Goal: Information Seeking & Learning: Learn about a topic

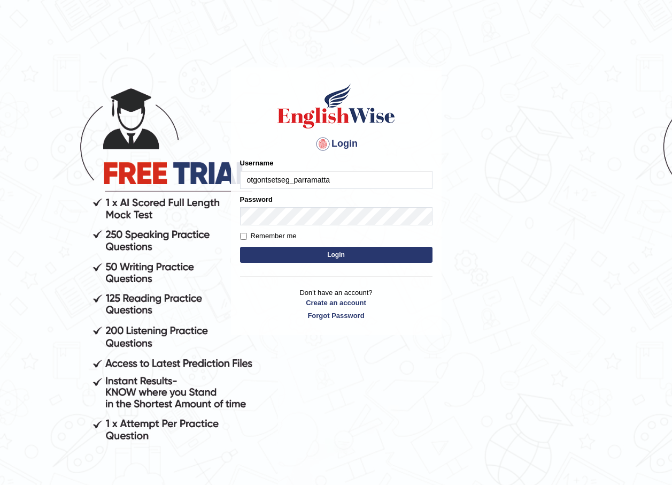
drag, startPoint x: 0, startPoint y: 0, endPoint x: 327, endPoint y: 173, distance: 370.2
click at [327, 173] on input "otgontsetseg_parramatta" at bounding box center [336, 180] width 193 height 18
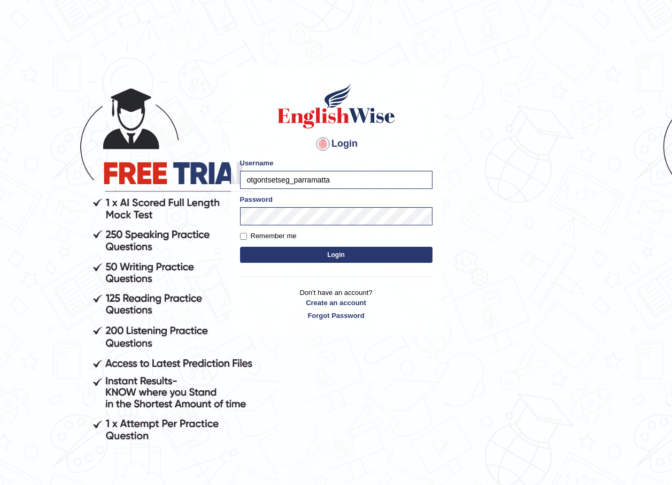
click at [345, 180] on input "otgontsetseg_parramatta" at bounding box center [336, 180] width 193 height 18
click at [389, 143] on h4 "Login" at bounding box center [336, 143] width 193 height 17
click at [289, 179] on input "otgontsetseg_parramatta" at bounding box center [336, 180] width 193 height 18
type input "thelma_parramatta"
click at [247, 254] on button "Login" at bounding box center [336, 255] width 193 height 16
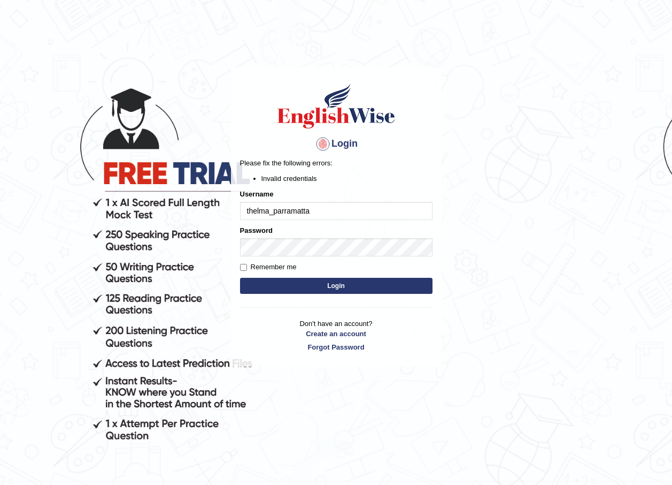
click at [333, 180] on li "Invalid credentials" at bounding box center [347, 178] width 171 height 10
click at [326, 281] on button "Login" at bounding box center [336, 286] width 193 height 16
click at [359, 182] on li "Invalid credentials" at bounding box center [347, 178] width 171 height 10
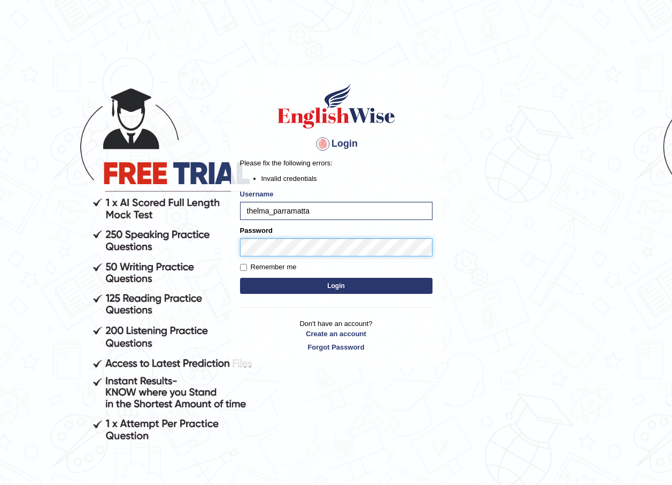
click at [239, 246] on div "Login Please fix the following errors: Invalid credentials Username thelma_parr…" at bounding box center [336, 216] width 211 height 299
click at [240, 278] on button "Login" at bounding box center [336, 286] width 193 height 16
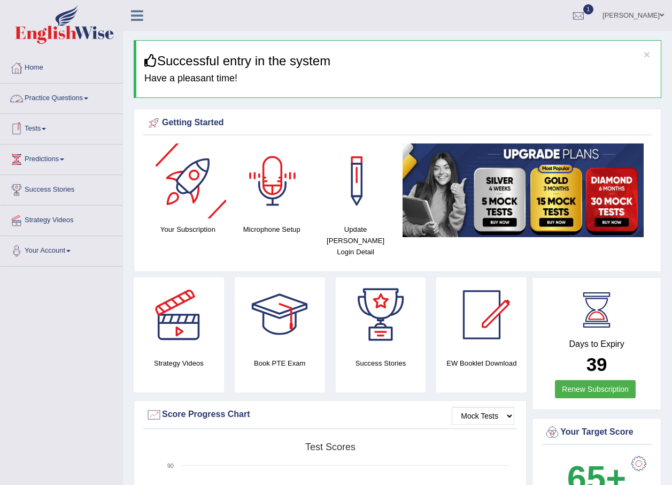
click at [275, 169] on div at bounding box center [272, 180] width 75 height 75
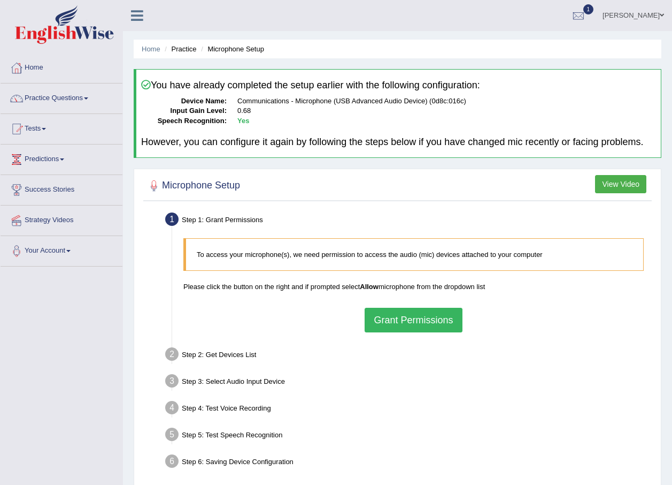
click at [447, 323] on button "Grant Permissions" at bounding box center [413, 320] width 97 height 25
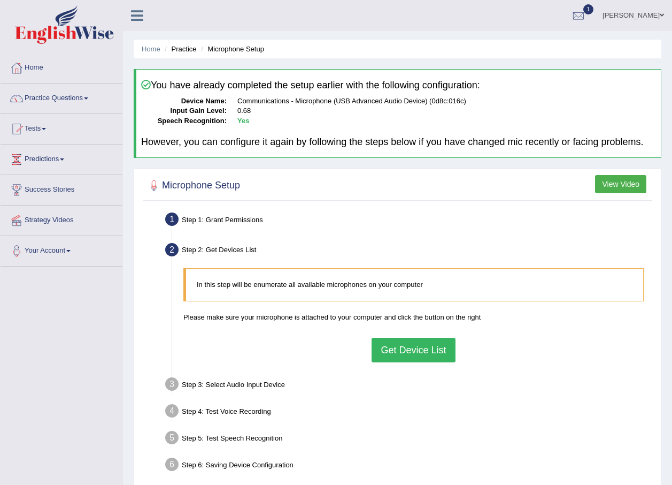
click at [438, 354] on button "Get Device List" at bounding box center [413, 350] width 83 height 25
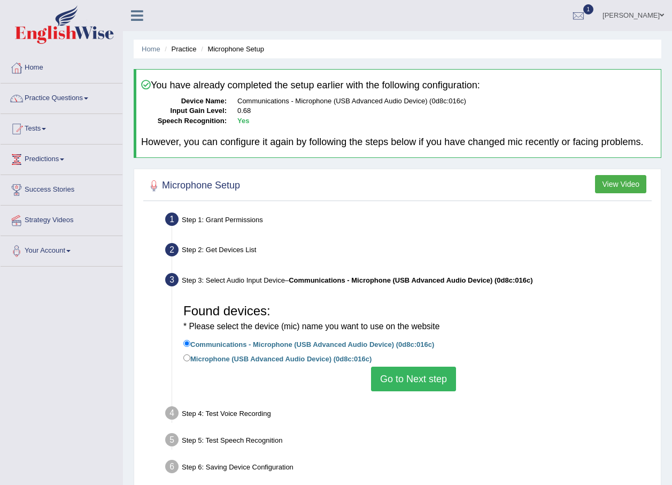
click at [444, 376] on button "Go to Next step" at bounding box center [413, 378] width 85 height 25
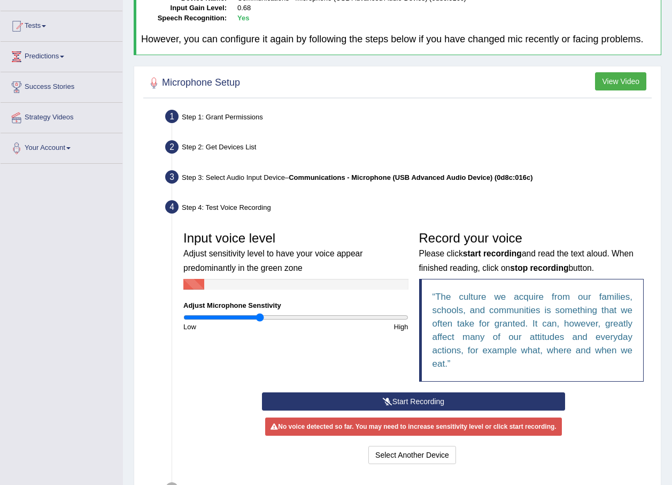
scroll to position [107, 0]
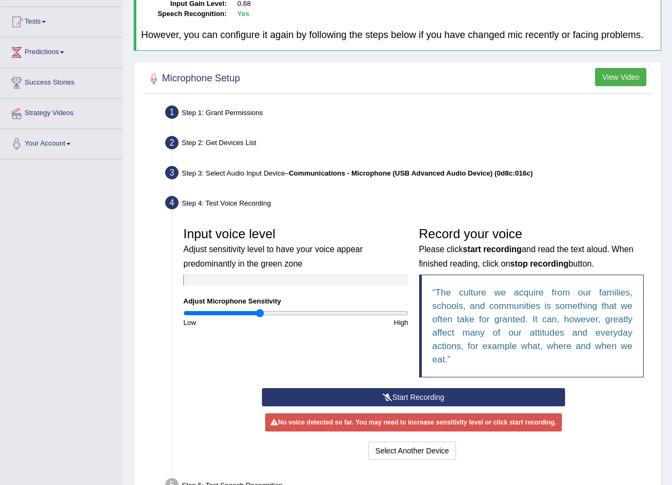
click at [418, 395] on button "Start Recording" at bounding box center [413, 397] width 303 height 18
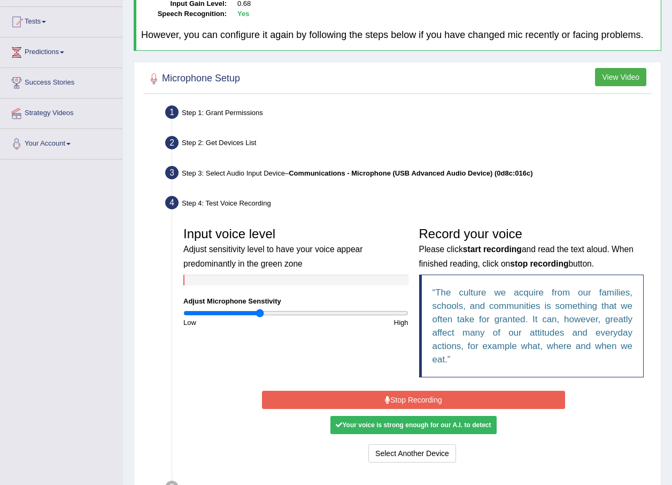
click at [386, 398] on icon at bounding box center [387, 399] width 5 height 7
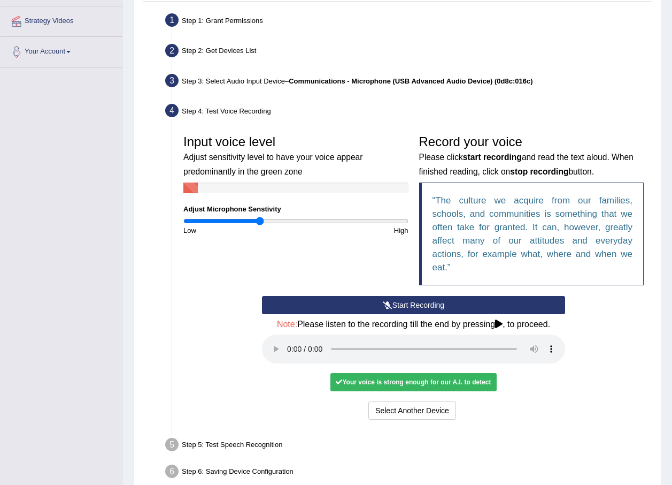
scroll to position [214, 0]
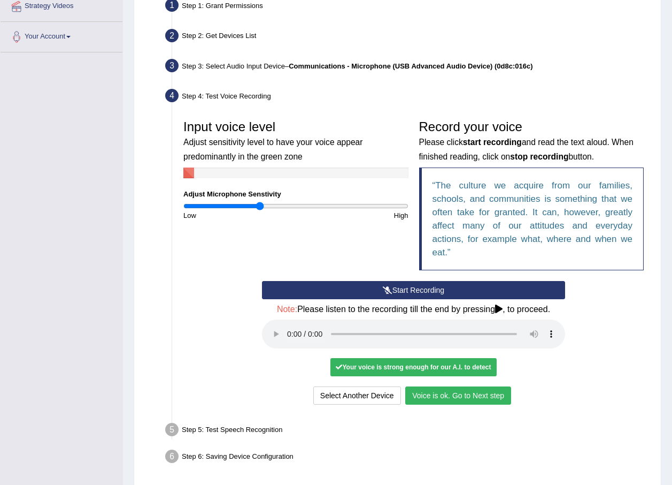
click at [469, 395] on button "Voice is ok. Go to Next step" at bounding box center [458, 395] width 106 height 18
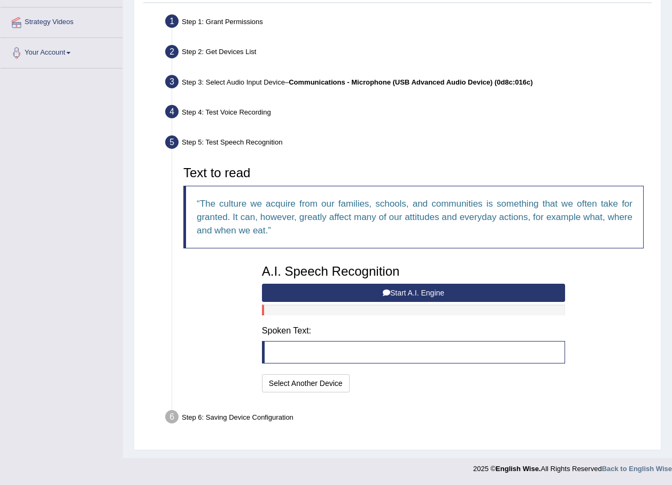
scroll to position [198, 0]
click at [451, 294] on button "Start A.I. Engine" at bounding box center [413, 293] width 303 height 18
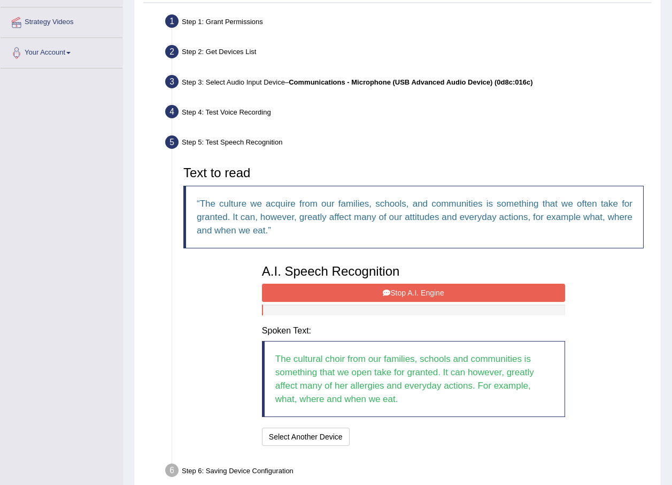
click at [388, 292] on icon at bounding box center [386, 292] width 7 height 7
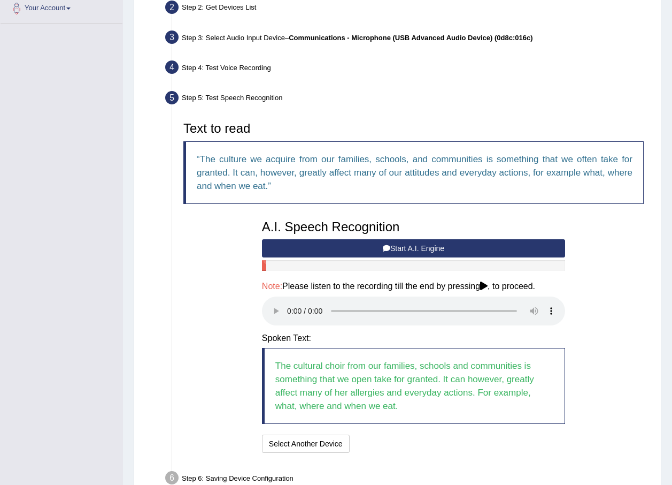
scroll to position [303, 0]
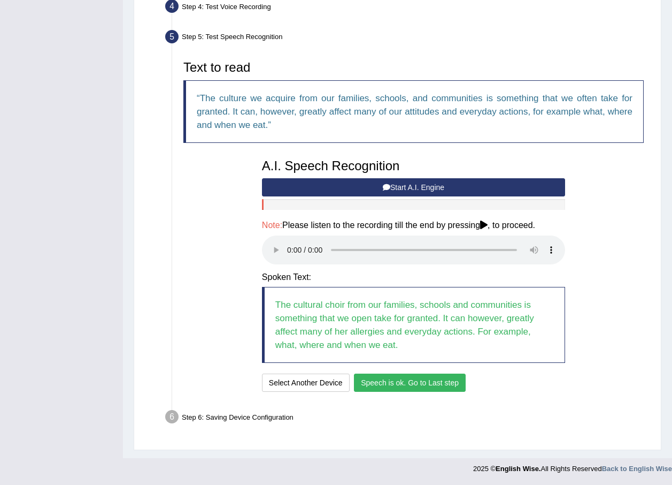
click at [409, 381] on button "Speech is ok. Go to Last step" at bounding box center [410, 382] width 112 height 18
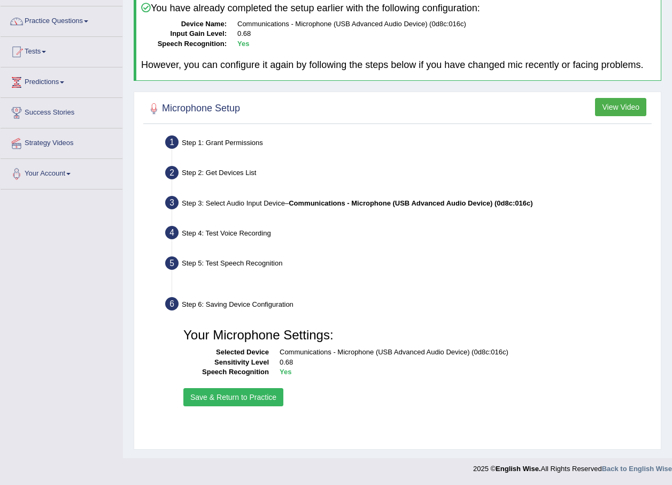
scroll to position [77, 0]
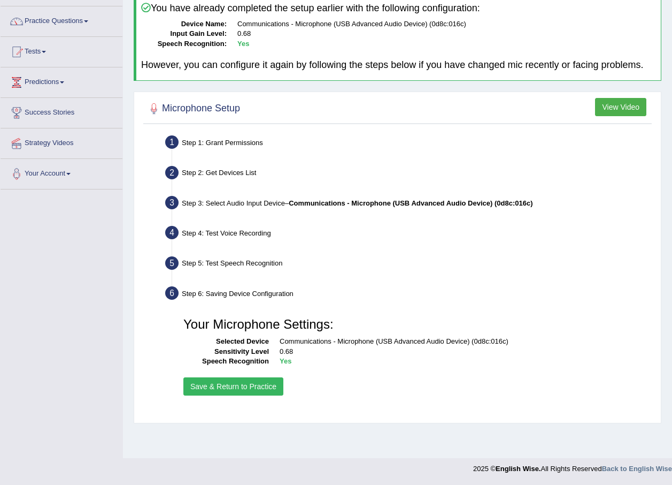
click at [280, 388] on button "Save & Return to Practice" at bounding box center [233, 386] width 100 height 18
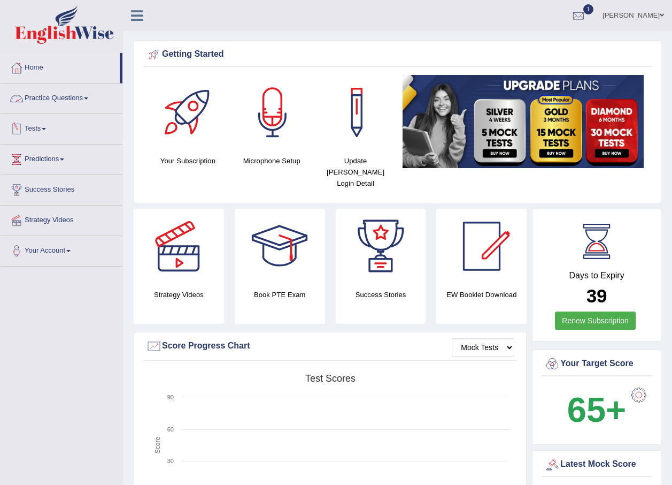
click at [56, 100] on link "Practice Questions" at bounding box center [62, 96] width 122 height 27
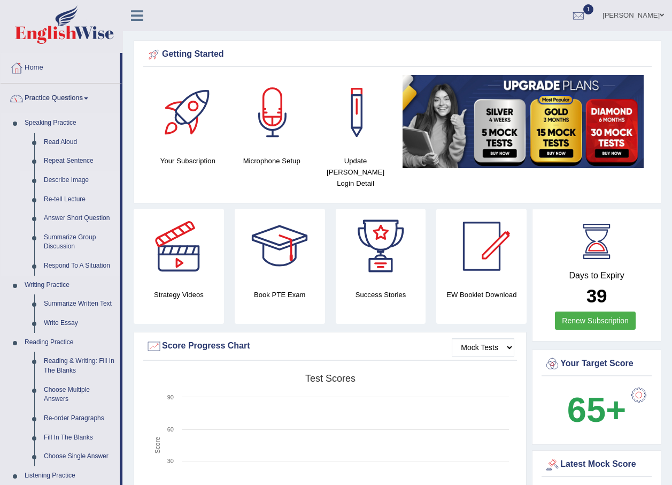
click at [74, 178] on link "Describe Image" at bounding box center [79, 180] width 81 height 19
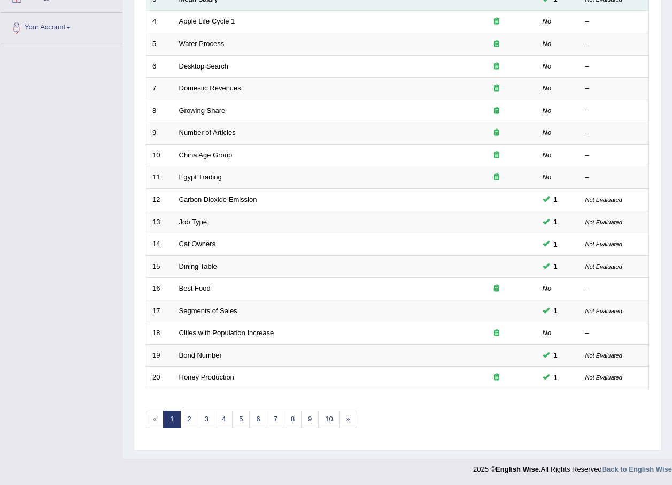
scroll to position [224, 0]
click at [194, 423] on link "2" at bounding box center [189, 419] width 18 height 18
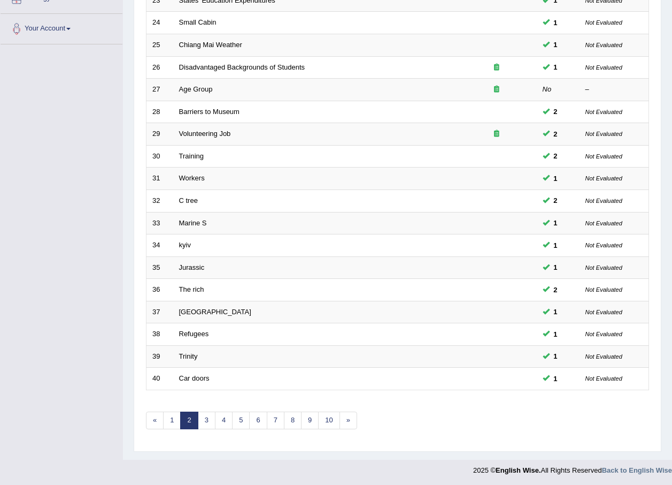
scroll to position [224, 0]
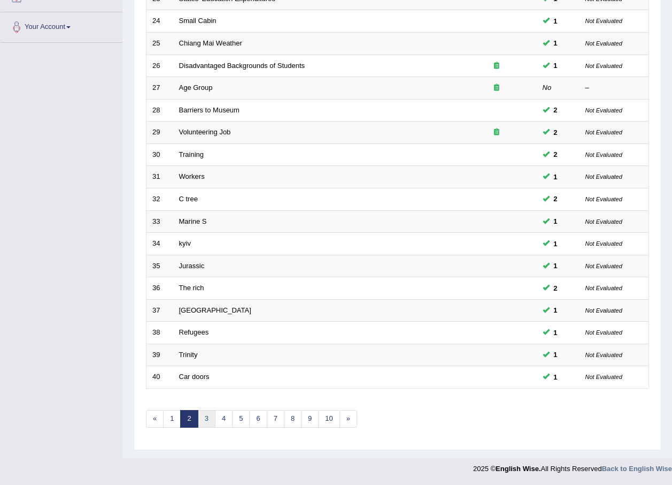
click at [203, 419] on link "3" at bounding box center [207, 419] width 18 height 18
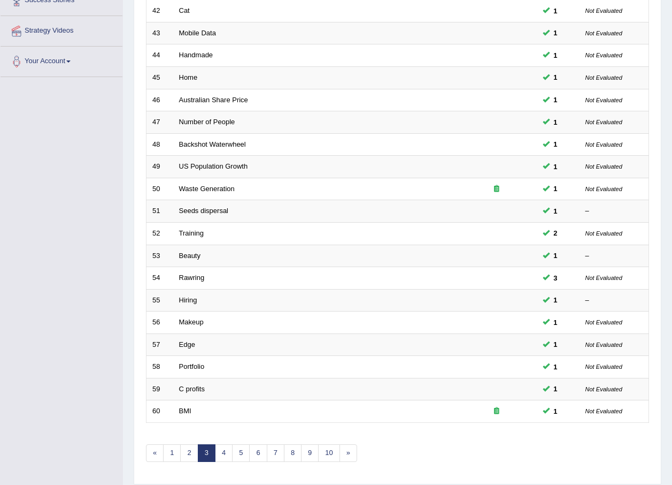
scroll to position [214, 0]
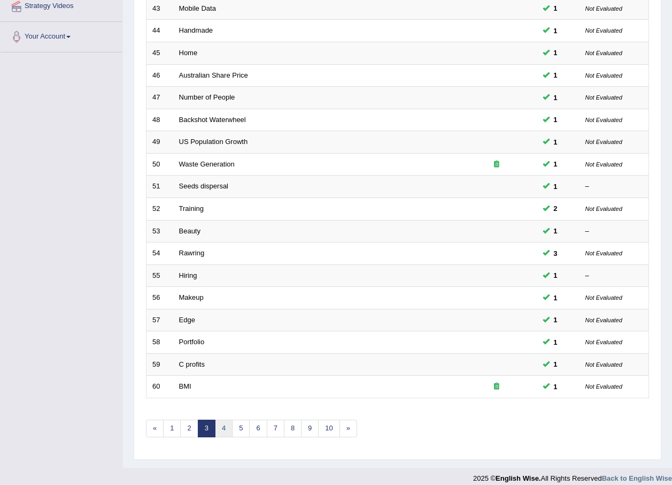
click at [220, 430] on link "4" at bounding box center [224, 428] width 18 height 18
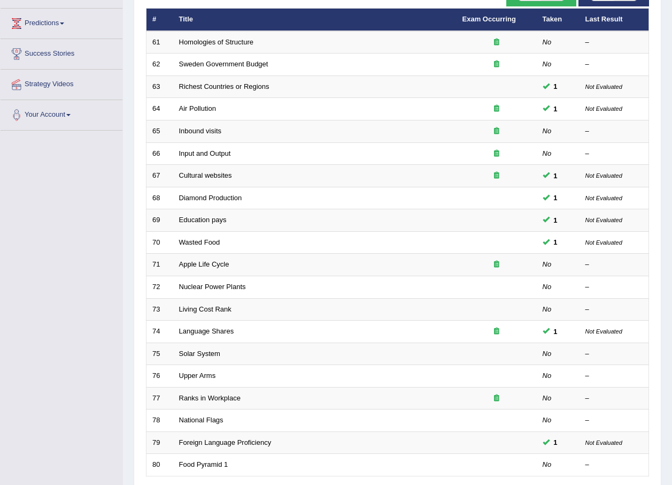
scroll to position [160, 0]
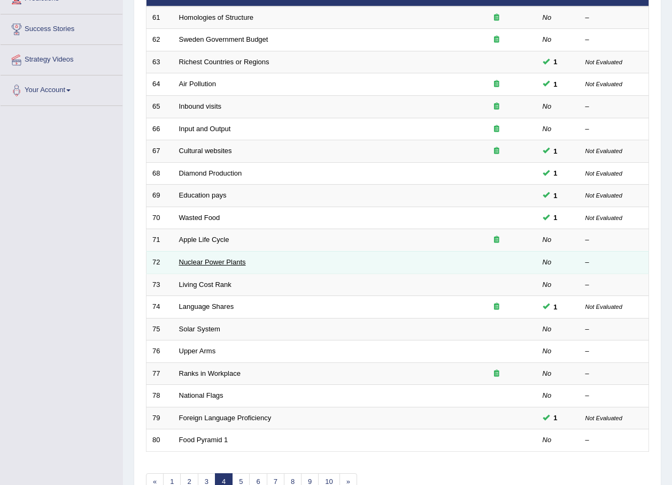
click at [229, 263] on link "Nuclear Power Plants" at bounding box center [212, 262] width 67 height 8
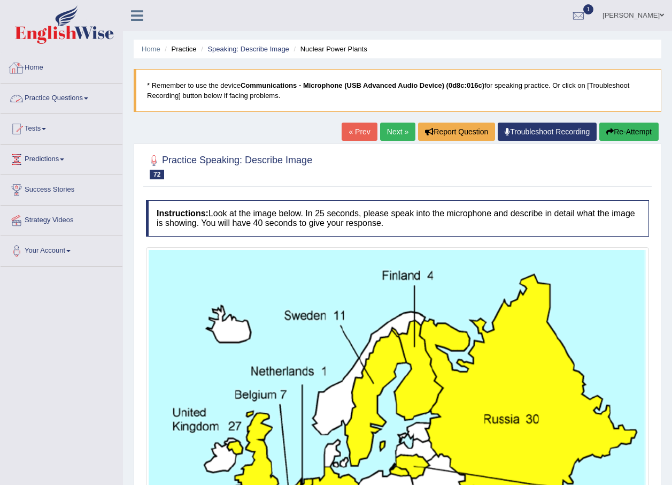
click at [44, 71] on link "Home" at bounding box center [62, 66] width 122 height 27
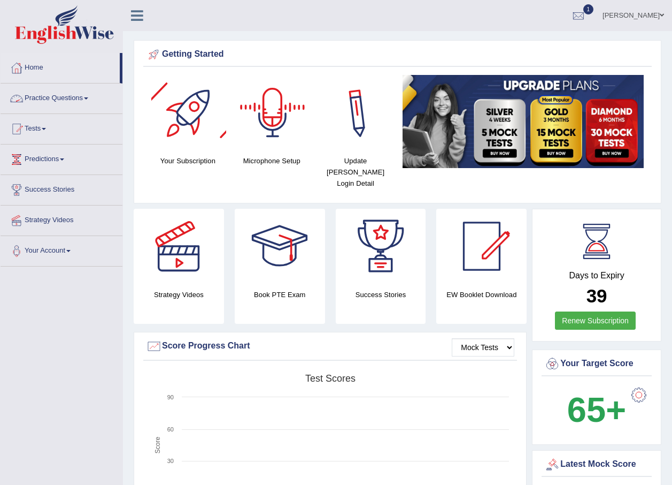
click at [81, 95] on link "Practice Questions" at bounding box center [62, 96] width 122 height 27
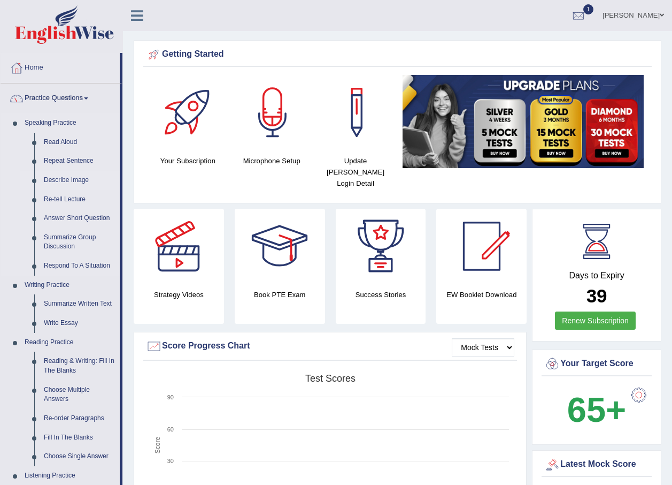
click at [67, 177] on link "Describe Image" at bounding box center [79, 180] width 81 height 19
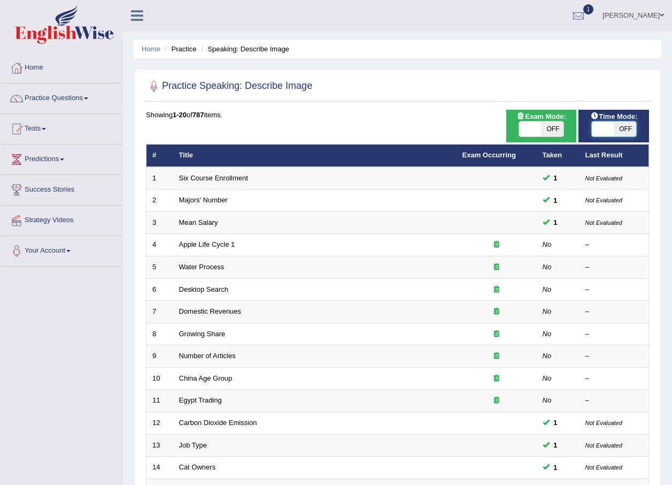
click at [601, 132] on span at bounding box center [603, 128] width 22 height 15
checkbox input "true"
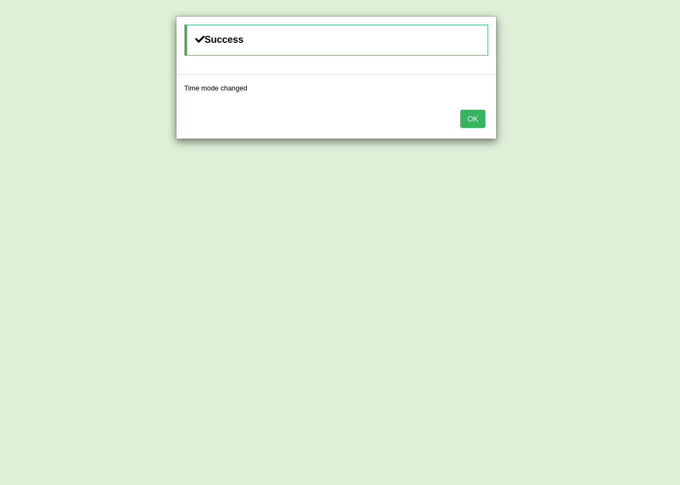
click at [479, 124] on button "OK" at bounding box center [473, 119] width 25 height 18
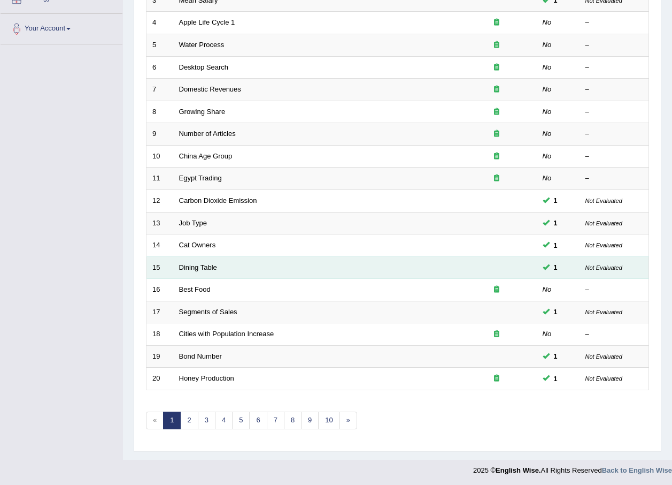
scroll to position [224, 0]
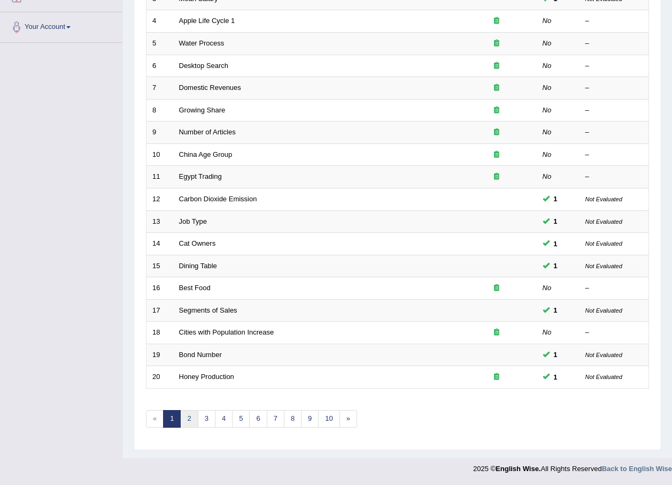
click at [192, 418] on link "2" at bounding box center [189, 419] width 18 height 18
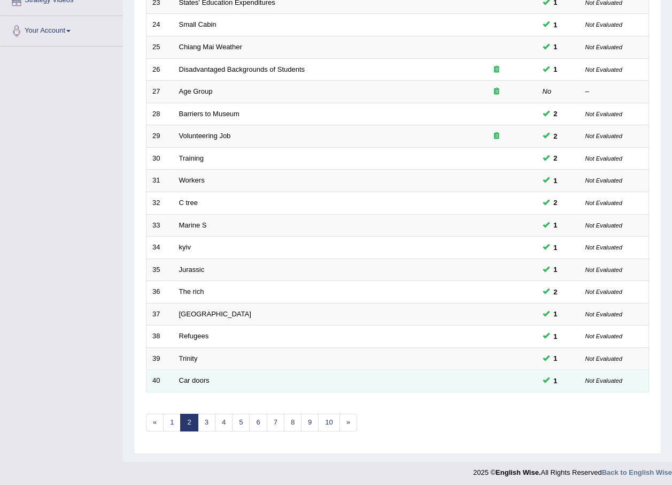
scroll to position [224, 0]
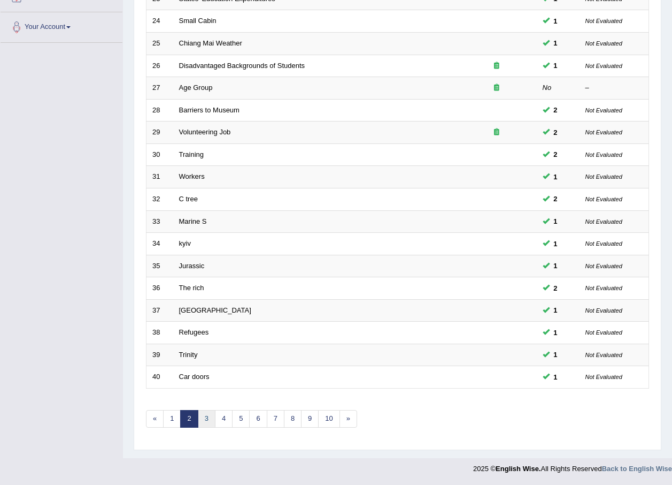
click at [207, 417] on link "3" at bounding box center [207, 419] width 18 height 18
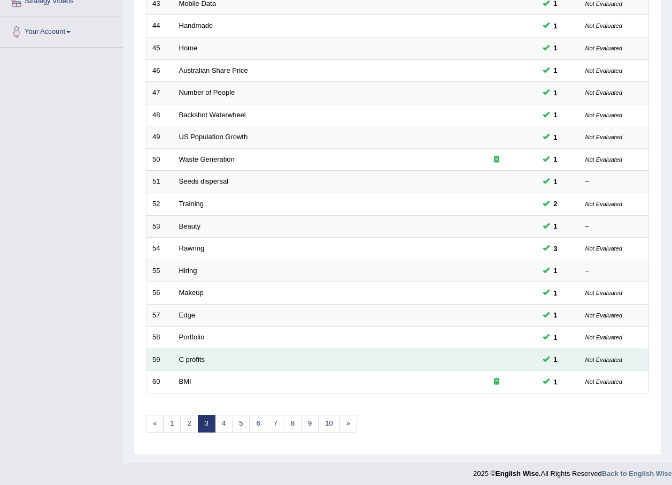
scroll to position [224, 0]
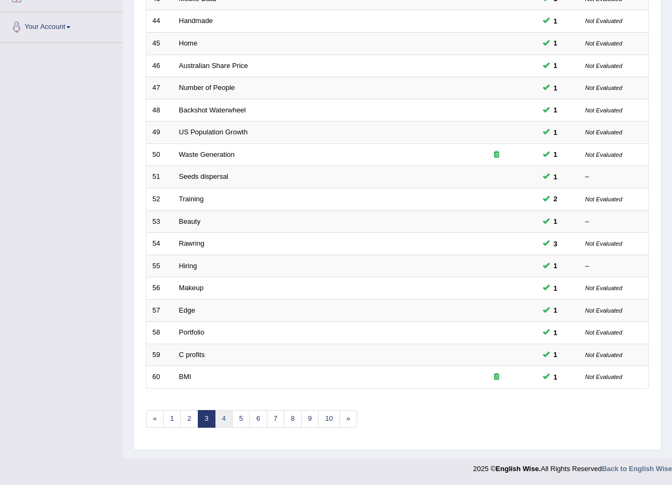
click at [219, 416] on link "4" at bounding box center [224, 419] width 18 height 18
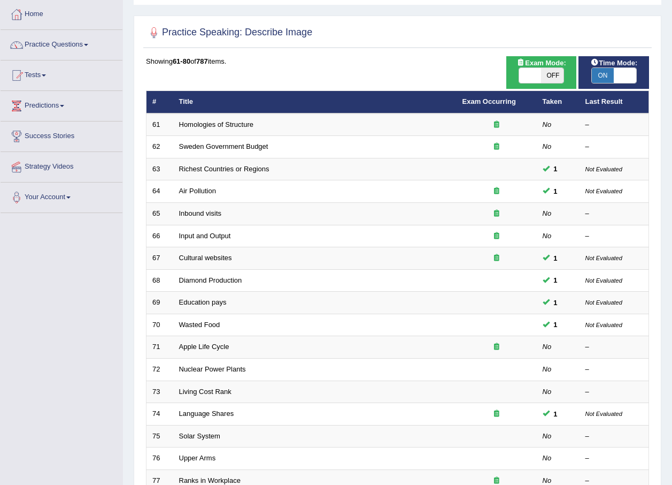
scroll to position [107, 0]
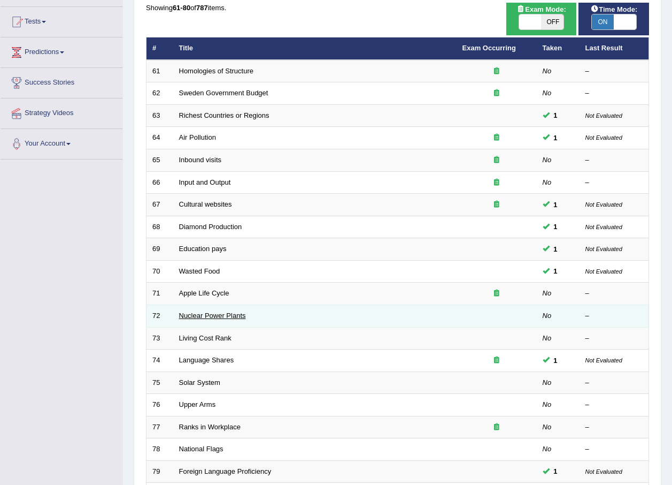
click at [234, 316] on link "Nuclear Power Plants" at bounding box center [212, 315] width 67 height 8
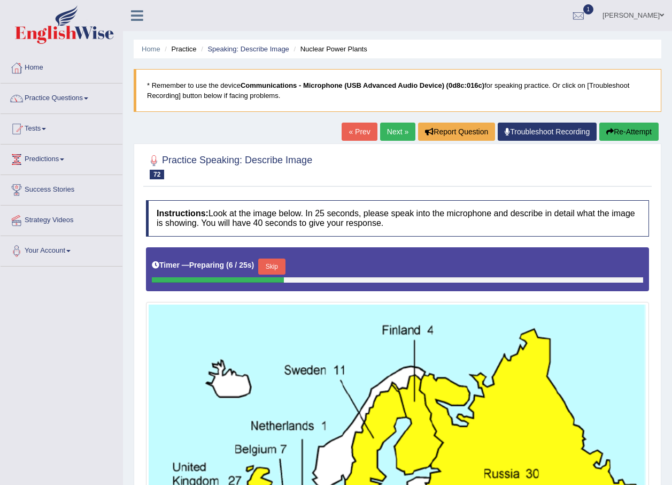
scroll to position [53, 0]
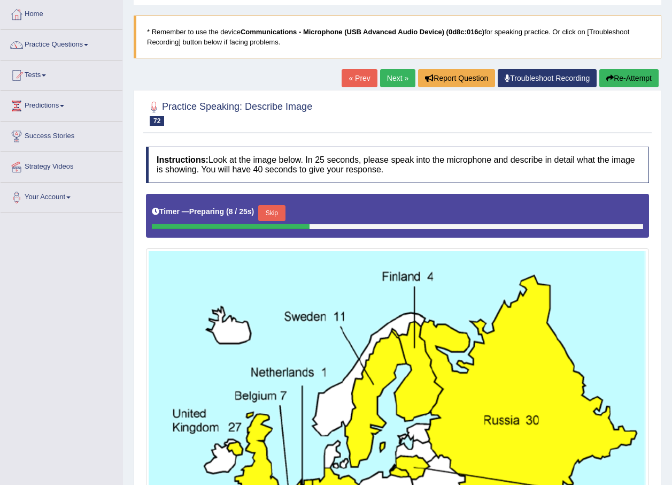
click at [273, 211] on button "Skip" at bounding box center [271, 213] width 27 height 16
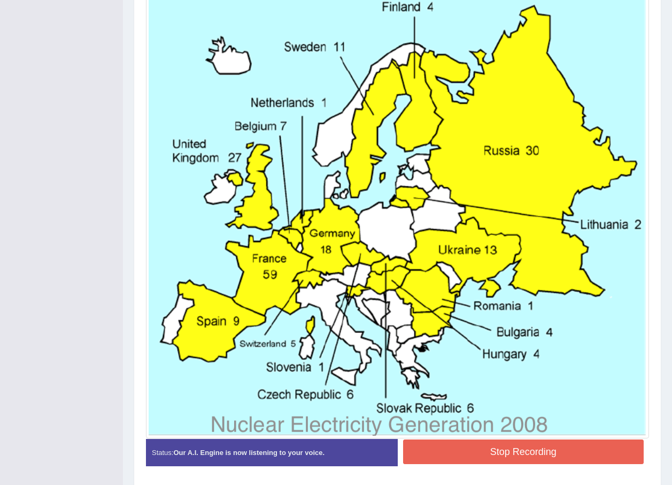
scroll to position [321, 0]
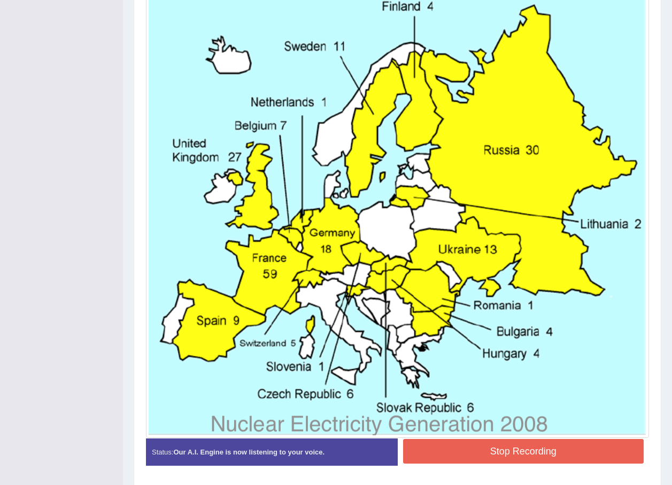
click at [468, 450] on div "Instructions: Look at the image below. In 25 seconds, please speak into the mic…" at bounding box center [397, 177] width 509 height 606
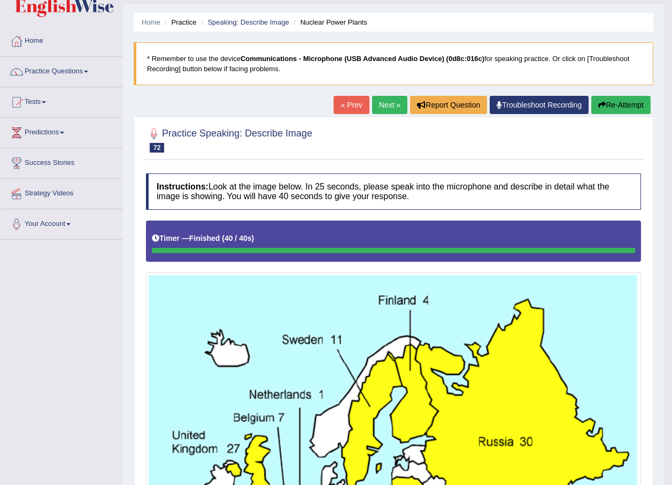
scroll to position [0, 0]
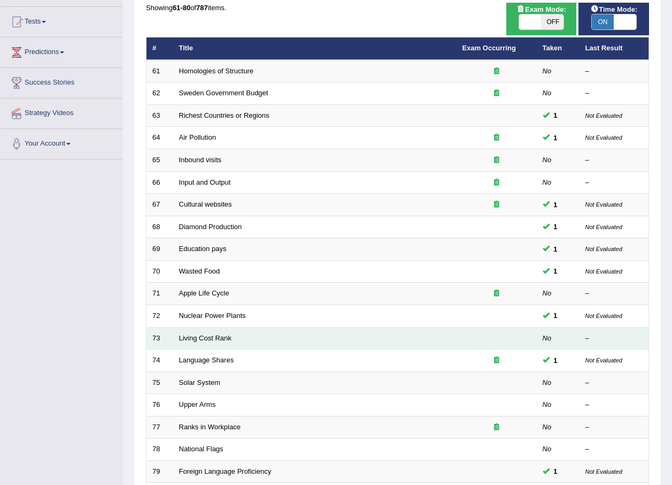
click at [379, 336] on td "Living Cost Rank" at bounding box center [315, 338] width 284 height 22
click at [226, 335] on link "Living Cost Rank" at bounding box center [205, 338] width 52 height 8
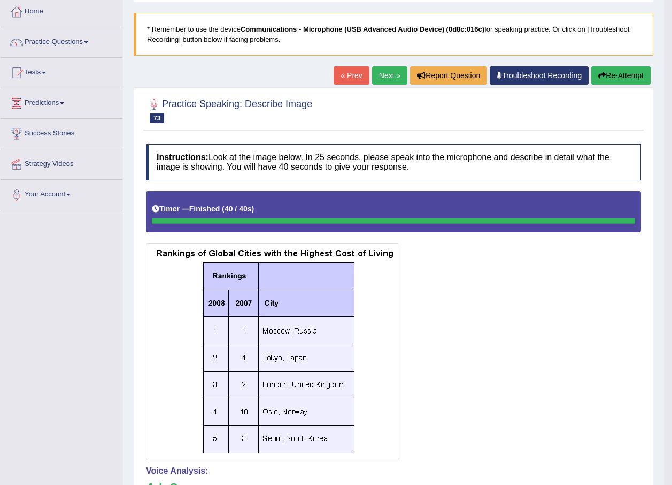
scroll to position [17, 0]
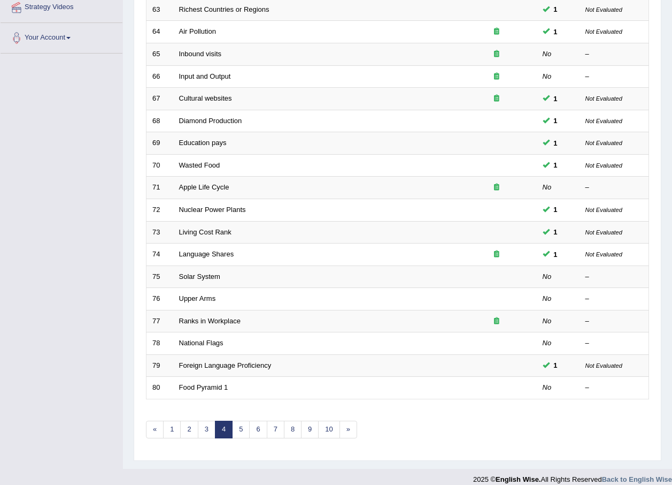
scroll to position [214, 0]
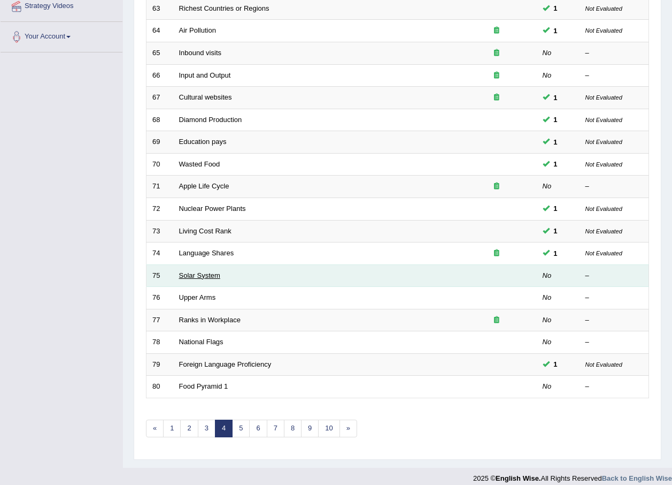
click at [215, 275] on link "Solar System" at bounding box center [199, 275] width 41 height 8
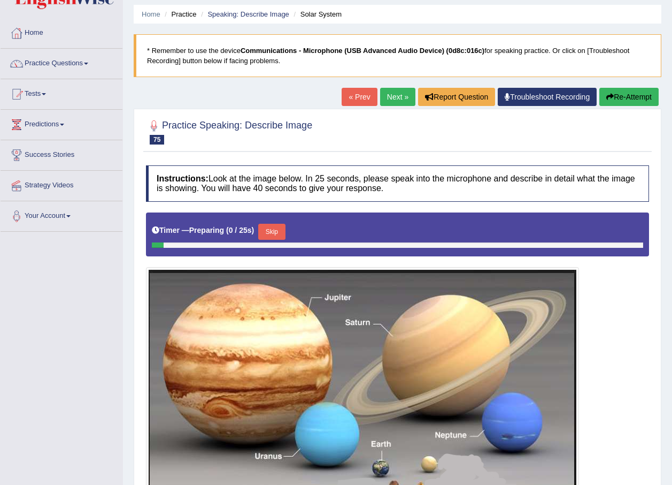
scroll to position [107, 0]
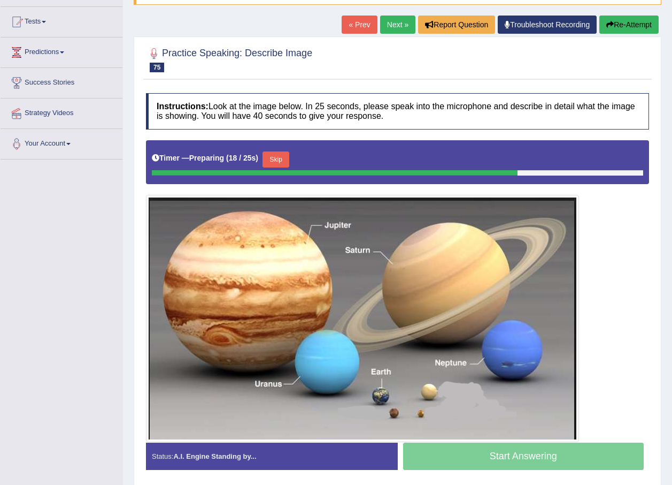
click at [274, 158] on button "Skip" at bounding box center [276, 159] width 27 height 16
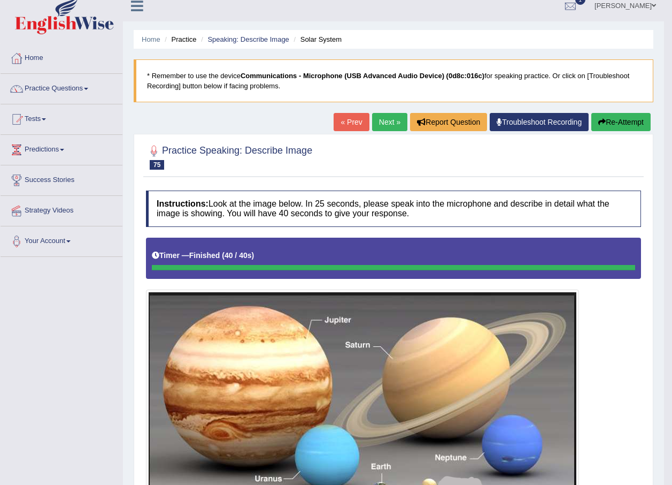
scroll to position [0, 0]
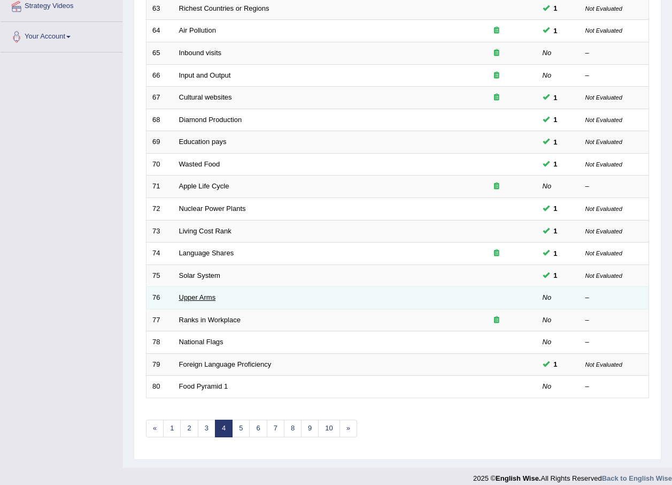
click at [211, 295] on link "Upper Arms" at bounding box center [197, 297] width 37 height 8
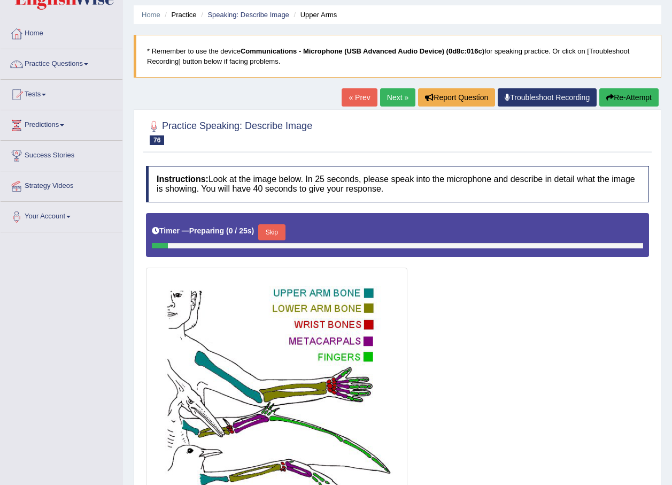
scroll to position [53, 0]
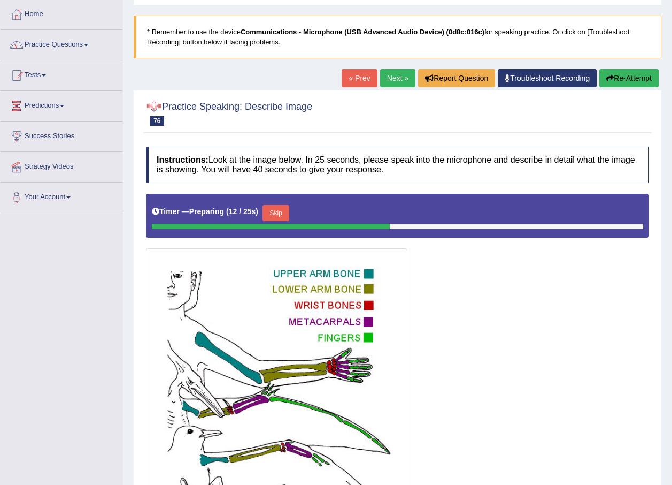
click at [275, 212] on button "Skip" at bounding box center [276, 213] width 27 height 16
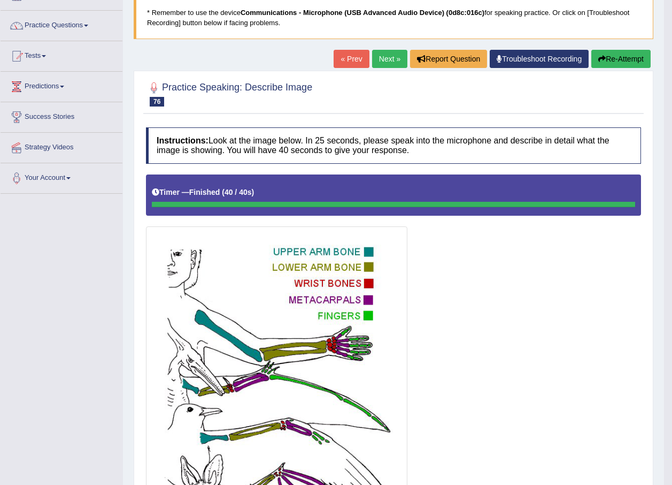
scroll to position [0, 0]
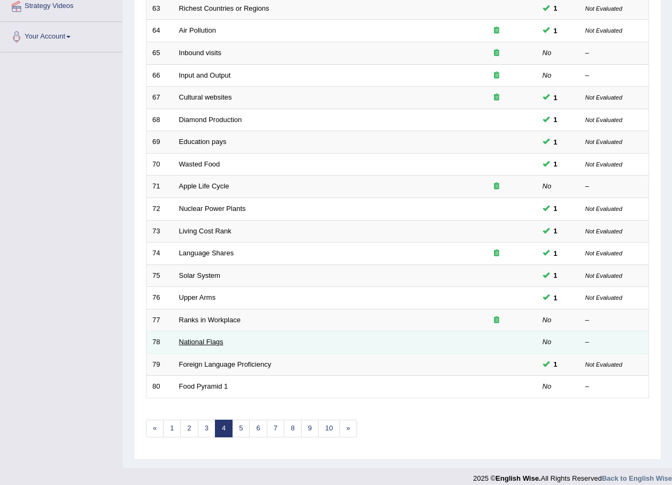
click at [189, 341] on link "National Flags" at bounding box center [201, 342] width 44 height 8
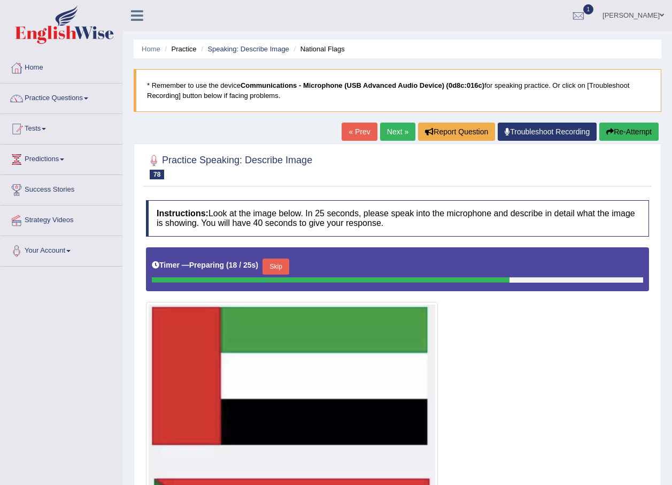
click at [286, 264] on button "Skip" at bounding box center [276, 266] width 27 height 16
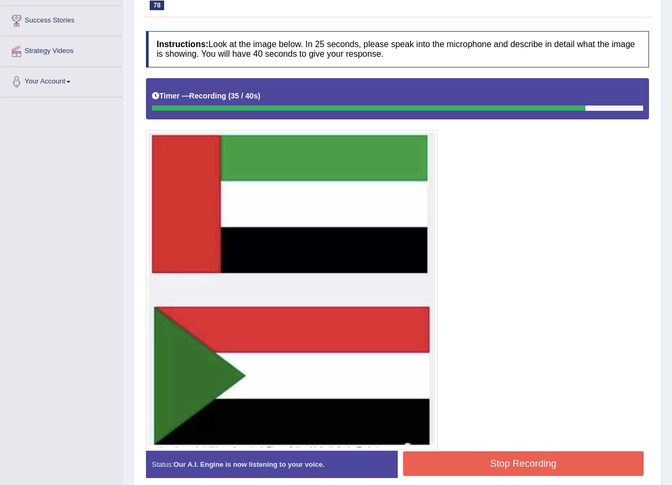
scroll to position [217, 0]
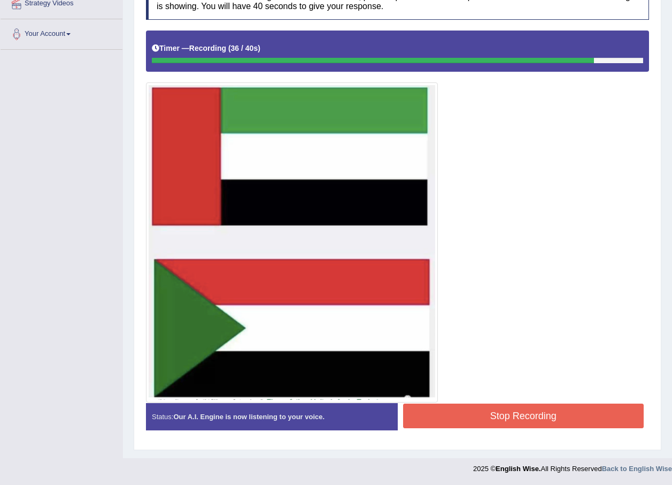
click at [509, 412] on button "Stop Recording" at bounding box center [523, 415] width 241 height 25
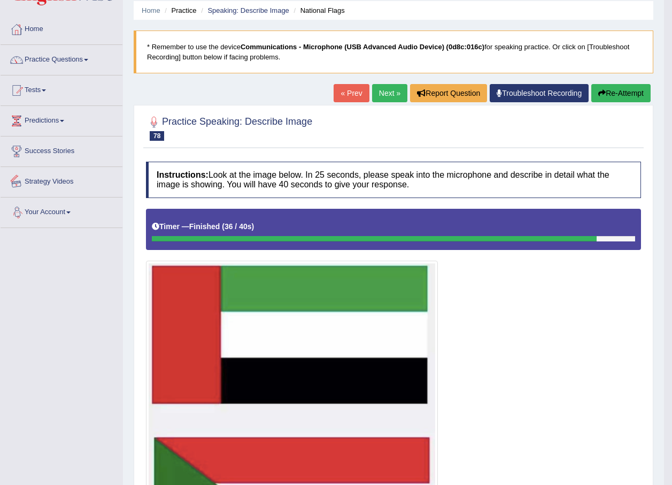
scroll to position [3, 0]
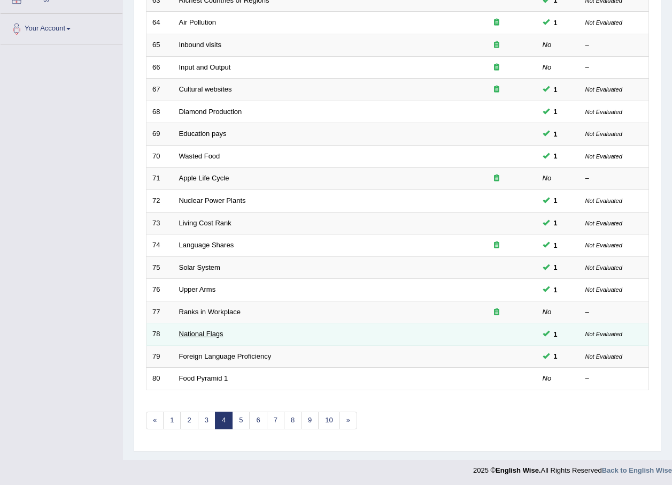
scroll to position [224, 0]
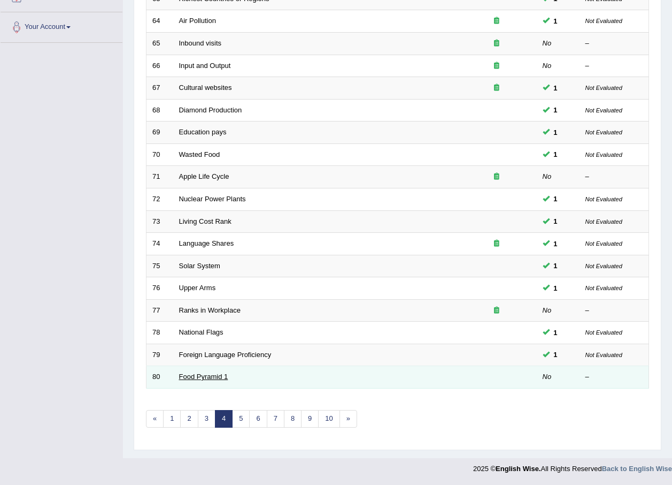
click at [221, 377] on link "Food Pyramid 1" at bounding box center [203, 376] width 49 height 8
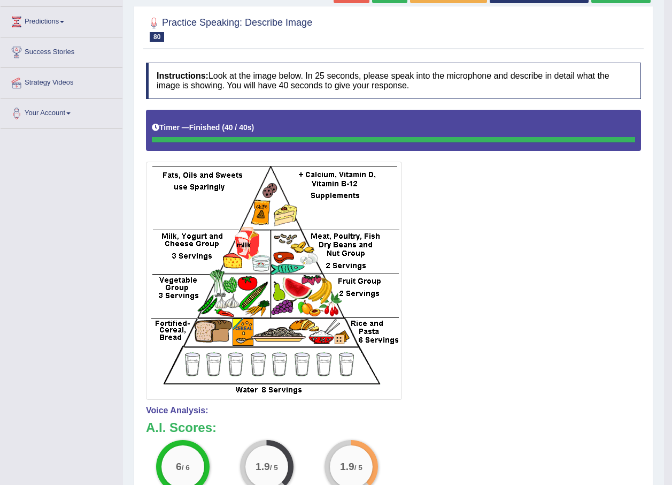
scroll to position [84, 0]
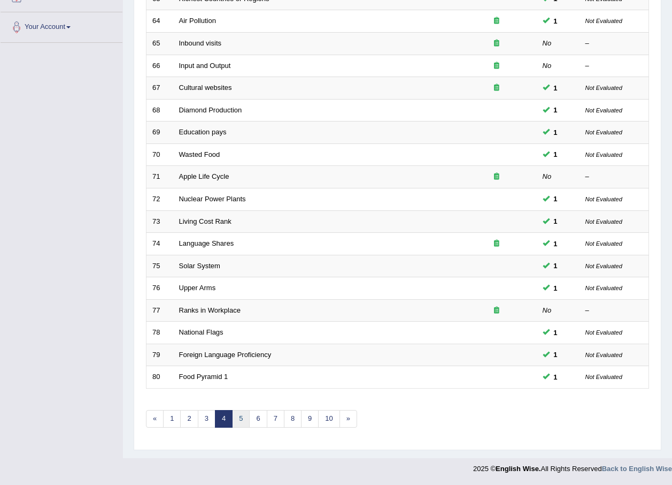
click at [243, 424] on link "5" at bounding box center [241, 419] width 18 height 18
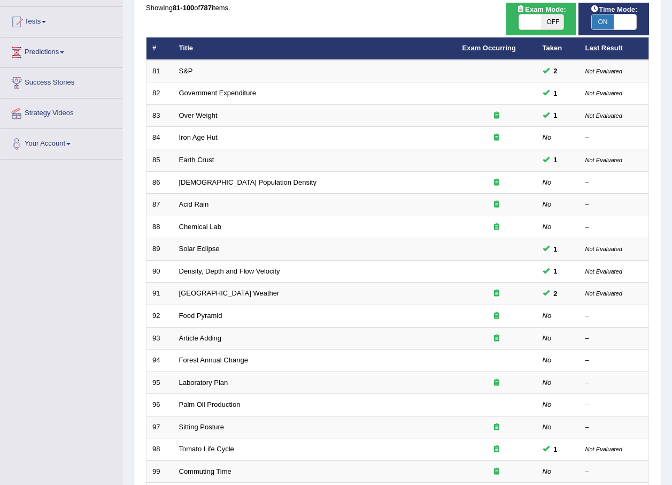
scroll to position [160, 0]
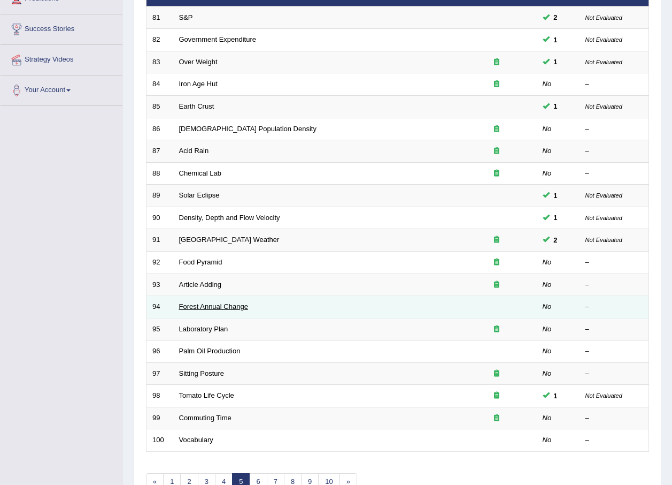
click at [209, 309] on link "Forest Annual Change" at bounding box center [213, 306] width 69 height 8
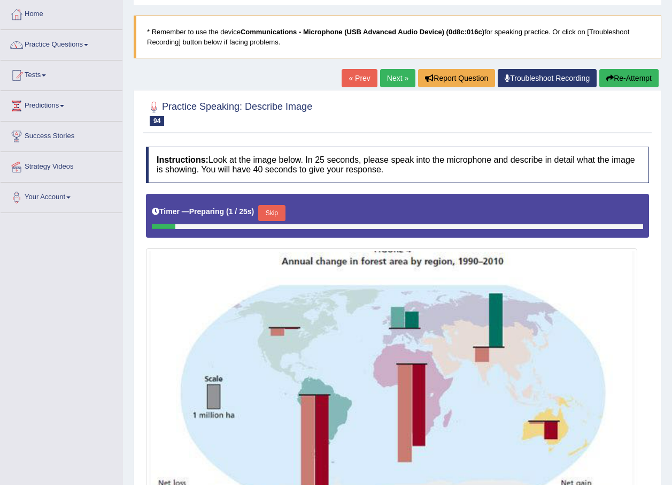
scroll to position [160, 0]
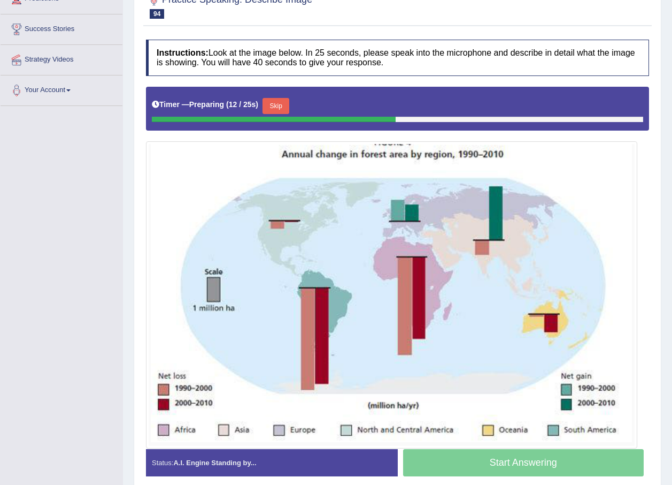
click at [273, 108] on button "Skip" at bounding box center [276, 106] width 27 height 16
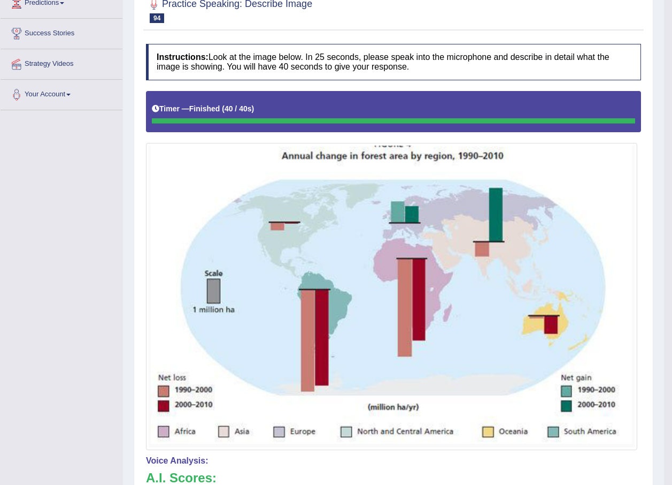
scroll to position [153, 0]
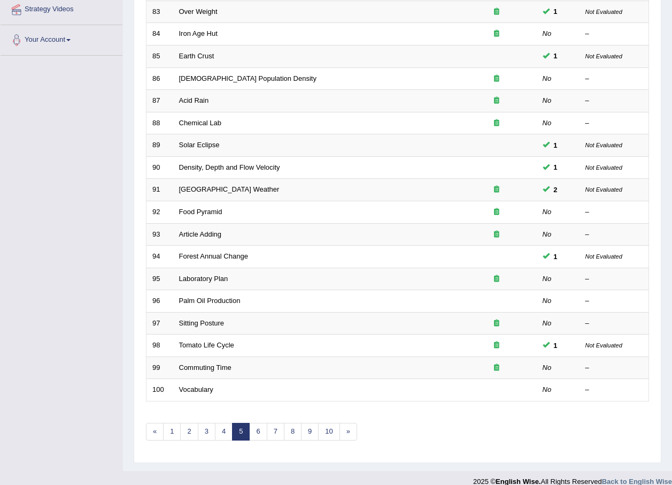
scroll to position [224, 0]
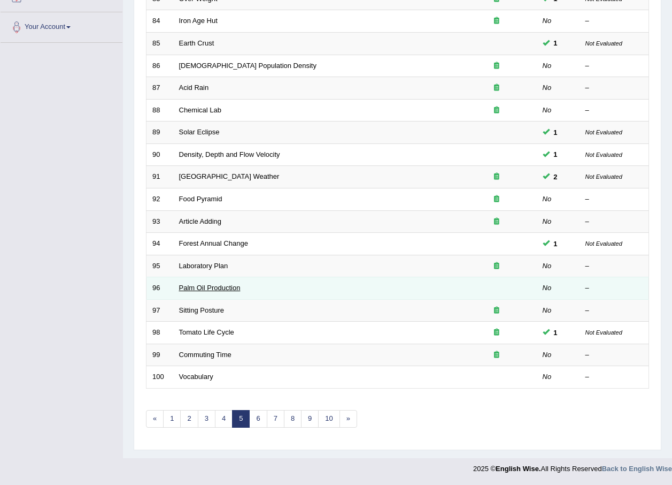
click at [220, 287] on link "Palm Oil Production" at bounding box center [210, 288] width 62 height 8
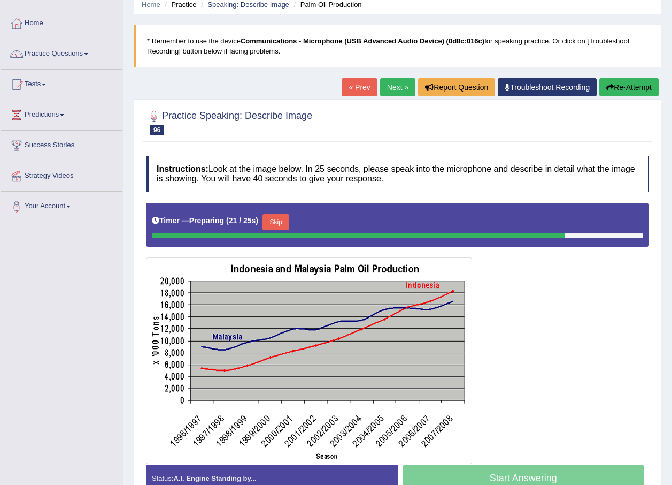
scroll to position [106, 0]
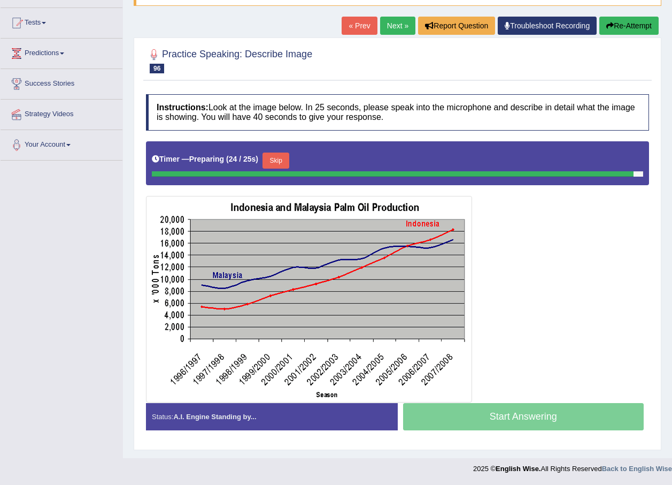
click at [275, 162] on button "Skip" at bounding box center [276, 160] width 27 height 16
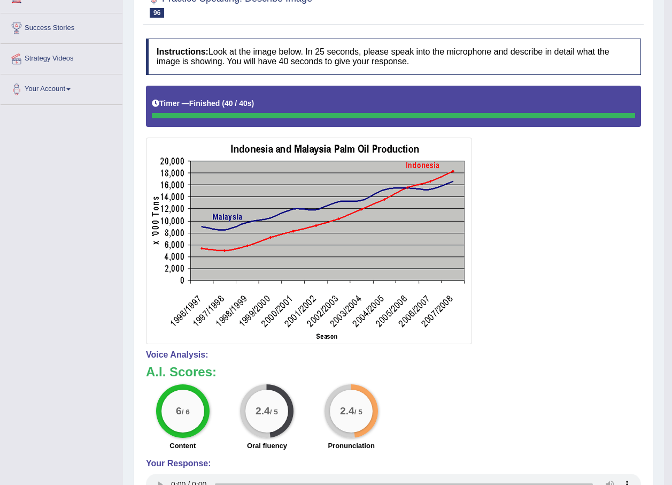
scroll to position [0, 0]
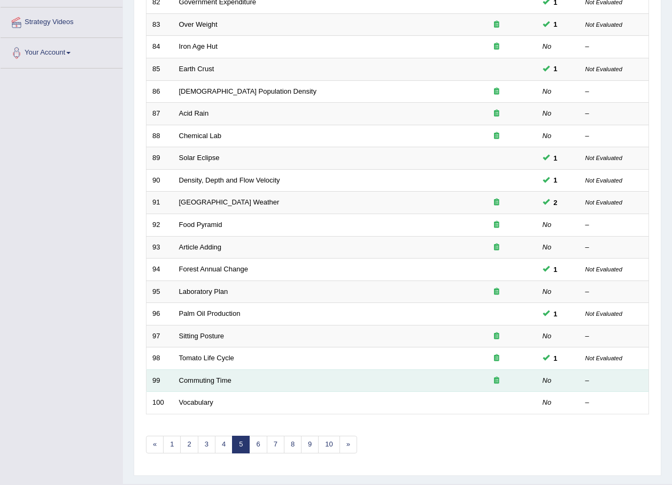
scroll to position [224, 0]
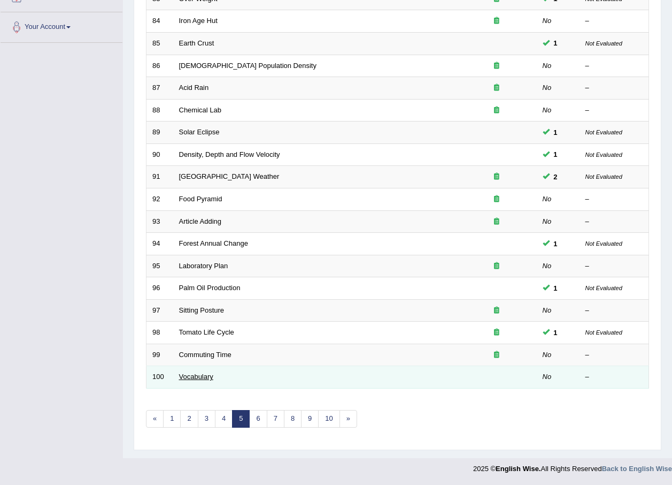
click at [212, 377] on link "Vocabulary" at bounding box center [196, 376] width 34 height 8
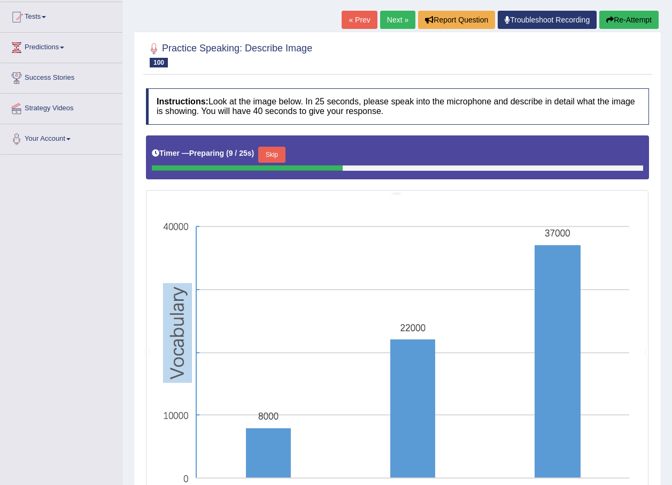
scroll to position [111, 0]
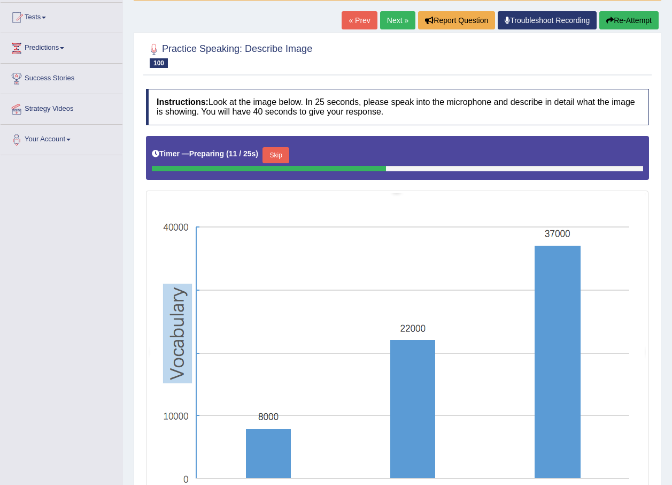
click at [273, 154] on button "Skip" at bounding box center [276, 155] width 27 height 16
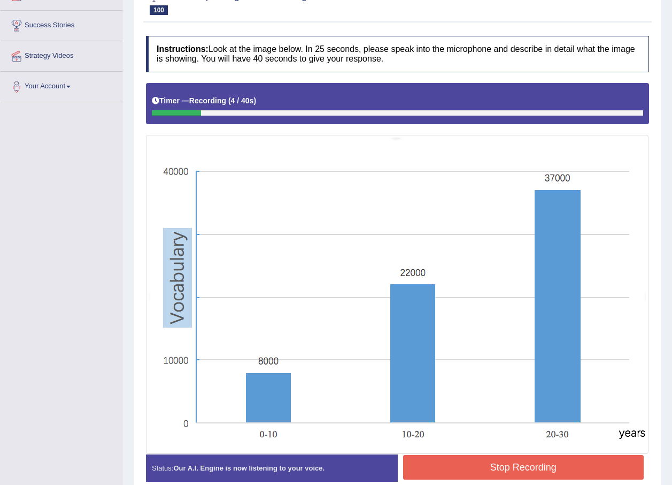
scroll to position [216, 0]
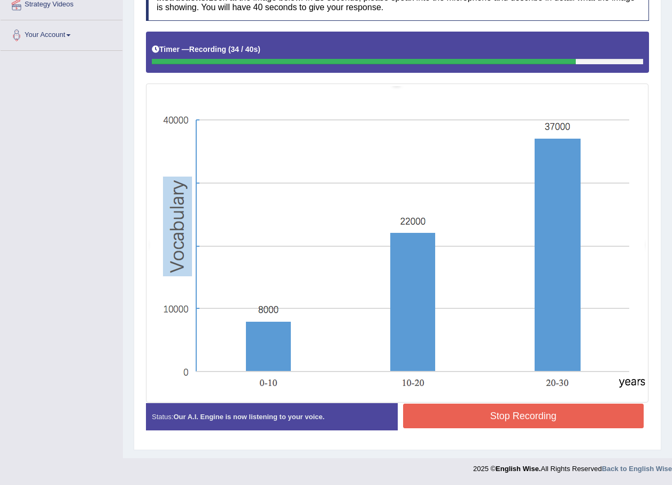
click at [610, 416] on button "Stop Recording" at bounding box center [523, 415] width 241 height 25
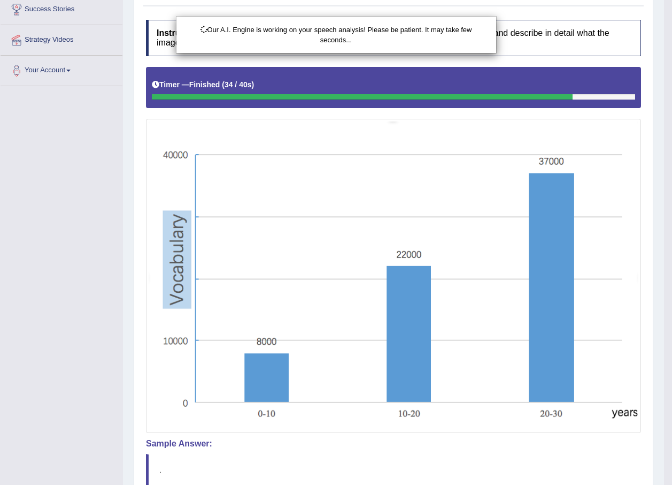
scroll to position [109, 0]
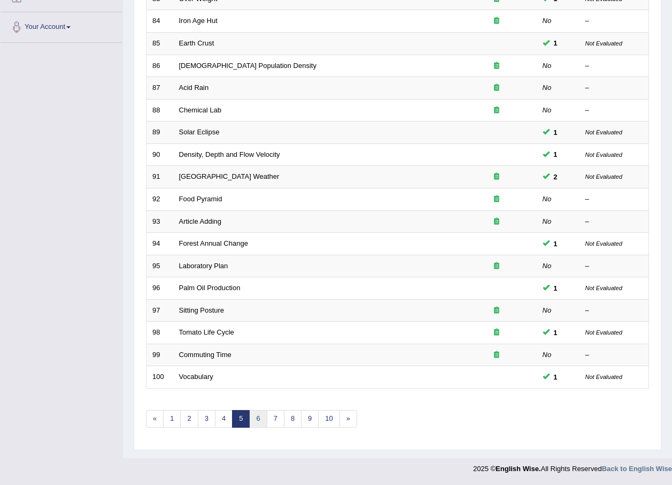
click at [259, 419] on link "6" at bounding box center [258, 419] width 18 height 18
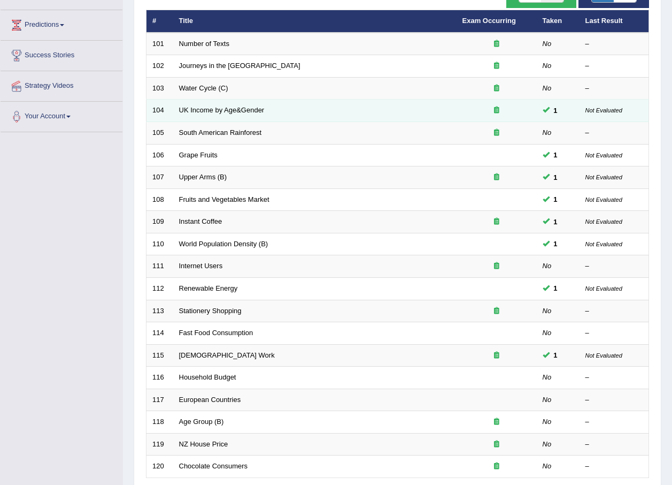
scroll to position [160, 0]
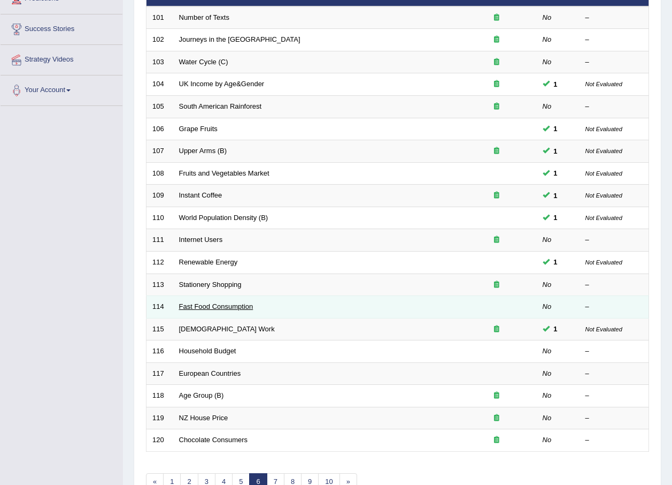
click at [231, 306] on link "Fast Food Consumption" at bounding box center [216, 306] width 74 height 8
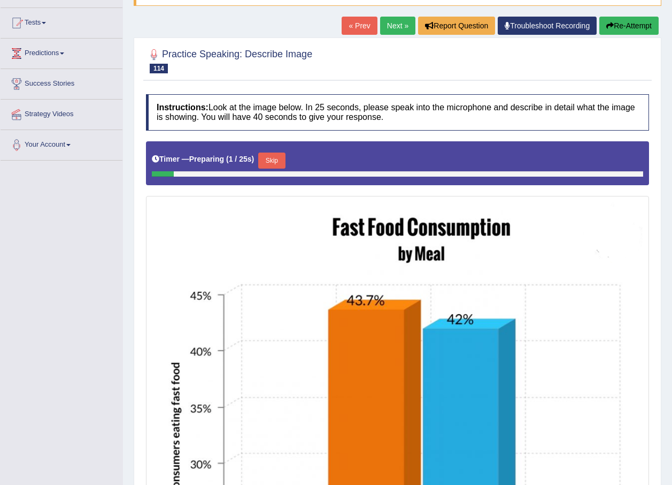
scroll to position [107, 0]
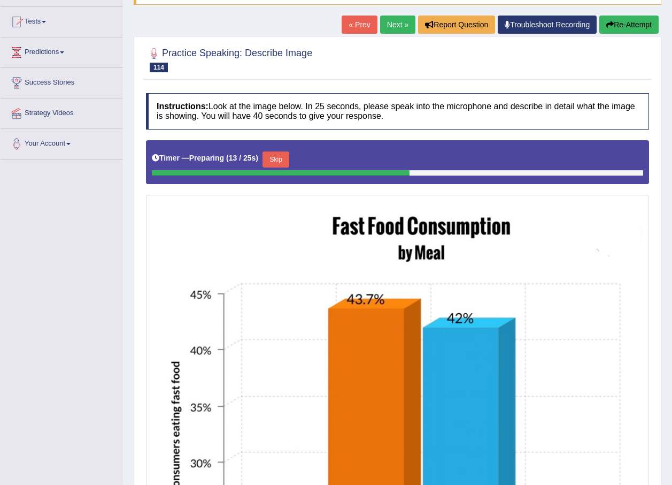
click at [278, 160] on button "Skip" at bounding box center [276, 159] width 27 height 16
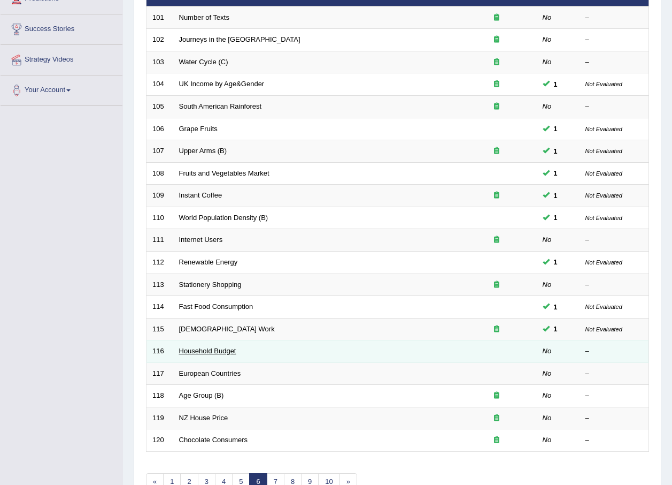
click at [212, 351] on link "Household Budget" at bounding box center [207, 351] width 57 height 8
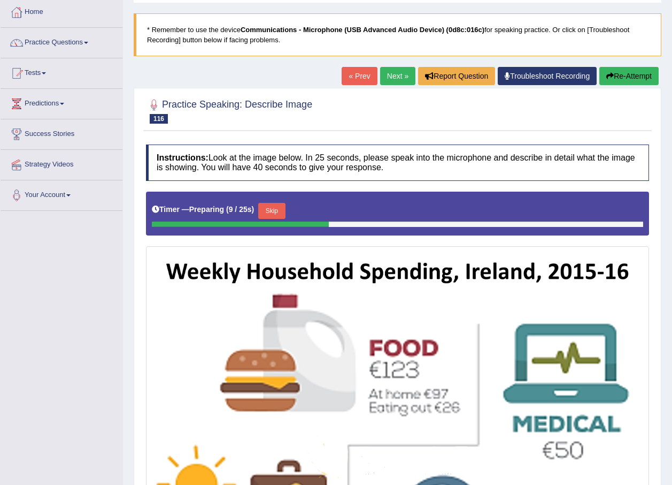
scroll to position [53, 0]
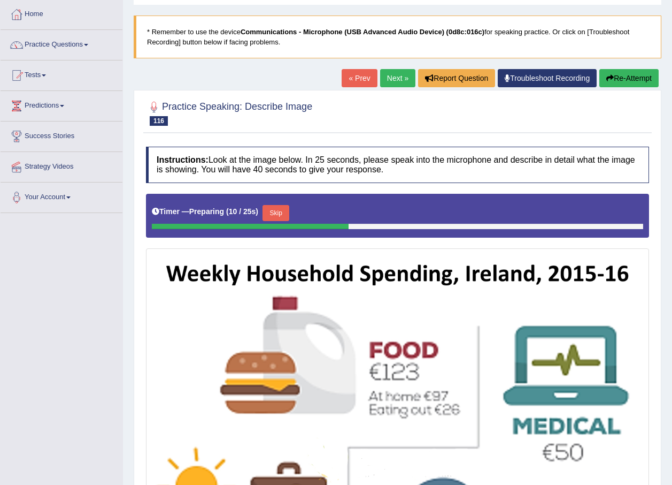
click at [388, 79] on link "Next »" at bounding box center [397, 78] width 35 height 18
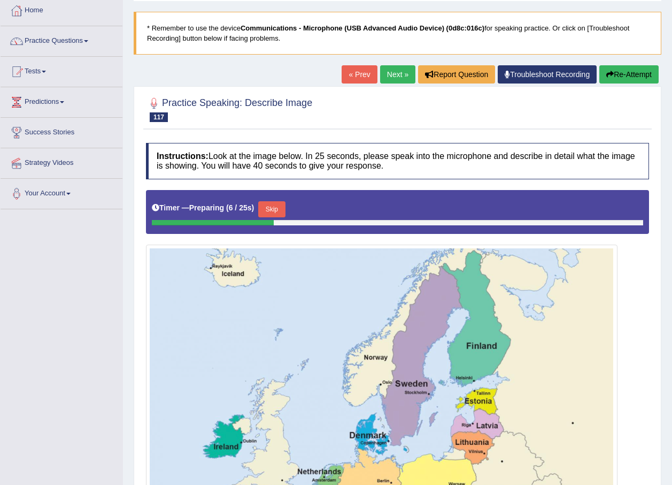
scroll to position [53, 0]
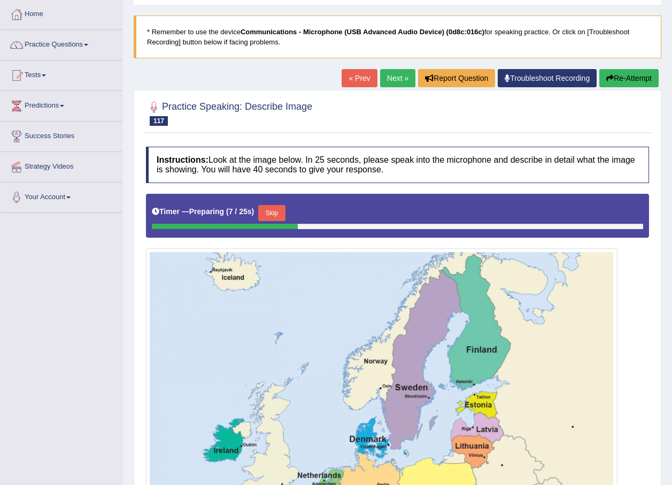
click at [401, 76] on link "Next »" at bounding box center [397, 78] width 35 height 18
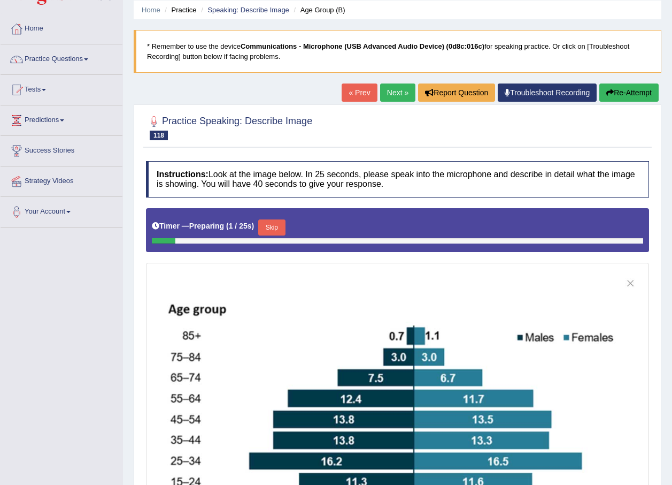
scroll to position [107, 0]
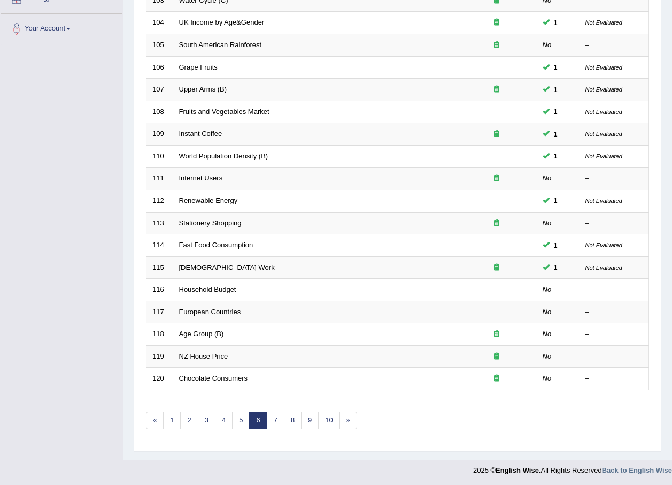
scroll to position [224, 0]
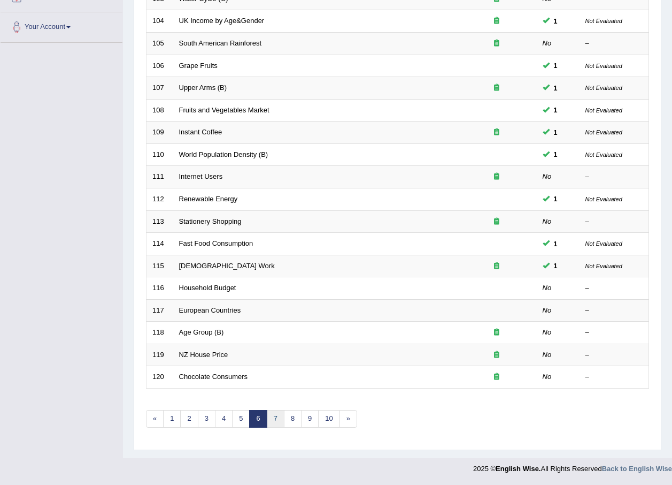
click at [274, 419] on link "7" at bounding box center [276, 419] width 18 height 18
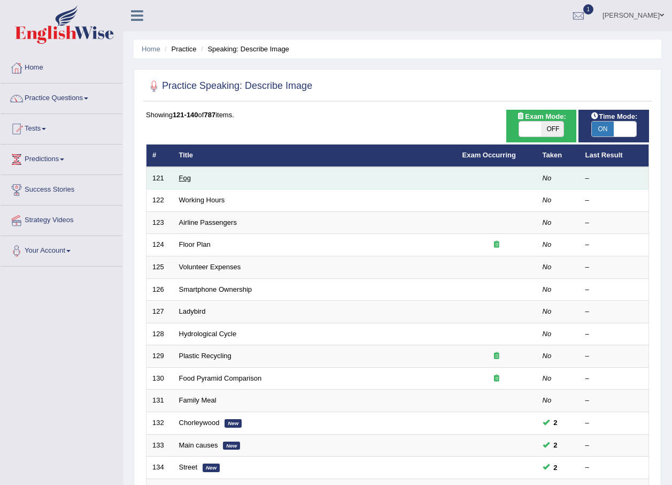
click at [183, 175] on link "Fog" at bounding box center [185, 178] width 12 height 8
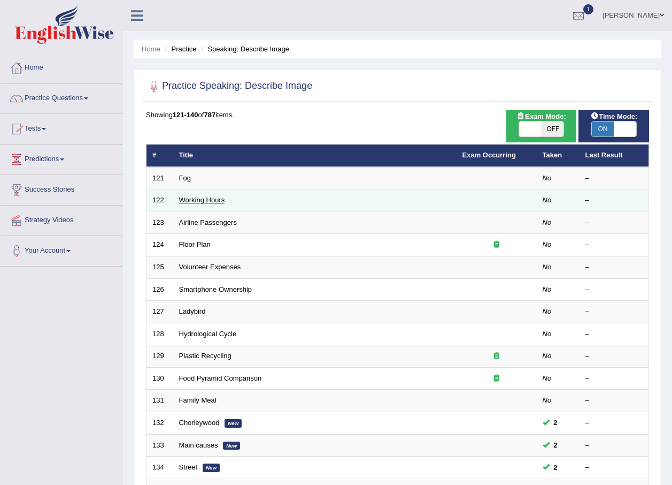
click at [221, 202] on link "Working Hours" at bounding box center [202, 200] width 46 height 8
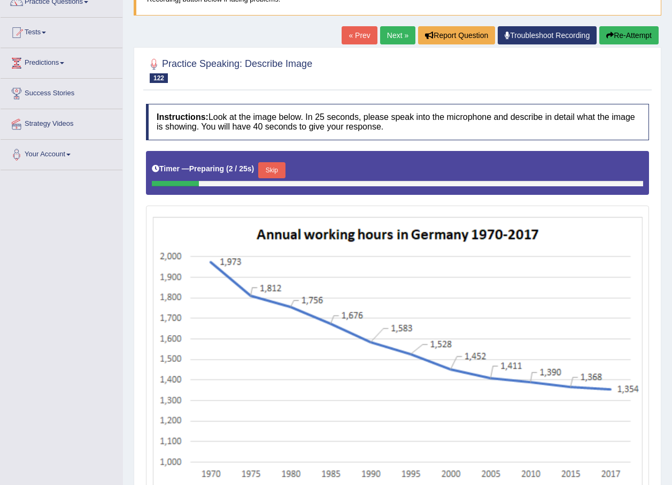
scroll to position [107, 0]
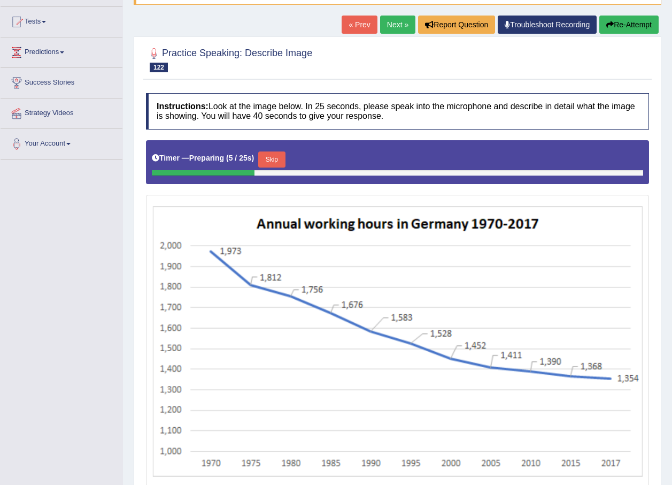
click at [272, 164] on button "Skip" at bounding box center [271, 159] width 27 height 16
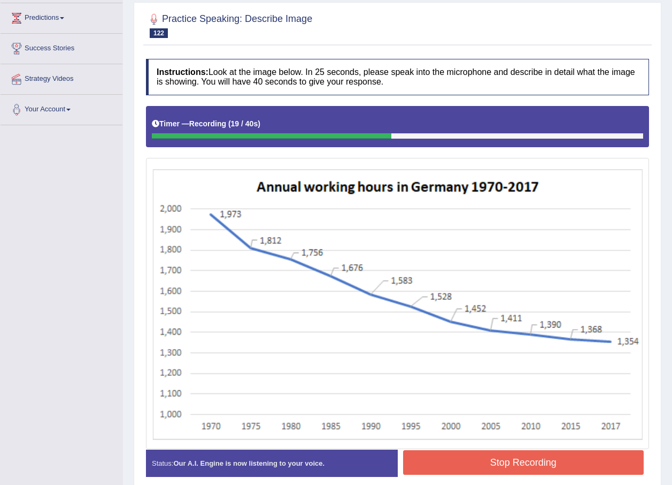
scroll to position [160, 0]
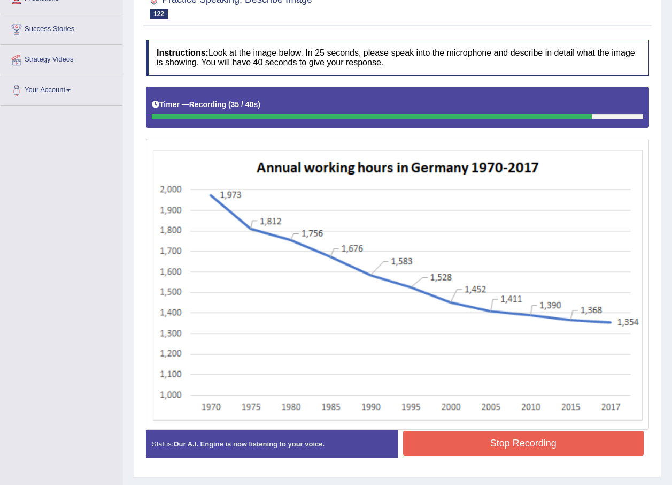
click at [560, 439] on button "Stop Recording" at bounding box center [523, 443] width 241 height 25
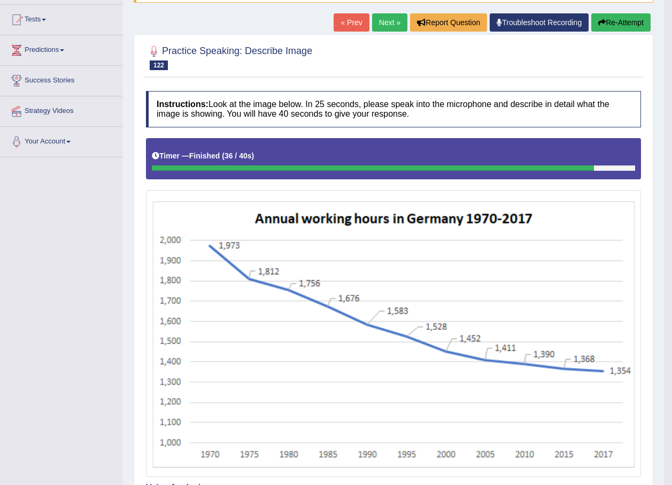
scroll to position [107, 0]
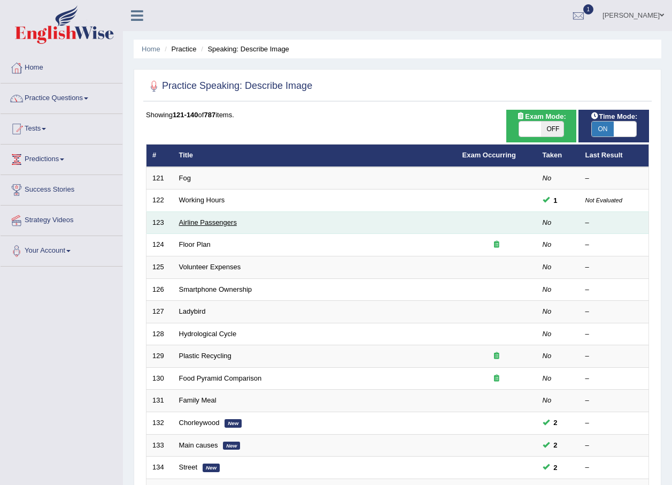
click at [234, 223] on link "Airline Passengers" at bounding box center [208, 222] width 58 height 8
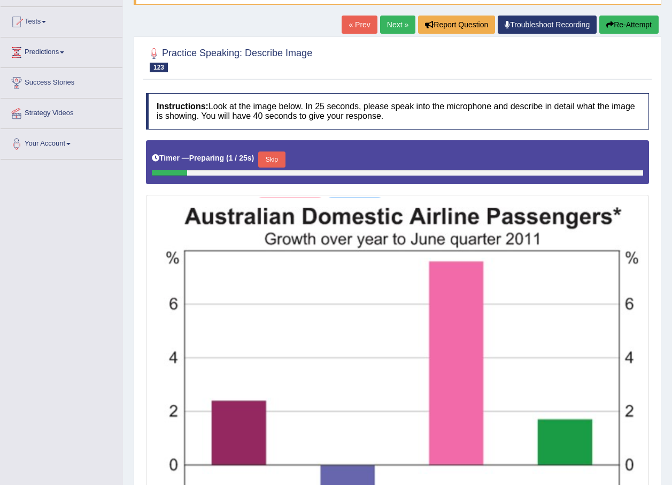
scroll to position [53, 0]
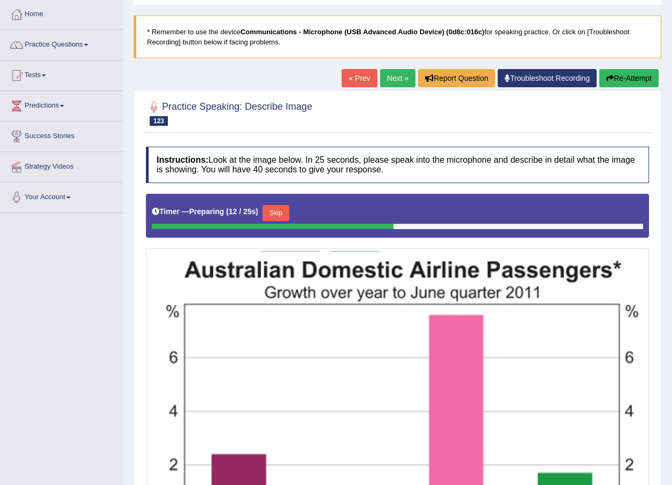
click at [274, 216] on button "Skip" at bounding box center [276, 213] width 27 height 16
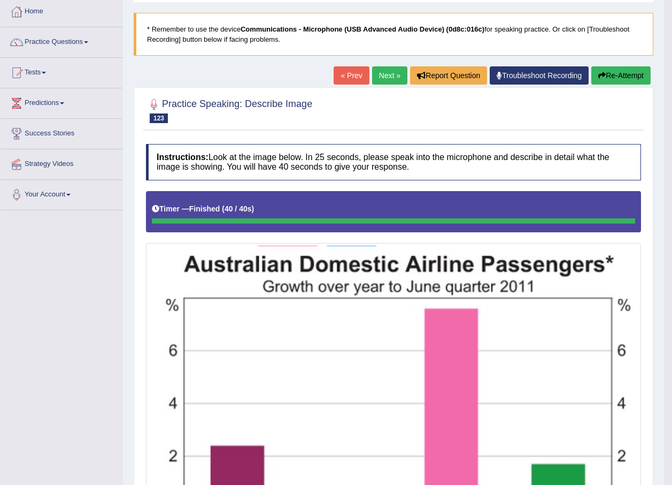
scroll to position [50, 0]
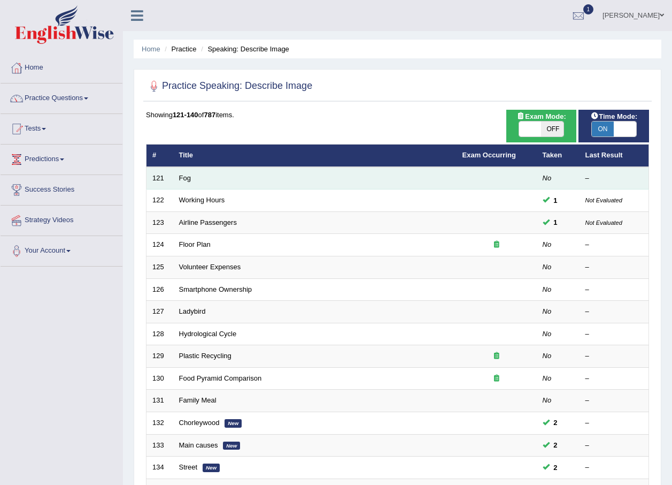
scroll to position [53, 0]
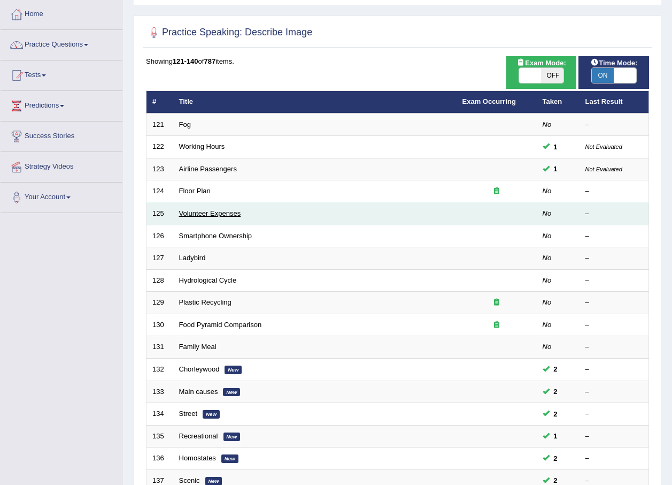
click at [218, 212] on link "Volunteer Expenses" at bounding box center [210, 213] width 62 height 8
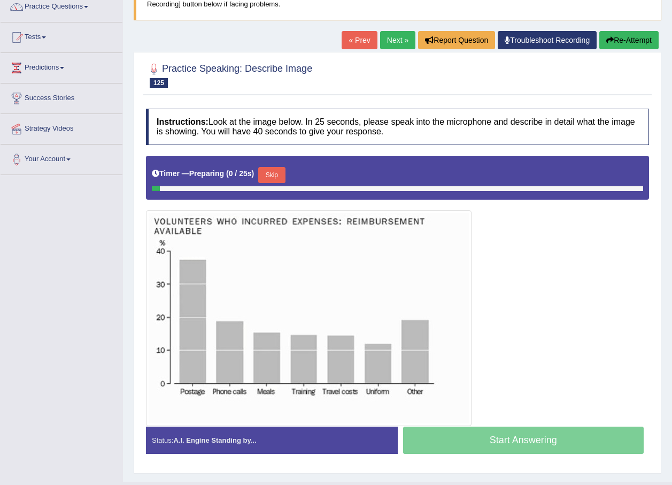
scroll to position [107, 0]
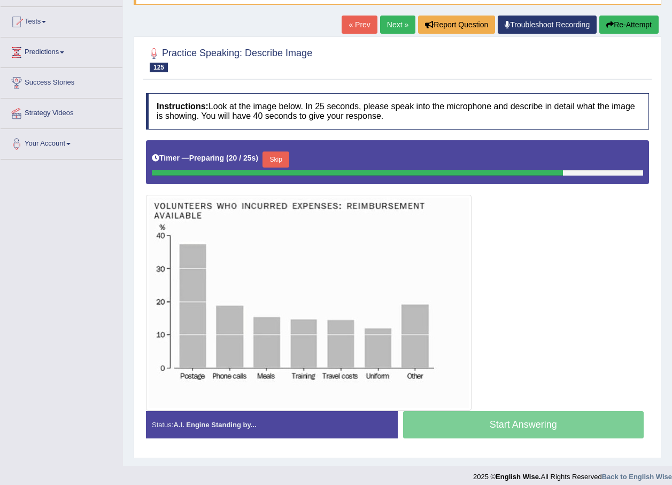
click at [282, 156] on button "Skip" at bounding box center [276, 159] width 27 height 16
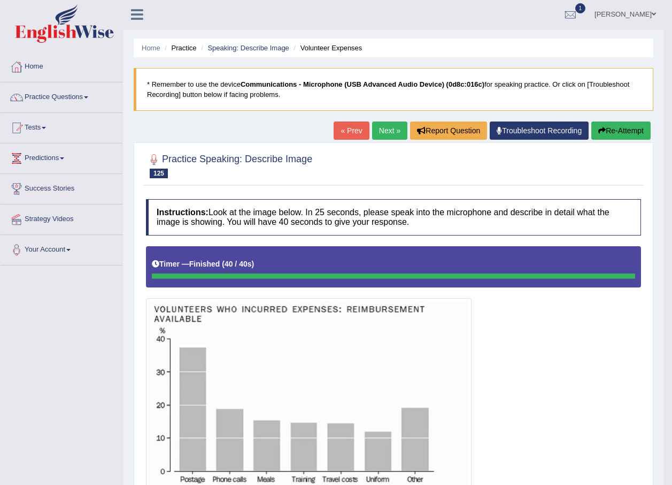
scroll to position [0, 0]
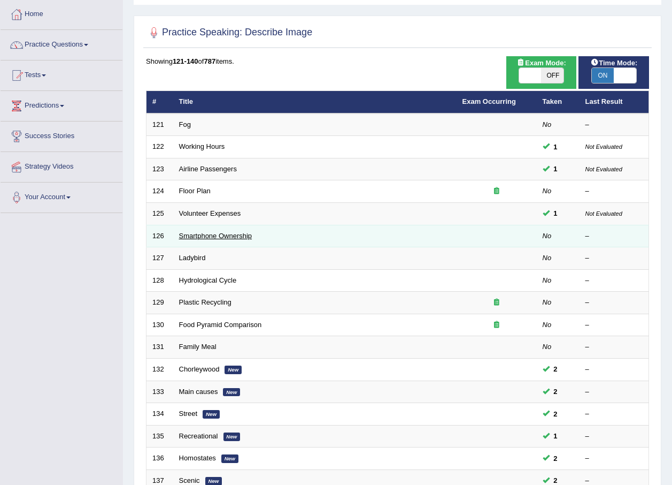
click at [245, 233] on link "Smartphone Ownership" at bounding box center [215, 236] width 73 height 8
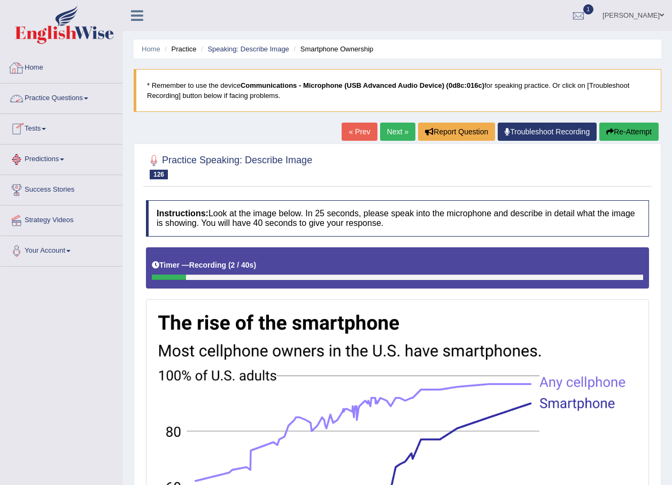
click at [64, 97] on link "Practice Questions" at bounding box center [62, 96] width 122 height 27
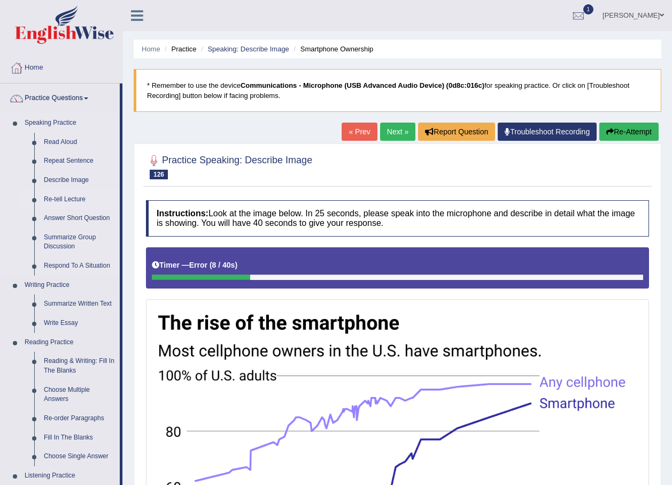
click at [65, 200] on link "Re-tell Lecture" at bounding box center [79, 199] width 81 height 19
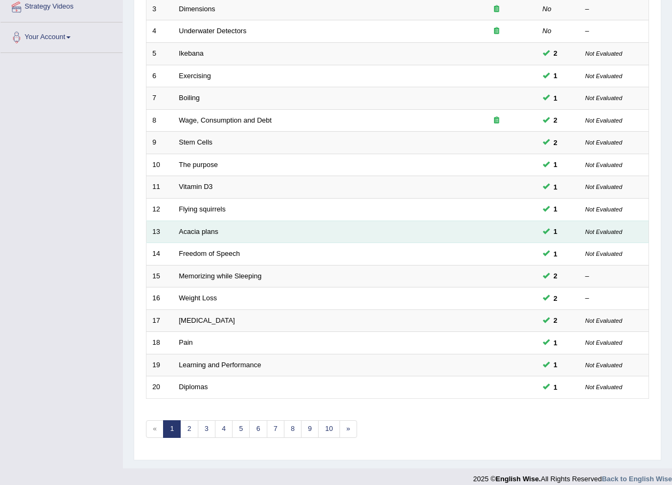
scroll to position [214, 0]
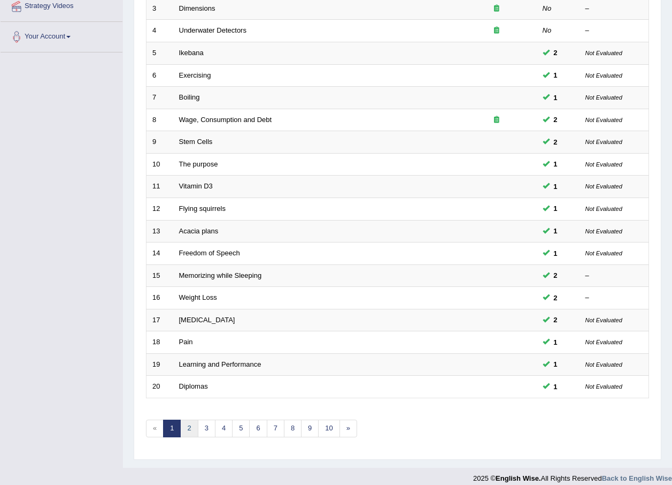
click at [189, 429] on link "2" at bounding box center [189, 428] width 18 height 18
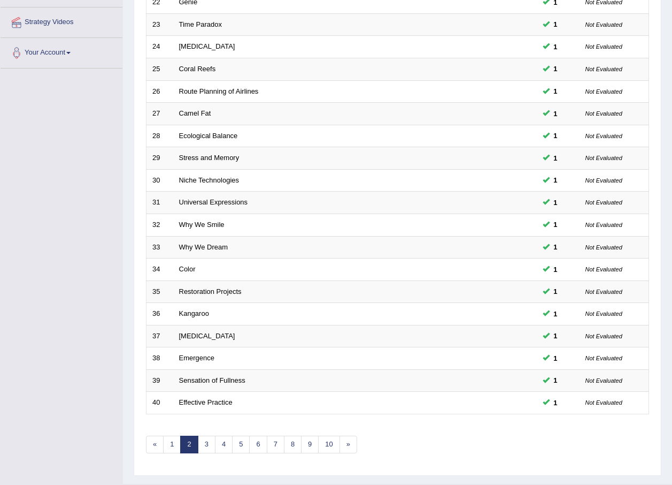
scroll to position [224, 0]
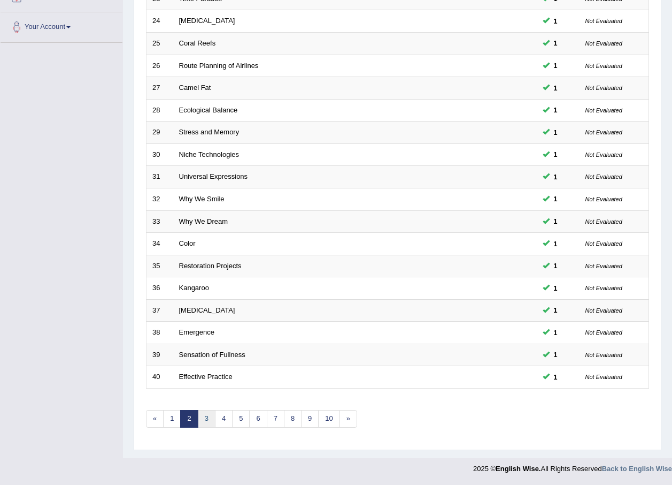
click at [206, 415] on link "3" at bounding box center [207, 419] width 18 height 18
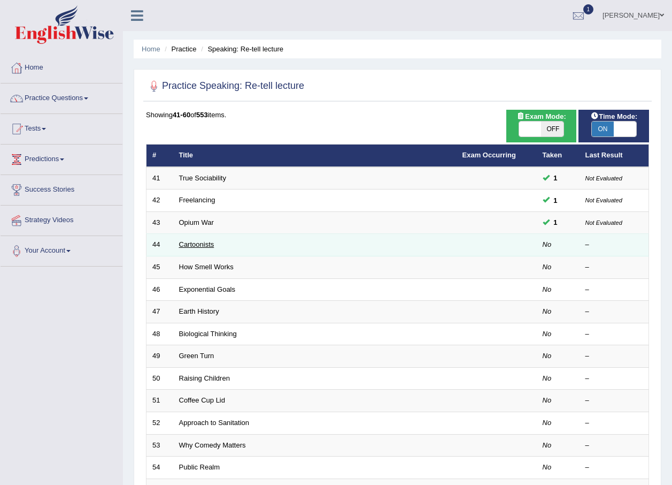
click at [190, 246] on link "Cartoonists" at bounding box center [196, 244] width 35 height 8
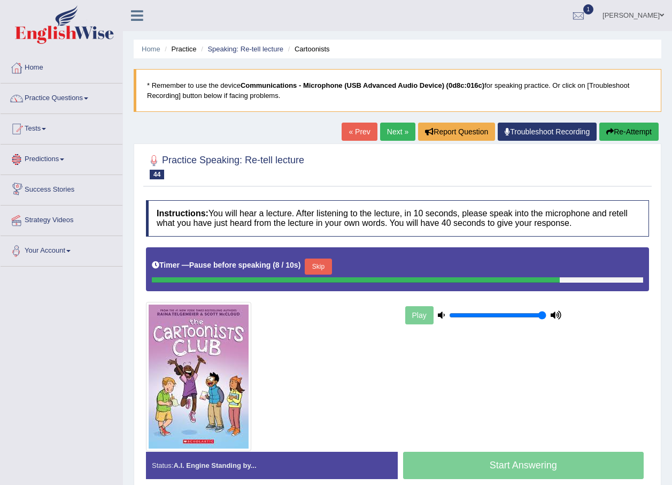
click at [309, 270] on button "Skip" at bounding box center [318, 266] width 27 height 16
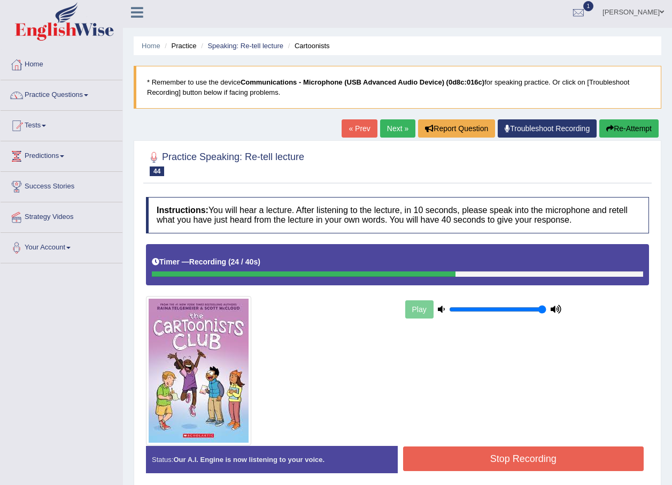
scroll to position [53, 0]
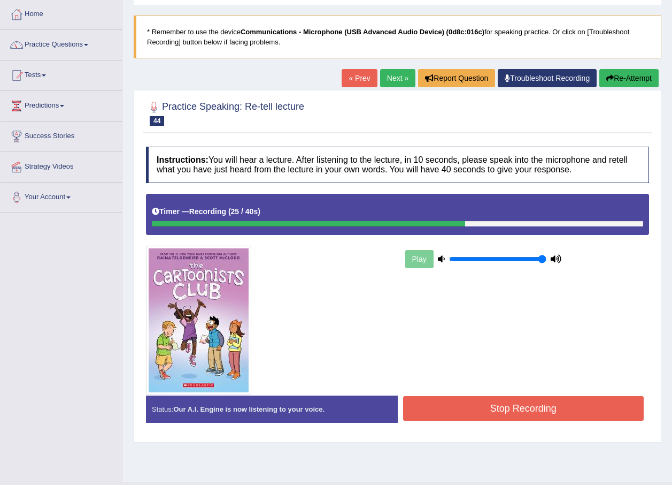
click at [507, 411] on button "Stop Recording" at bounding box center [523, 408] width 241 height 25
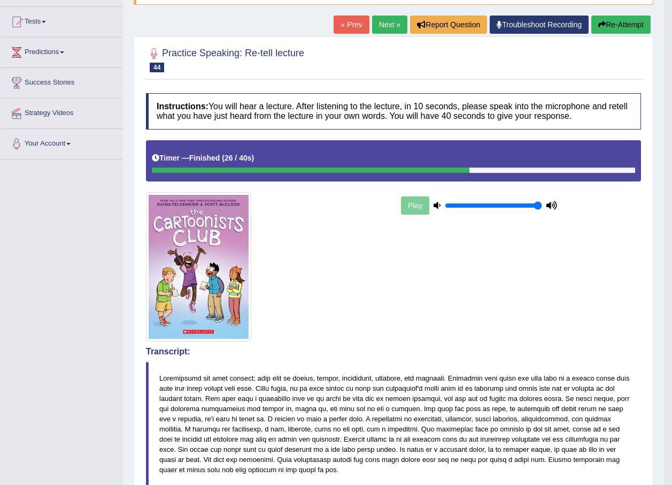
scroll to position [0, 0]
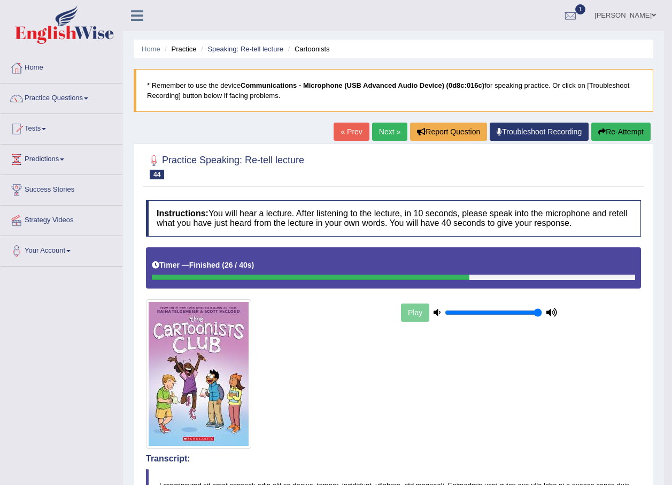
click at [397, 128] on link "Next »" at bounding box center [389, 131] width 35 height 18
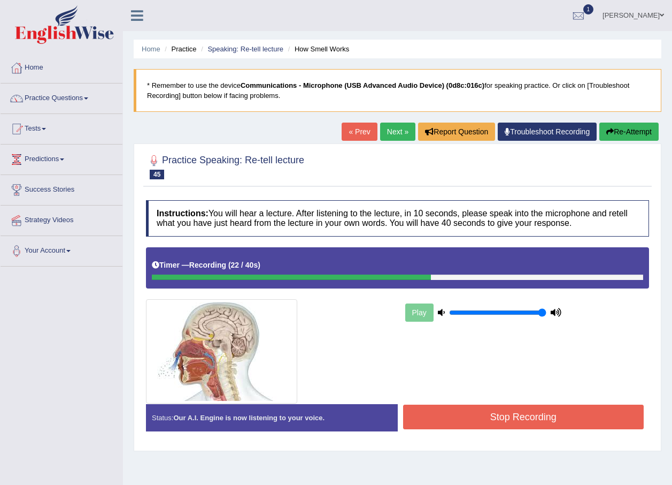
click at [525, 427] on button "Stop Recording" at bounding box center [523, 416] width 241 height 25
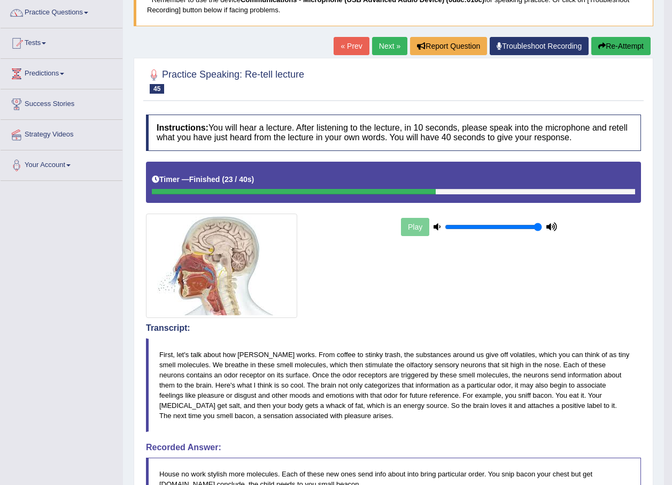
scroll to position [53, 0]
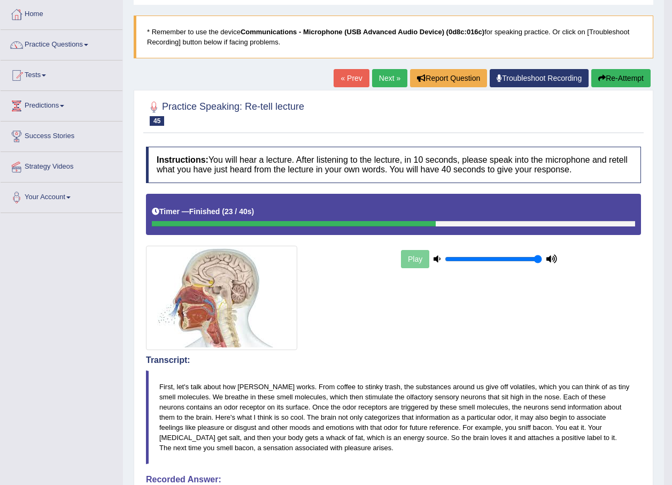
click at [379, 76] on link "Next »" at bounding box center [389, 78] width 35 height 18
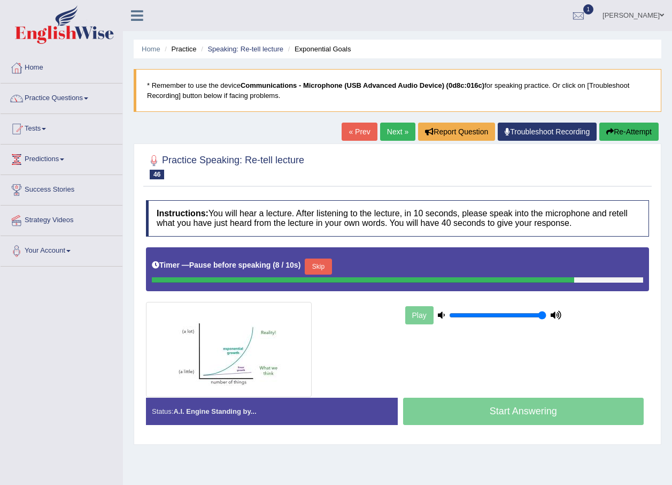
click at [316, 266] on button "Skip" at bounding box center [318, 266] width 27 height 16
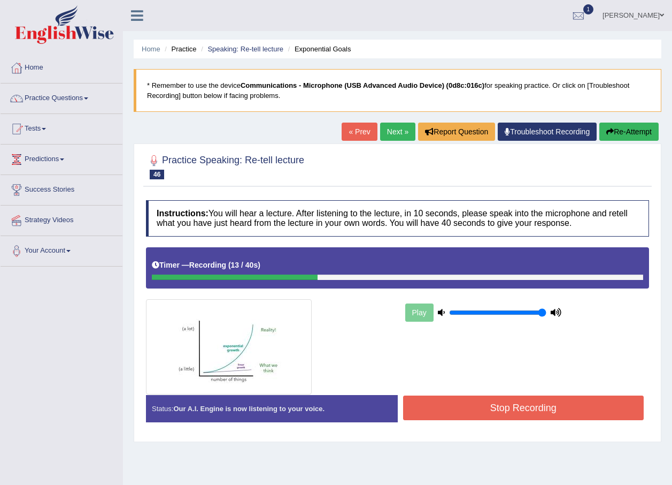
click at [453, 406] on button "Stop Recording" at bounding box center [523, 407] width 241 height 25
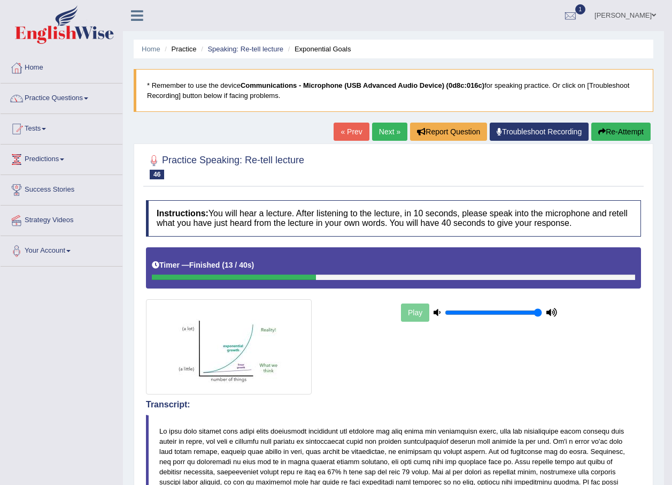
click at [385, 132] on link "Next »" at bounding box center [389, 131] width 35 height 18
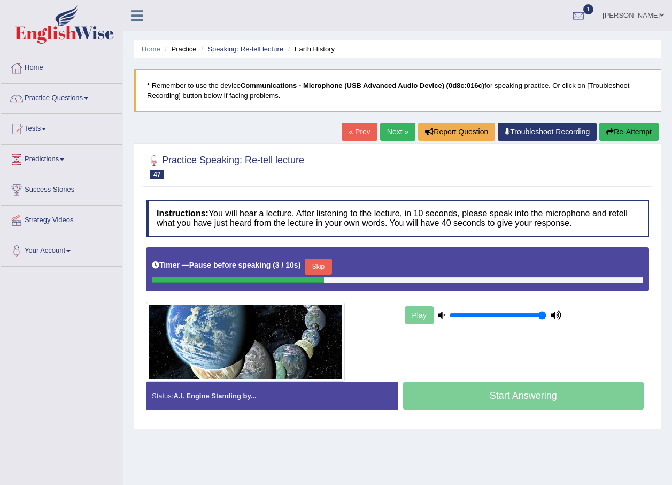
click at [312, 258] on div "Timer — Pause before speaking ( 3 / 10s ) Skip" at bounding box center [398, 266] width 492 height 21
click at [316, 263] on button "Skip" at bounding box center [318, 266] width 27 height 16
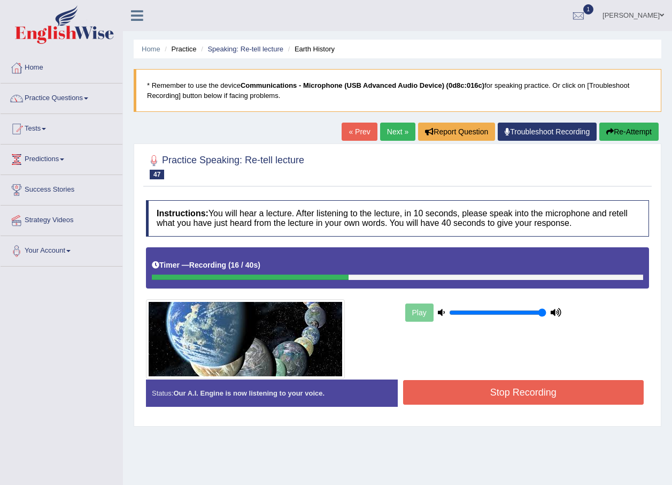
click at [479, 390] on button "Stop Recording" at bounding box center [523, 392] width 241 height 25
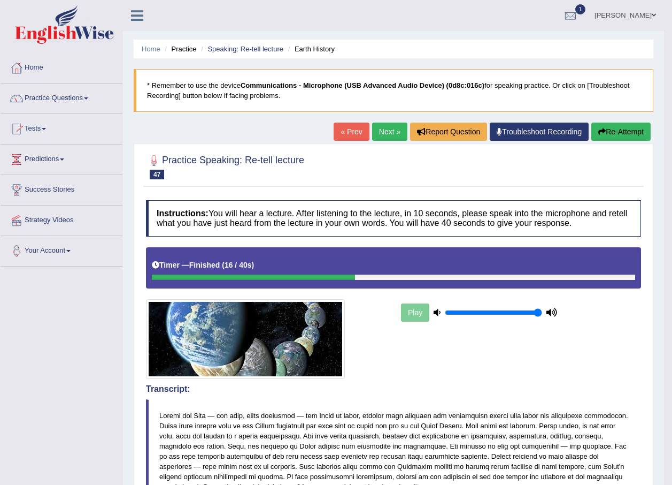
click at [381, 135] on link "Next »" at bounding box center [389, 131] width 35 height 18
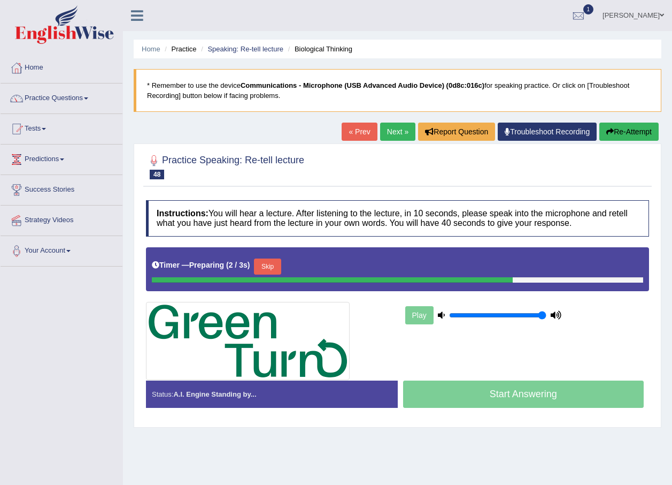
click at [277, 266] on button "Skip" at bounding box center [267, 266] width 27 height 16
click at [314, 263] on button "Skip" at bounding box center [318, 266] width 27 height 16
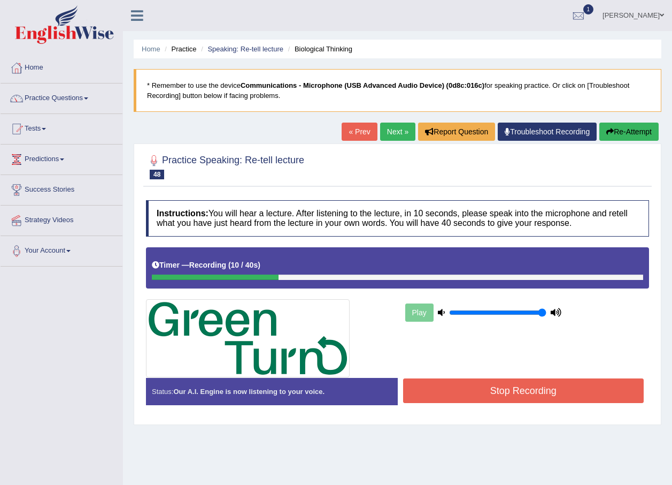
click at [500, 387] on button "Stop Recording" at bounding box center [523, 390] width 241 height 25
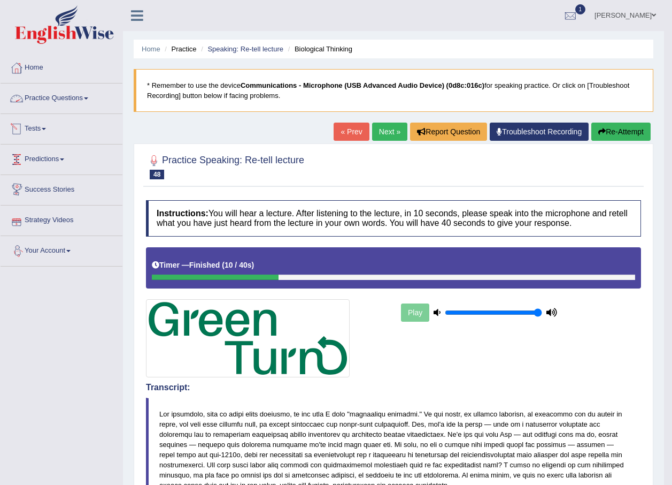
click at [44, 100] on link "Practice Questions" at bounding box center [62, 96] width 122 height 27
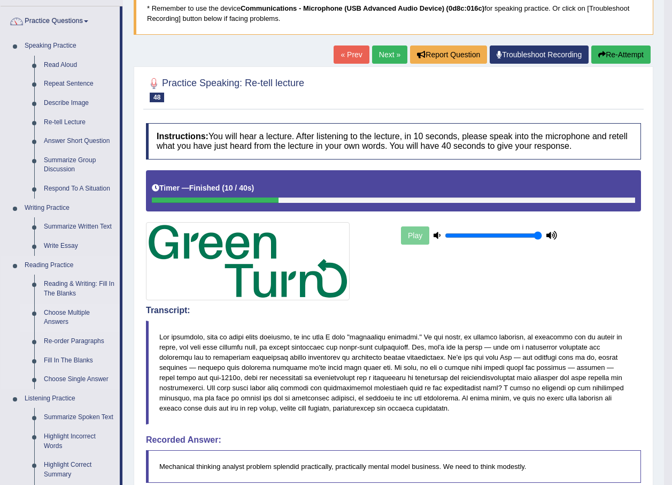
scroll to position [53, 0]
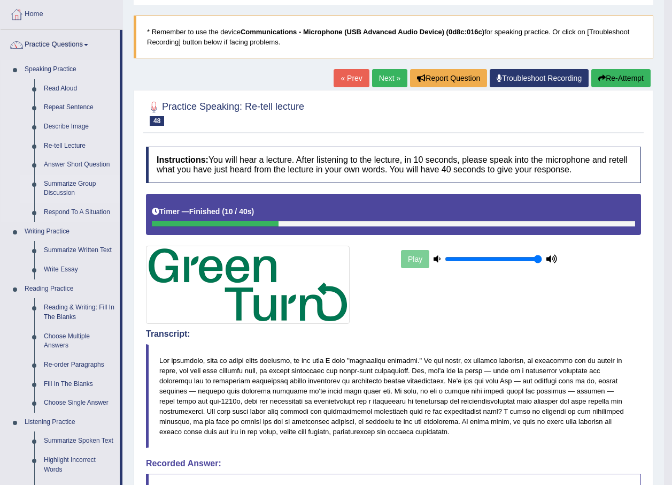
click at [81, 178] on link "Summarize Group Discussion" at bounding box center [79, 188] width 81 height 28
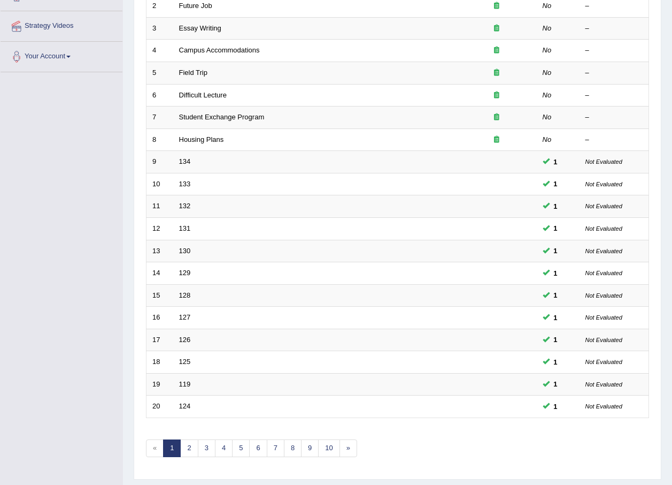
scroll to position [224, 0]
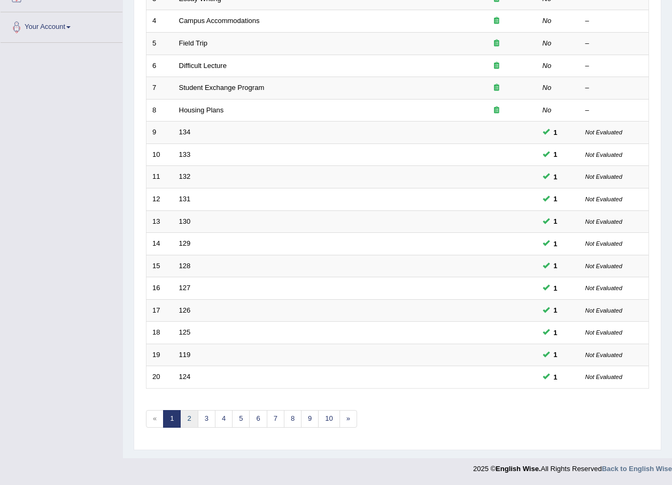
click at [194, 416] on link "2" at bounding box center [189, 419] width 18 height 18
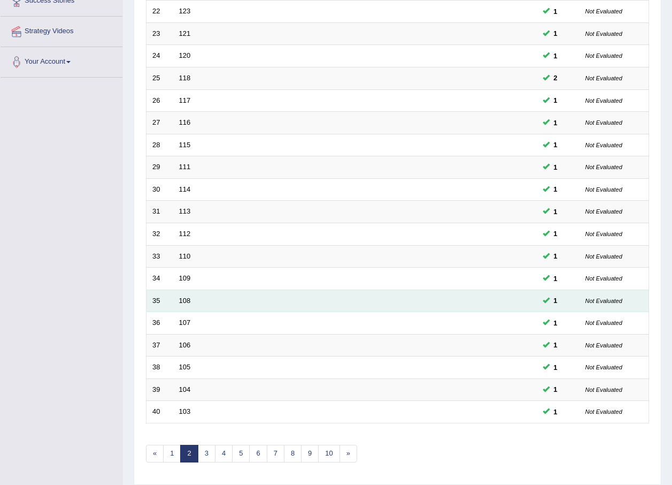
scroll to position [224, 0]
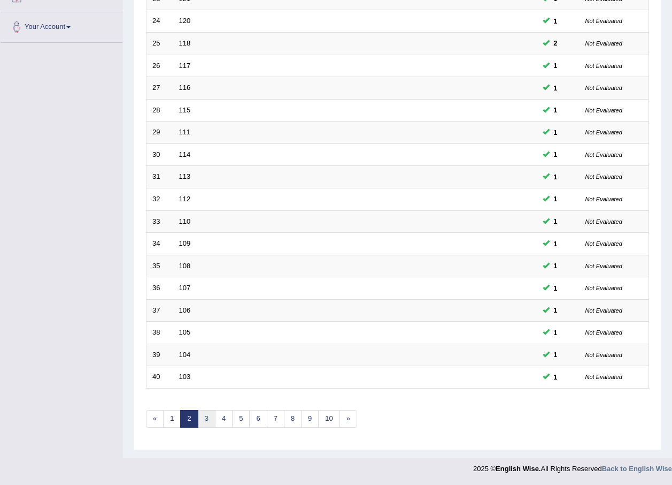
click at [209, 419] on link "3" at bounding box center [207, 419] width 18 height 18
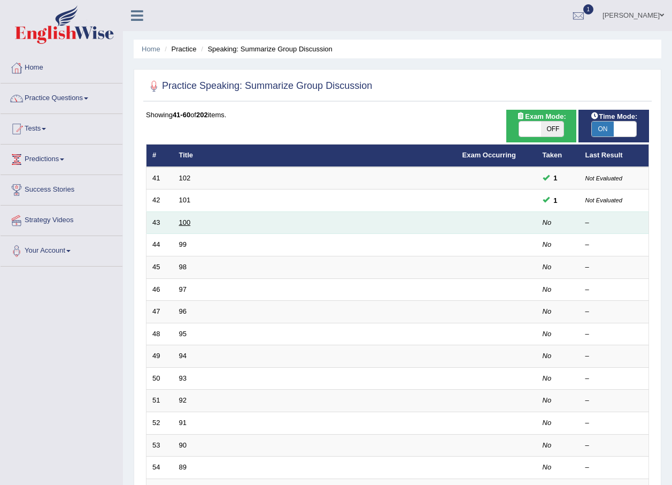
click at [186, 221] on link "100" at bounding box center [185, 222] width 12 height 8
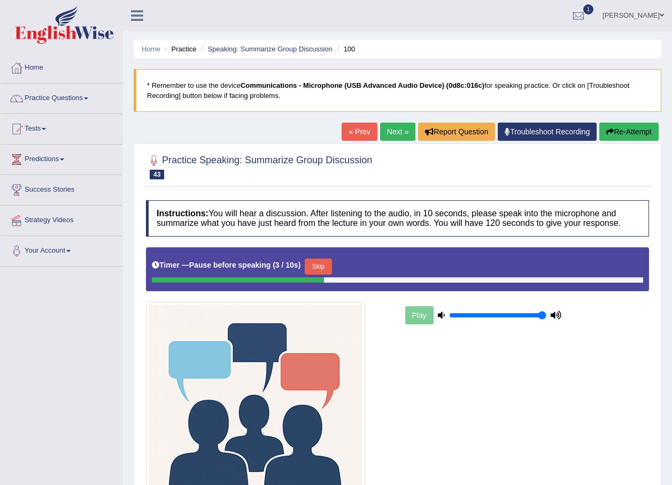
click at [310, 270] on button "Skip" at bounding box center [318, 266] width 27 height 16
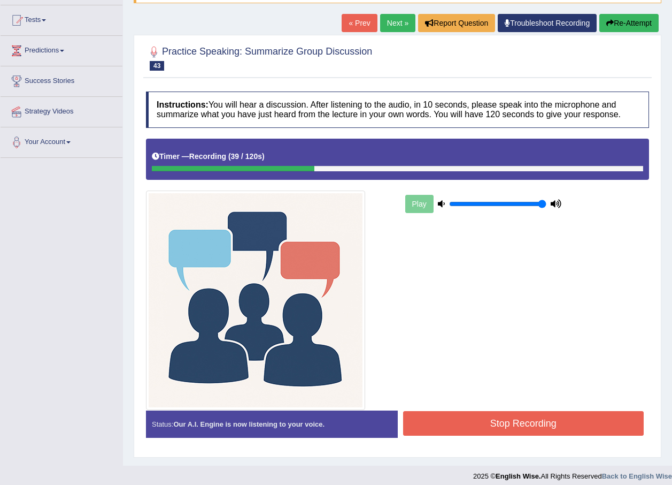
scroll to position [116, 0]
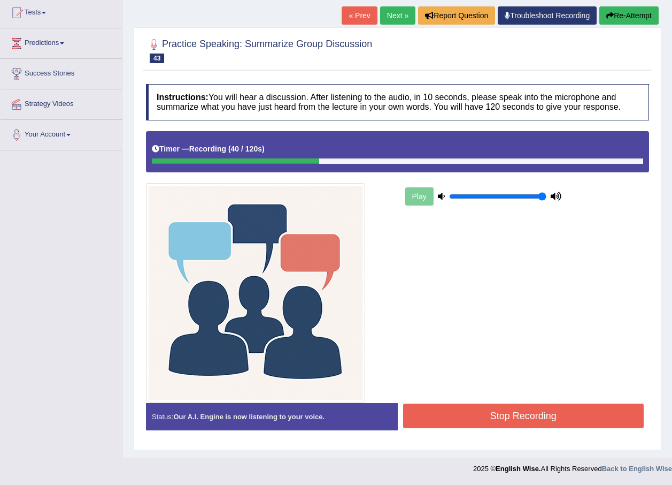
click at [511, 417] on button "Stop Recording" at bounding box center [523, 415] width 241 height 25
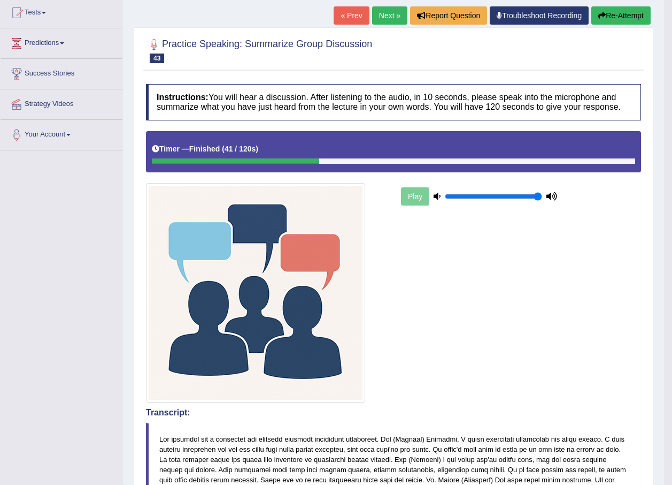
click at [382, 20] on link "Next »" at bounding box center [389, 15] width 35 height 18
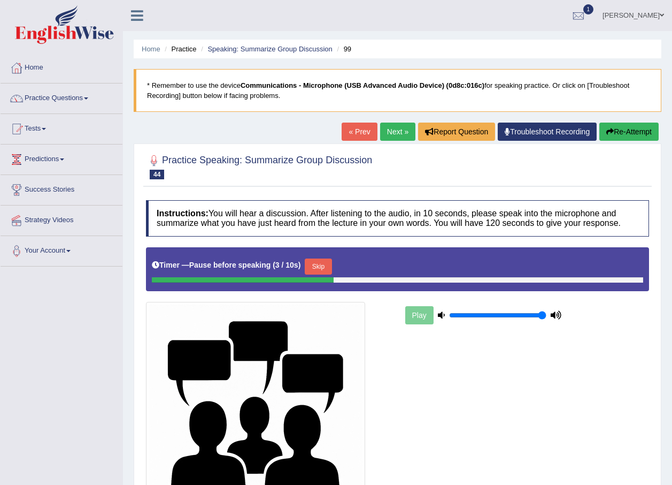
click at [316, 266] on button "Skip" at bounding box center [318, 266] width 27 height 16
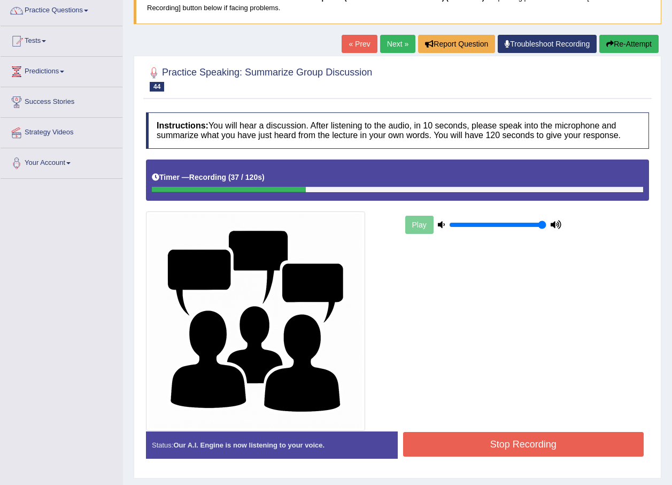
scroll to position [107, 0]
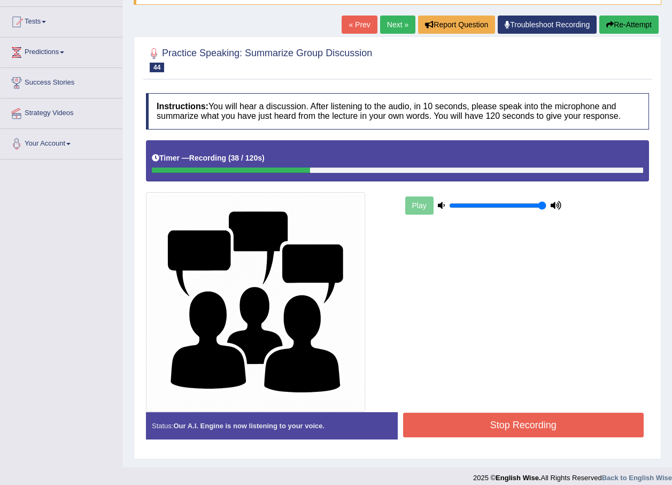
click at [564, 419] on button "Stop Recording" at bounding box center [523, 424] width 241 height 25
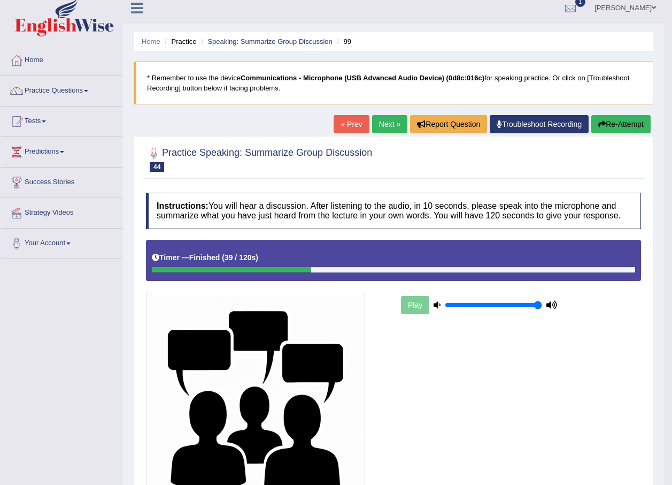
scroll to position [0, 0]
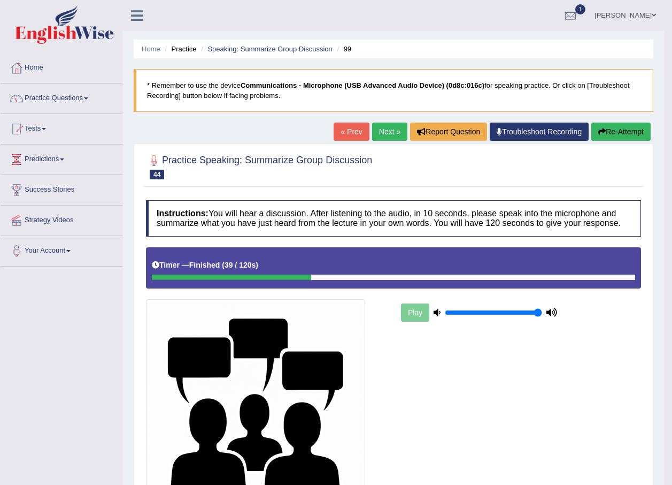
click at [395, 129] on link "Next »" at bounding box center [389, 131] width 35 height 18
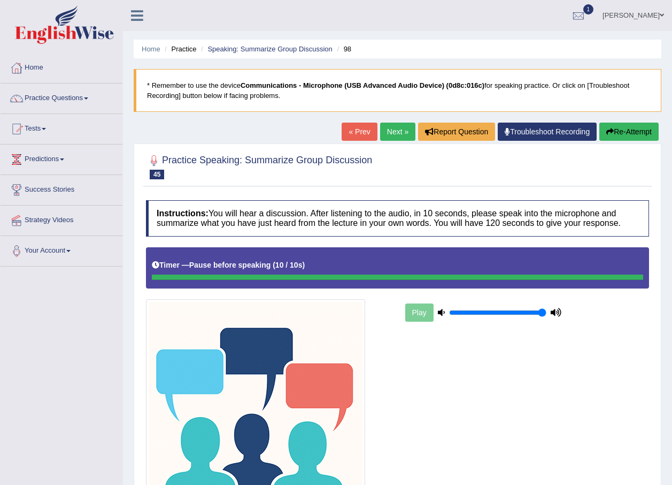
click at [325, 264] on div "Timer — Pause before speaking ( 10 / 10s )" at bounding box center [398, 265] width 492 height 19
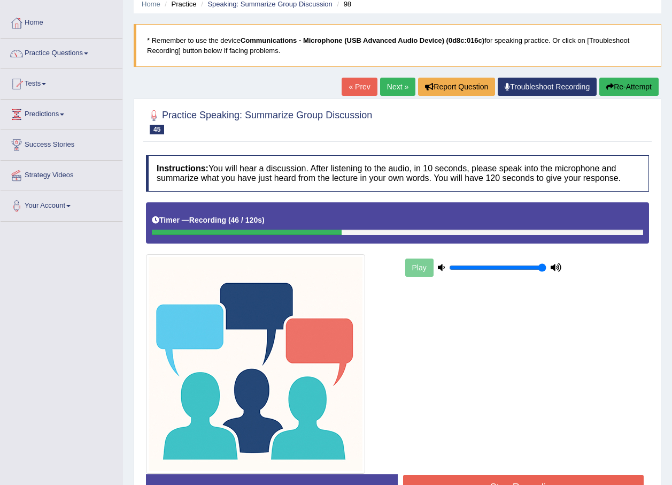
scroll to position [107, 0]
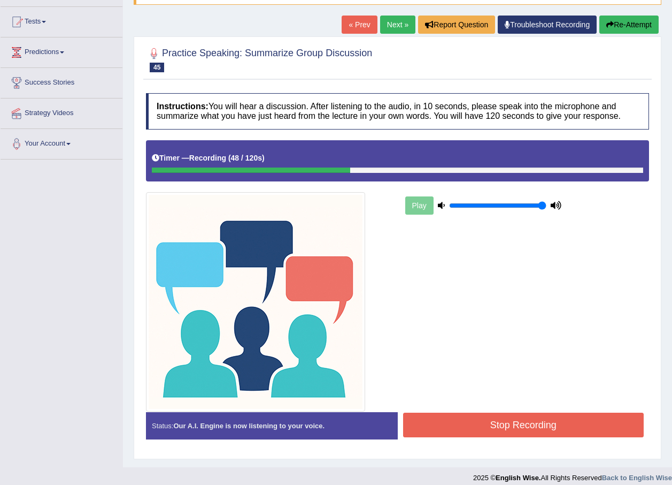
click at [497, 421] on button "Stop Recording" at bounding box center [523, 424] width 241 height 25
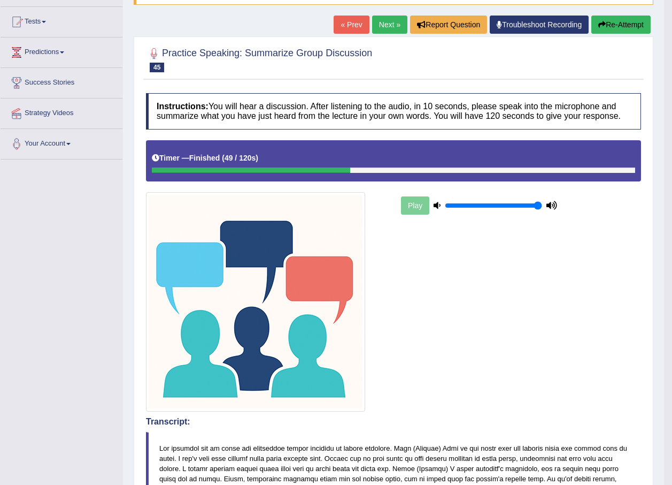
click at [395, 25] on link "Next »" at bounding box center [389, 25] width 35 height 18
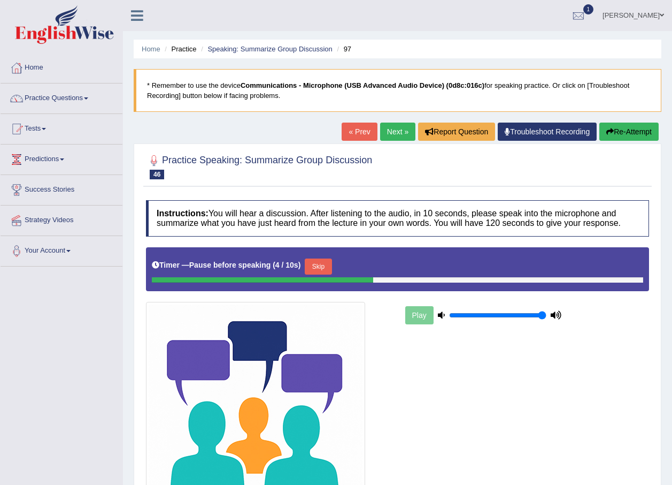
click at [322, 259] on button "Skip" at bounding box center [318, 266] width 27 height 16
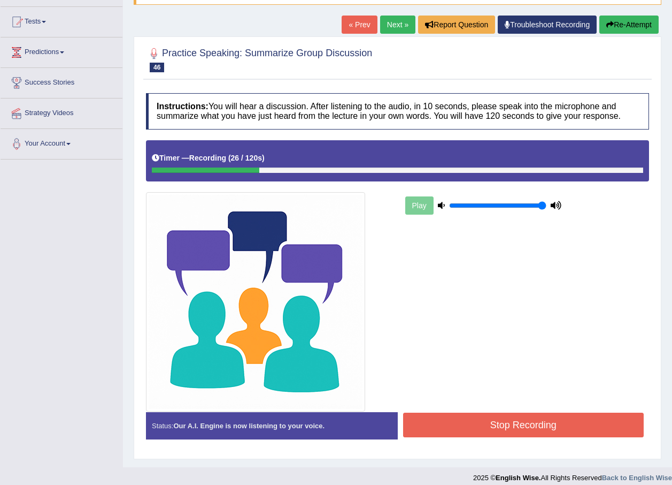
scroll to position [116, 0]
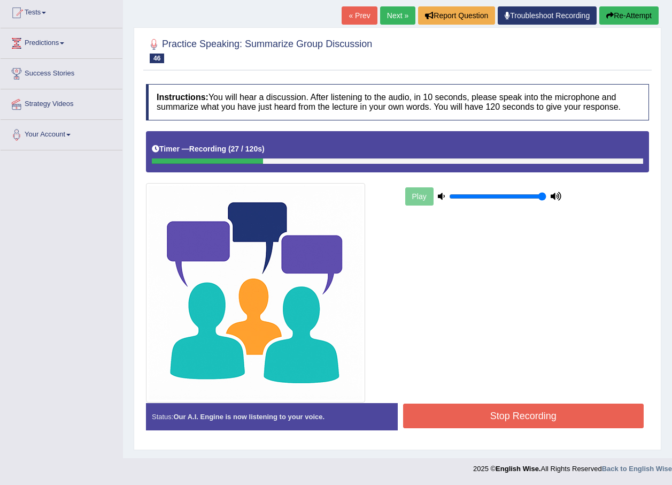
click at [466, 417] on button "Stop Recording" at bounding box center [523, 415] width 241 height 25
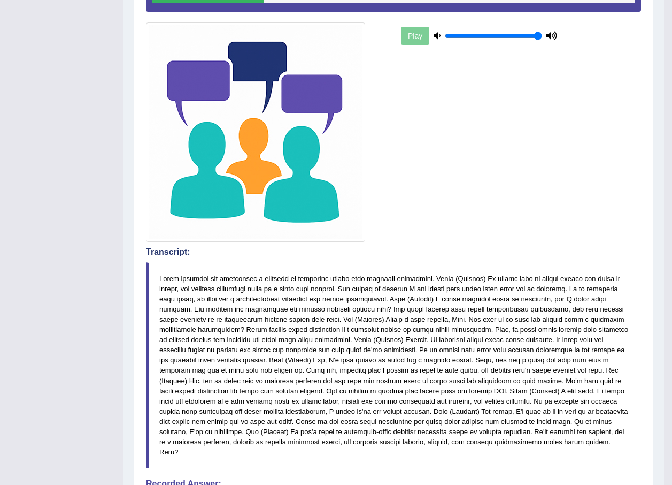
scroll to position [9, 0]
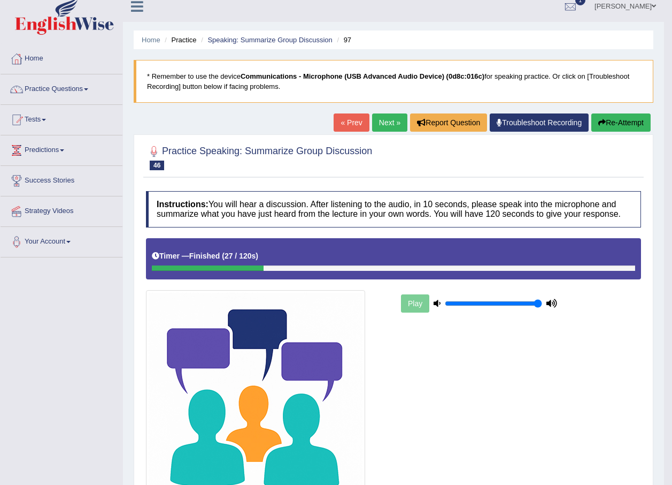
click at [380, 124] on link "Next »" at bounding box center [389, 122] width 35 height 18
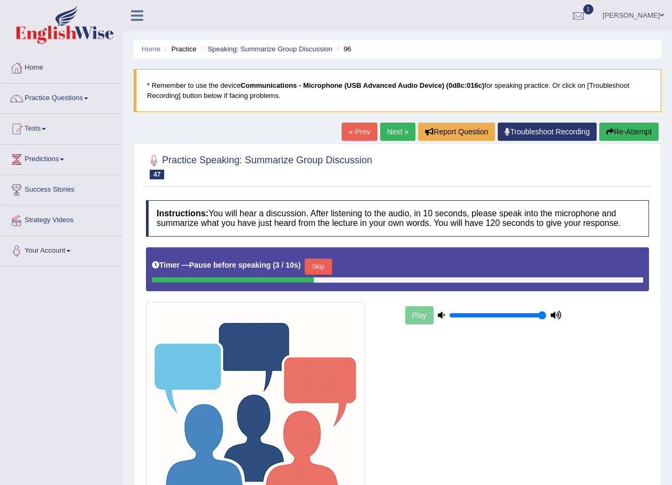
click at [320, 266] on button "Skip" at bounding box center [318, 266] width 27 height 16
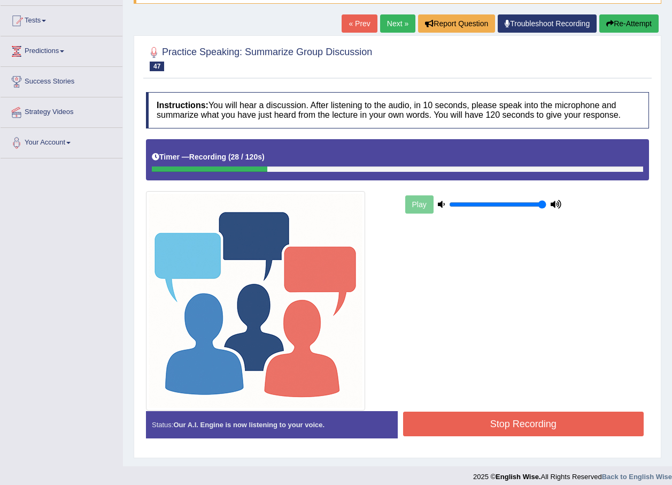
scroll to position [116, 0]
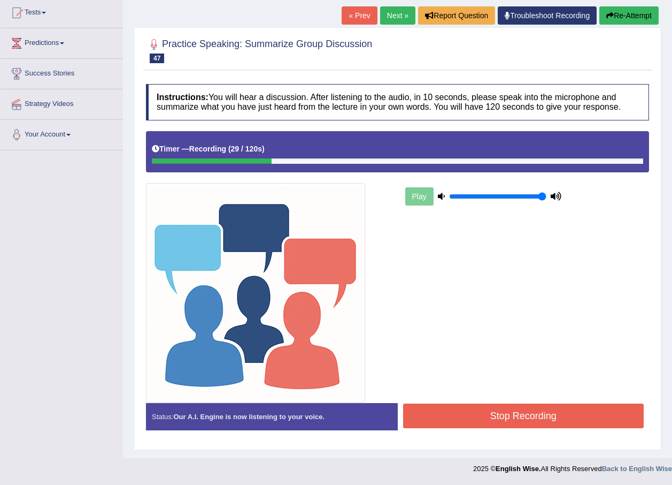
click at [473, 417] on button "Stop Recording" at bounding box center [523, 415] width 241 height 25
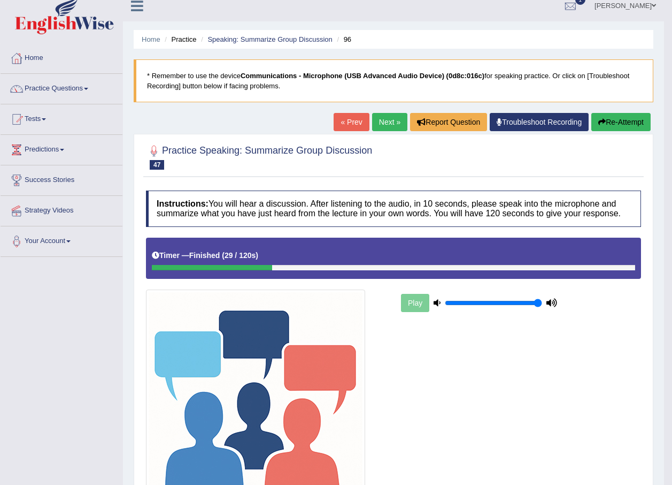
scroll to position [9, 0]
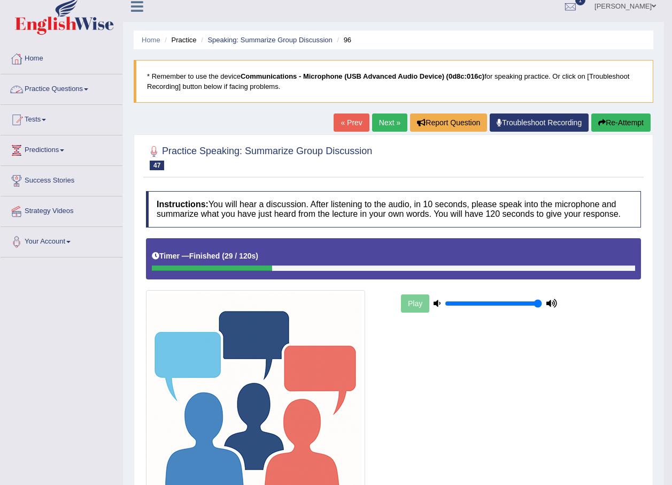
click at [60, 90] on link "Practice Questions" at bounding box center [62, 87] width 122 height 27
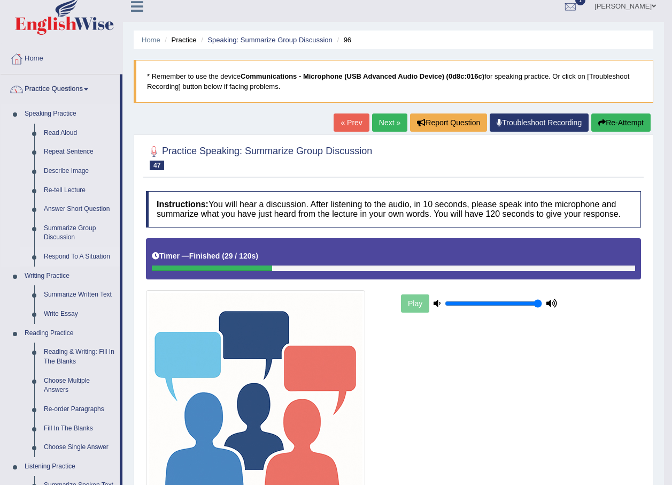
click at [65, 251] on link "Respond To A Situation" at bounding box center [79, 256] width 81 height 19
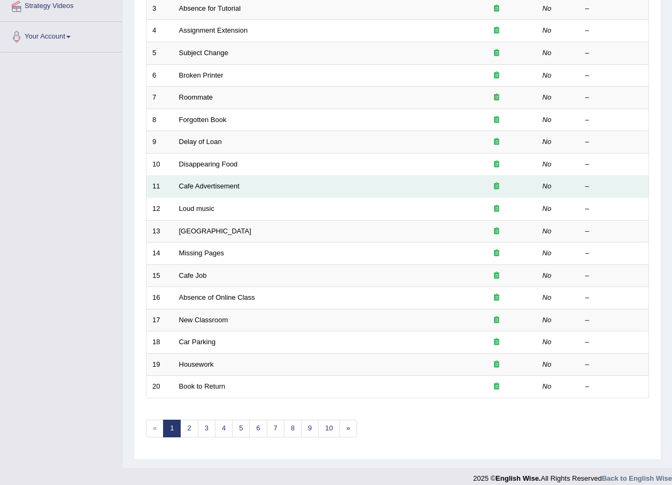
scroll to position [224, 0]
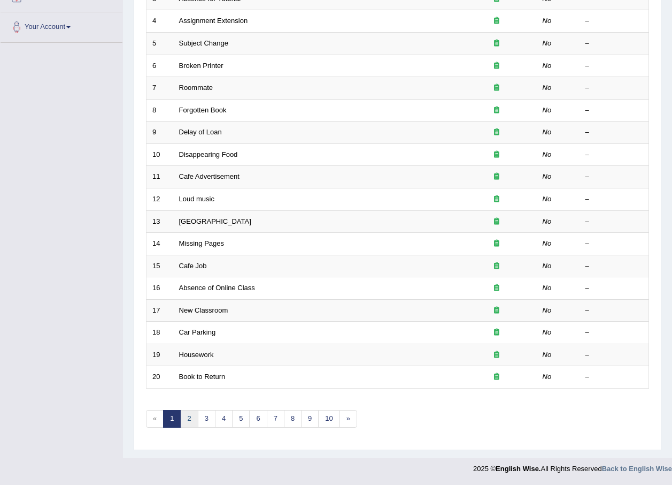
click at [188, 417] on link "2" at bounding box center [189, 419] width 18 height 18
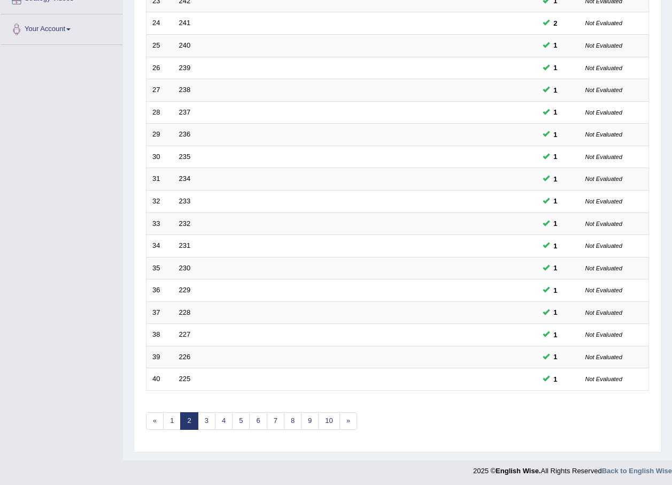
scroll to position [224, 0]
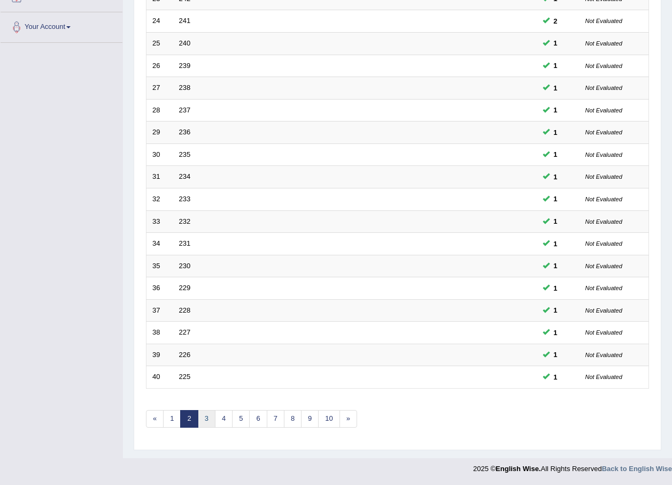
click at [206, 415] on link "3" at bounding box center [207, 419] width 18 height 18
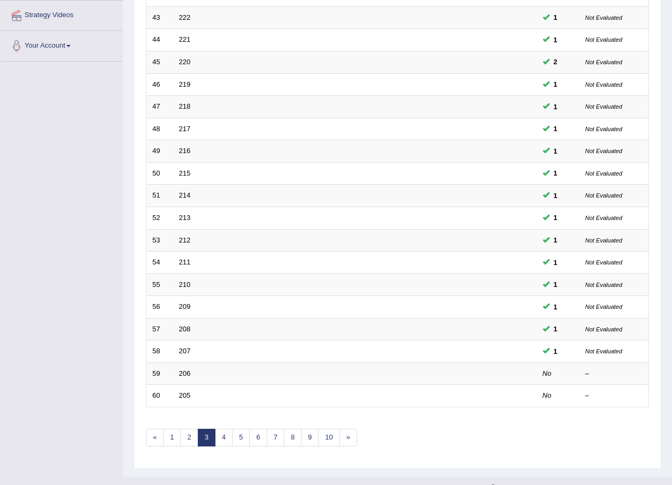
scroll to position [224, 0]
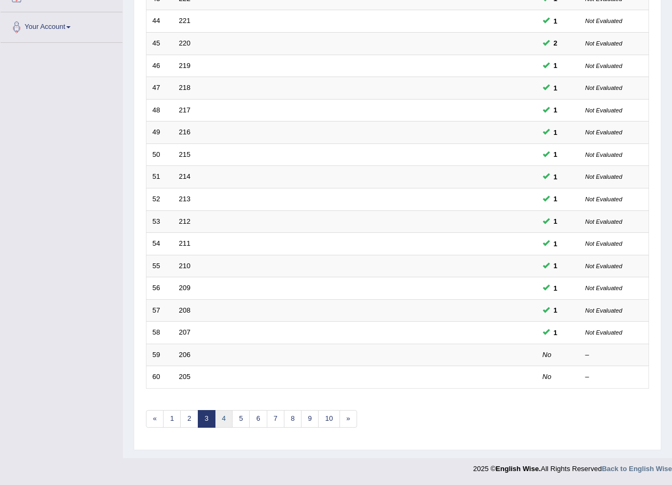
click at [221, 417] on link "4" at bounding box center [224, 419] width 18 height 18
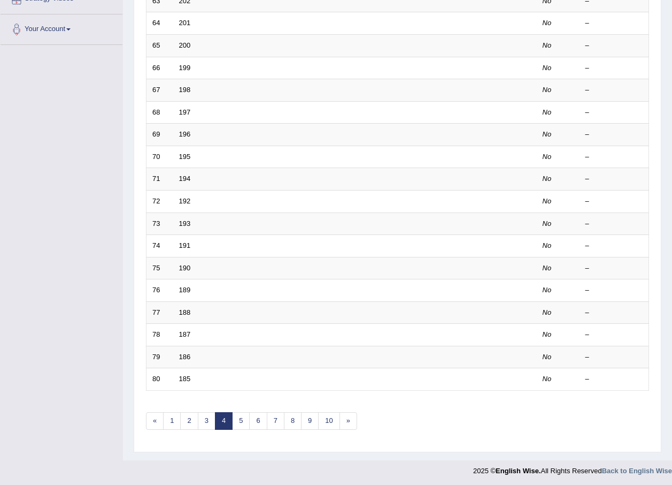
scroll to position [224, 0]
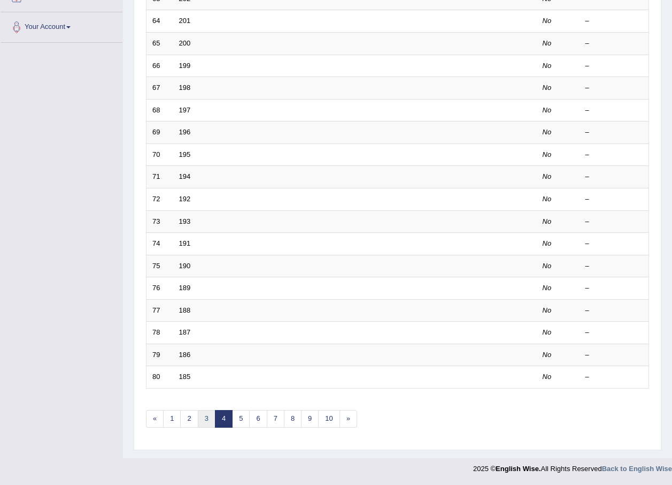
click at [202, 416] on link "3" at bounding box center [207, 419] width 18 height 18
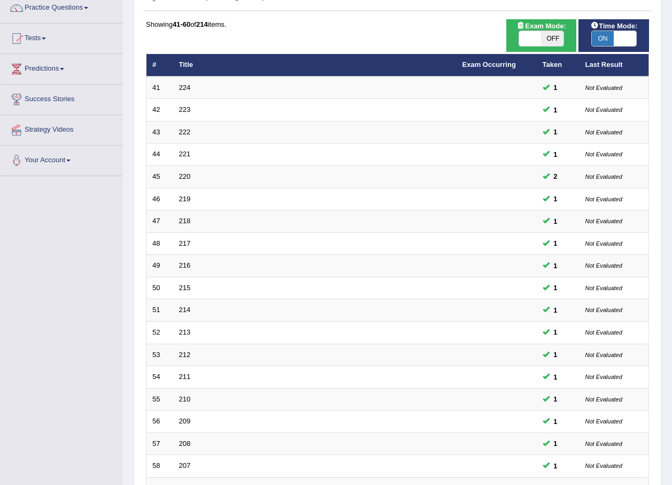
scroll to position [224, 0]
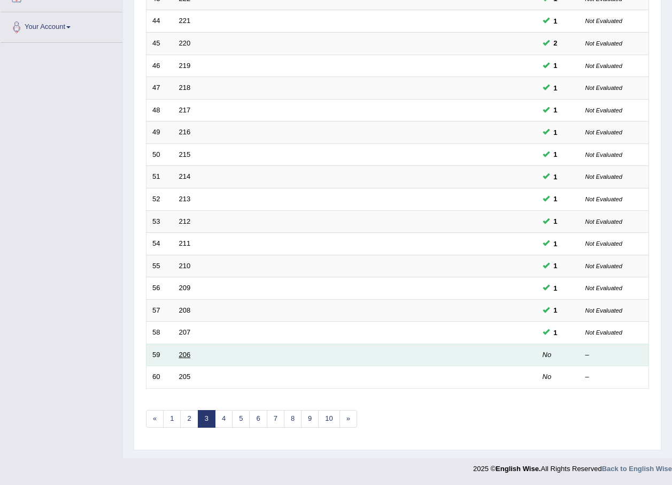
click at [183, 355] on link "206" at bounding box center [185, 354] width 12 height 8
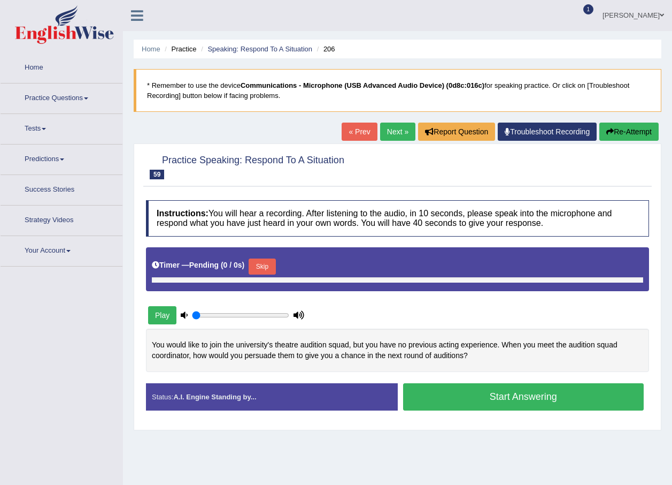
type input "1"
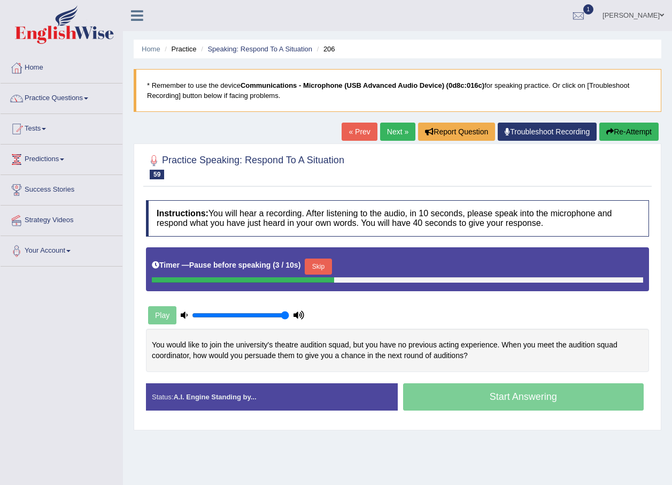
click at [313, 270] on button "Skip" at bounding box center [318, 266] width 27 height 16
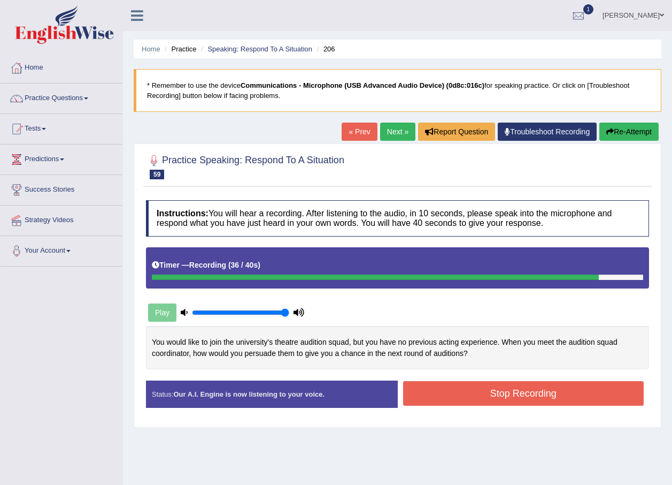
click at [441, 394] on button "Stop Recording" at bounding box center [523, 393] width 241 height 25
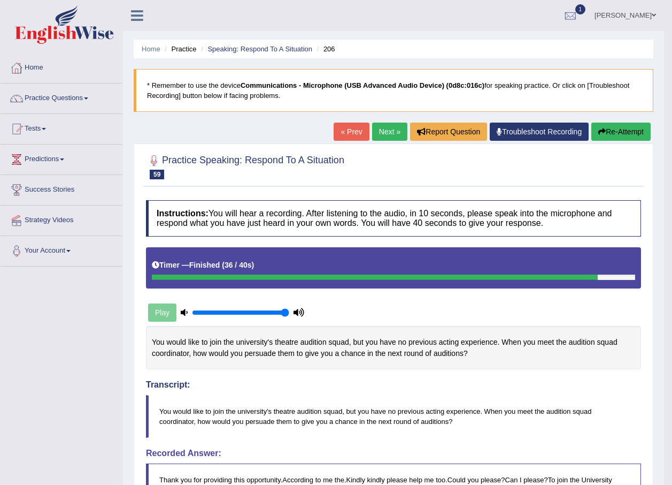
click at [381, 126] on link "Next »" at bounding box center [389, 131] width 35 height 18
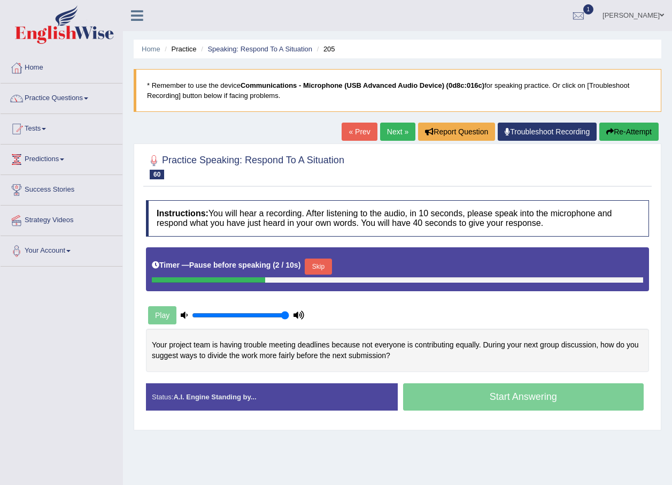
click at [312, 270] on button "Skip" at bounding box center [318, 266] width 27 height 16
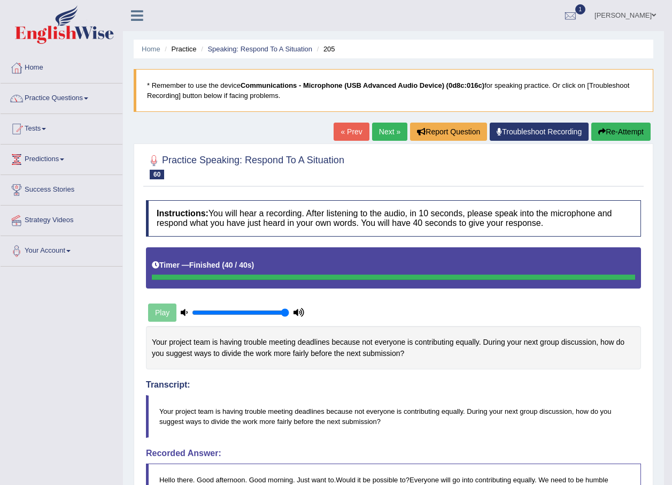
click at [385, 132] on link "Next »" at bounding box center [389, 131] width 35 height 18
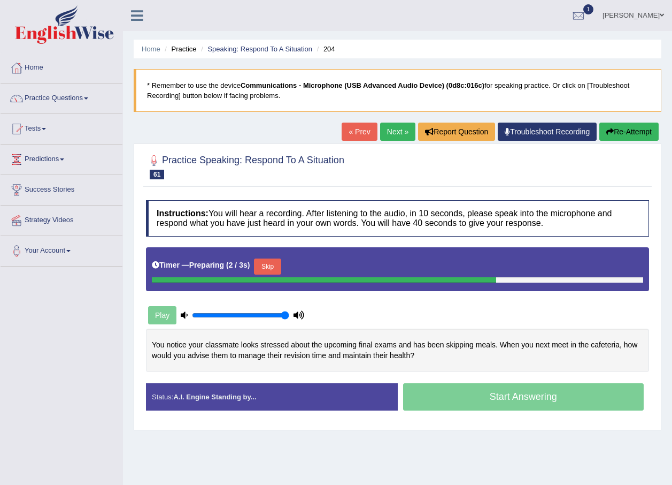
click at [274, 265] on button "Skip" at bounding box center [267, 266] width 27 height 16
click at [317, 264] on button "Skip" at bounding box center [318, 266] width 27 height 16
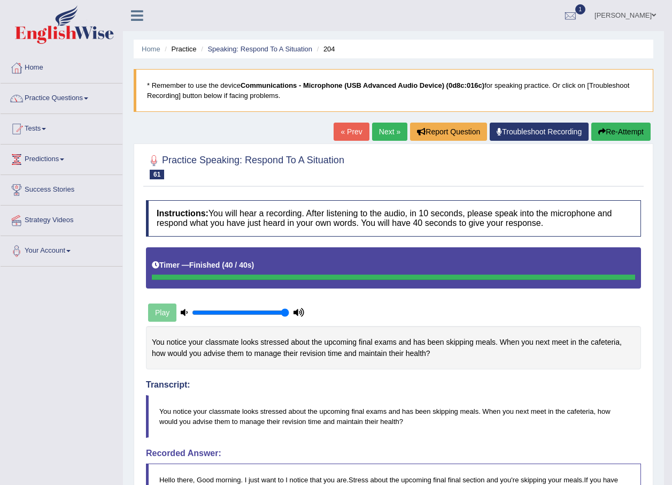
click at [387, 135] on link "Next »" at bounding box center [389, 131] width 35 height 18
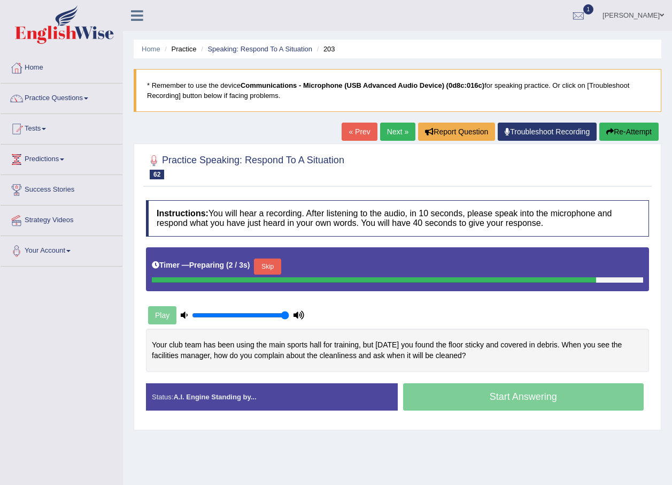
click at [270, 262] on button "Skip" at bounding box center [267, 266] width 27 height 16
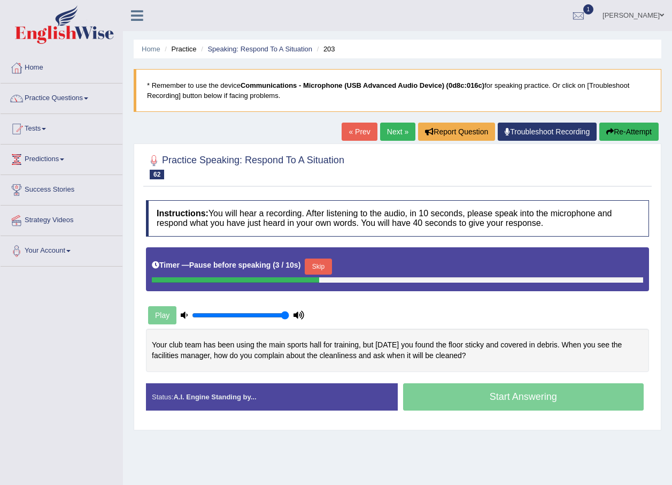
click at [307, 275] on div "Skip" at bounding box center [318, 267] width 27 height 19
click at [308, 273] on button "Skip" at bounding box center [318, 266] width 27 height 16
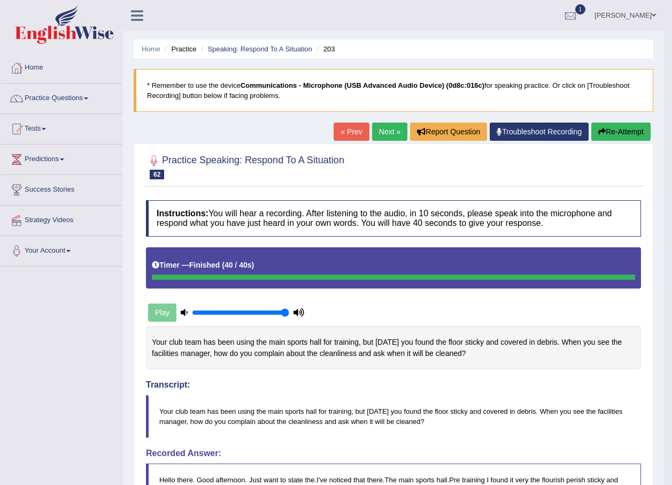
click at [397, 132] on link "Next »" at bounding box center [389, 131] width 35 height 18
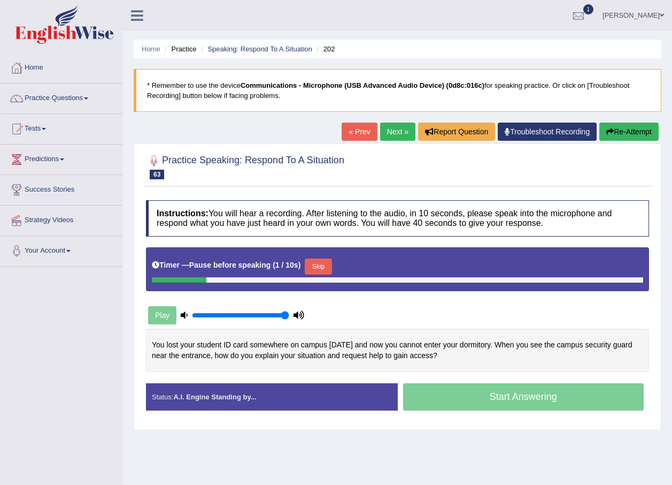
click at [305, 266] on button "Skip" at bounding box center [318, 266] width 27 height 16
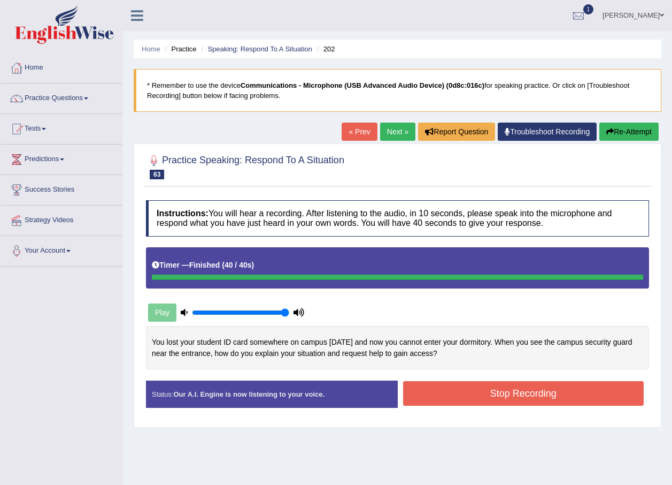
click at [476, 384] on button "Stop Recording" at bounding box center [523, 393] width 241 height 25
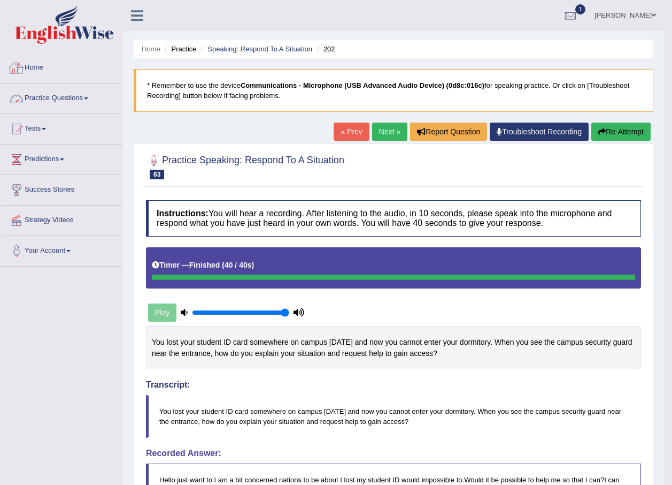
click at [66, 94] on link "Practice Questions" at bounding box center [62, 96] width 122 height 27
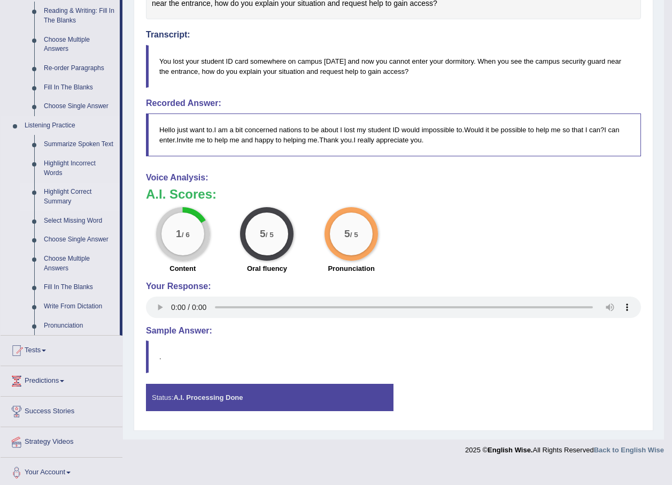
scroll to position [354, 0]
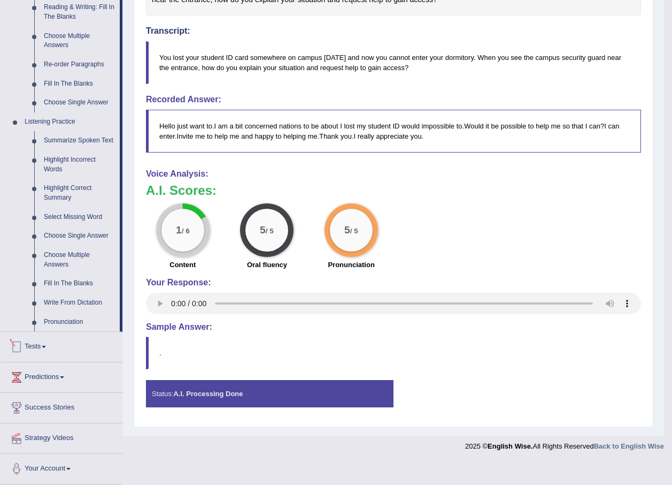
click at [49, 348] on link "Tests" at bounding box center [62, 345] width 122 height 27
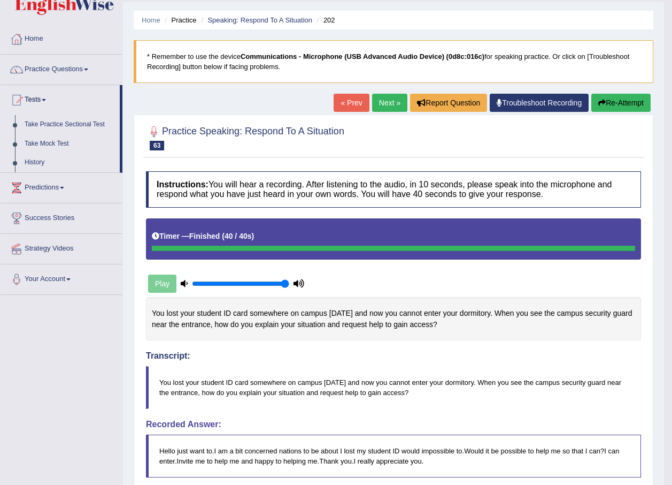
scroll to position [0, 0]
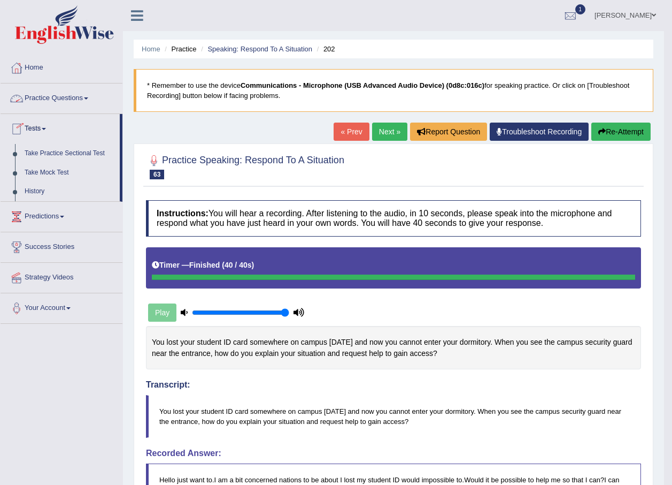
click at [39, 101] on link "Practice Questions" at bounding box center [62, 96] width 122 height 27
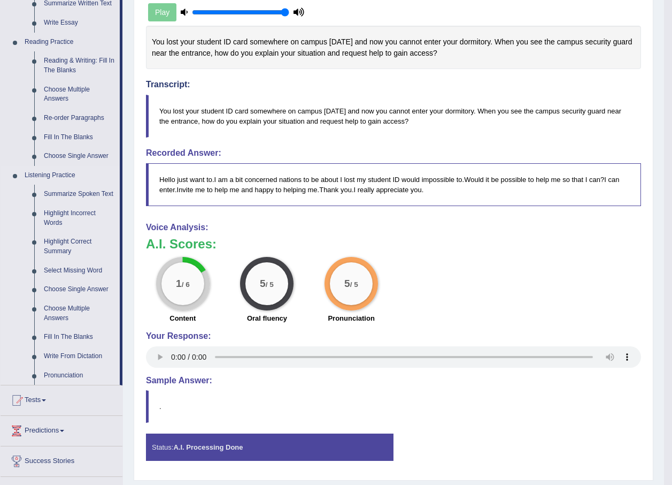
scroll to position [321, 0]
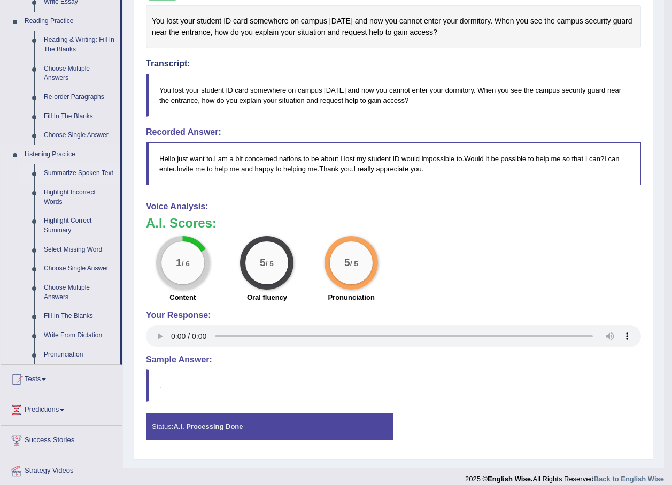
click at [76, 172] on link "Summarize Spoken Text" at bounding box center [79, 173] width 81 height 19
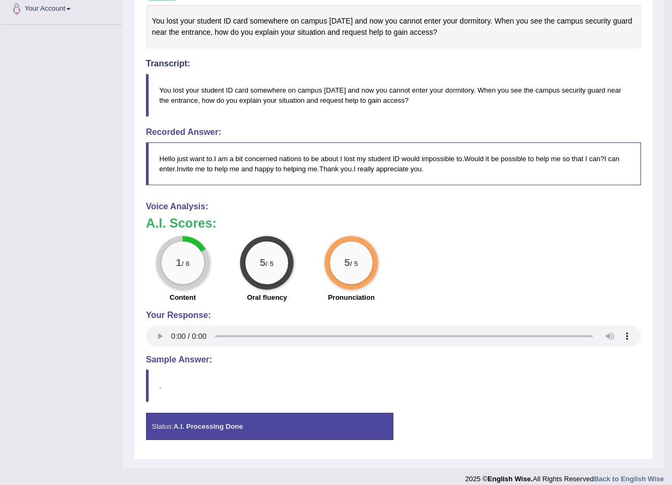
scroll to position [136, 0]
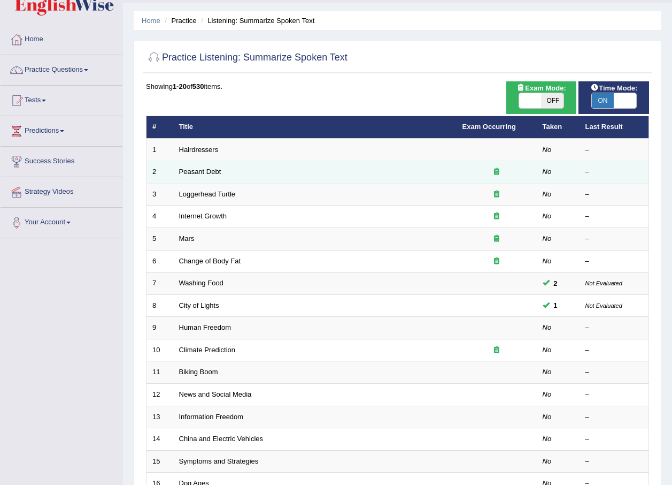
scroll to position [53, 0]
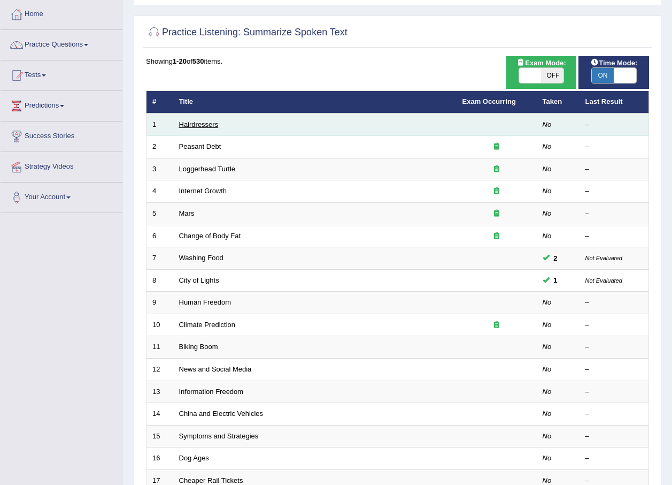
click at [213, 126] on link "Hairdressers" at bounding box center [199, 124] width 40 height 8
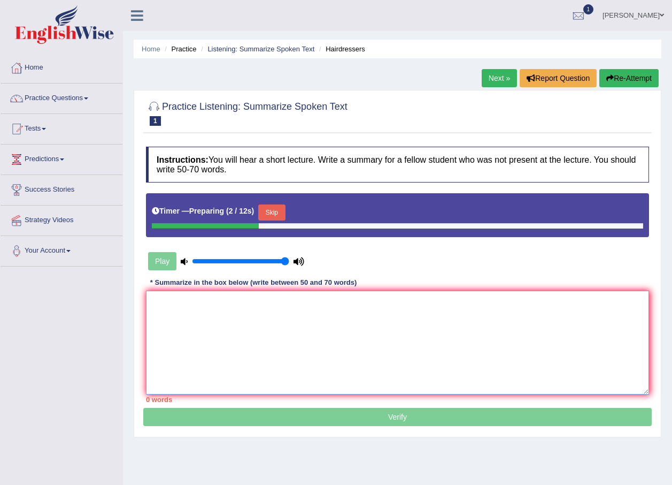
click at [199, 336] on textarea at bounding box center [397, 342] width 503 height 104
click at [270, 212] on button "Skip" at bounding box center [271, 212] width 27 height 16
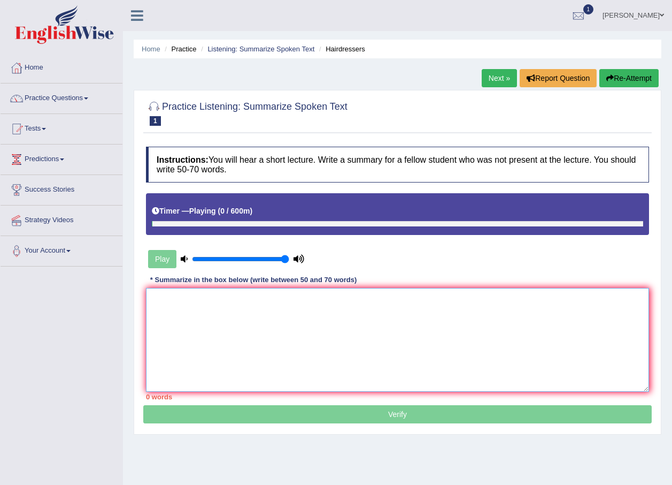
click at [259, 327] on textarea at bounding box center [397, 340] width 503 height 104
click at [152, 303] on textarea "play an important role in the society" at bounding box center [397, 340] width 503 height 104
click at [319, 296] on textarea "hair dresser play an important role in the society" at bounding box center [397, 340] width 503 height 104
type textarea "hair dresser play an important role in the society"
click at [358, 412] on p "Verify" at bounding box center [397, 281] width 509 height 285
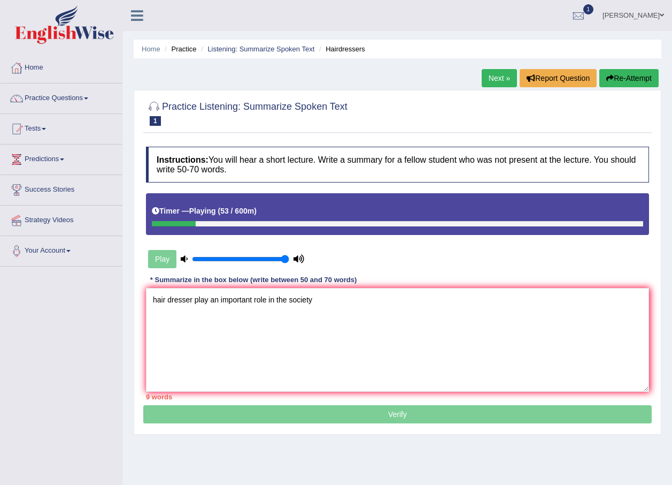
drag, startPoint x: 195, startPoint y: 223, endPoint x: 152, endPoint y: 220, distance: 42.4
click at [148, 225] on div "Timer — Playing ( 53 / 600m )" at bounding box center [397, 213] width 503 height 41
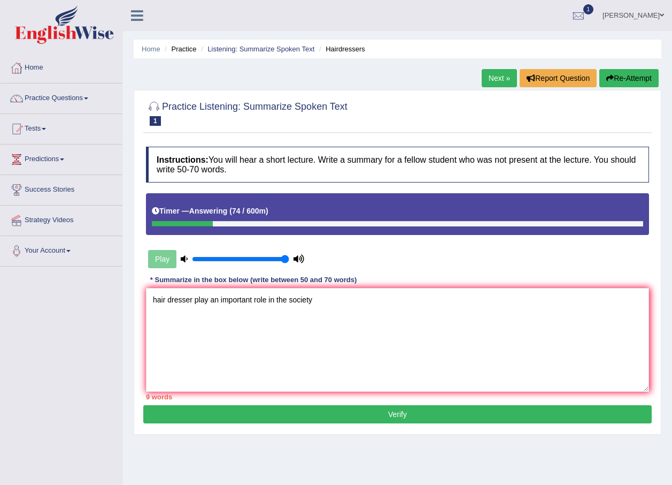
click at [353, 409] on button "Verify" at bounding box center [397, 414] width 509 height 18
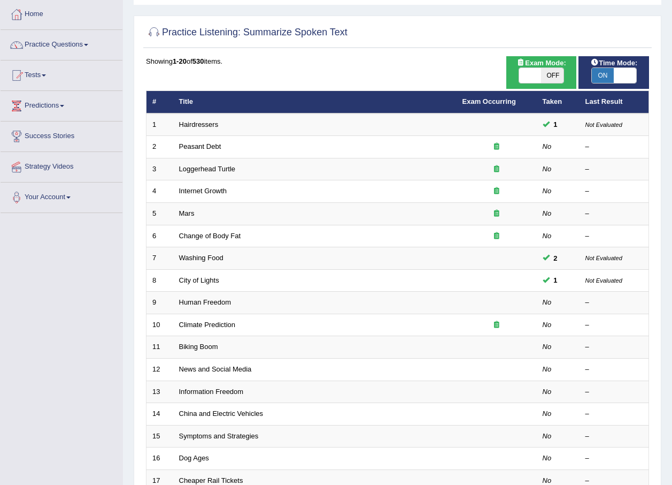
click at [602, 78] on span "ON" at bounding box center [603, 75] width 22 height 15
checkbox input "false"
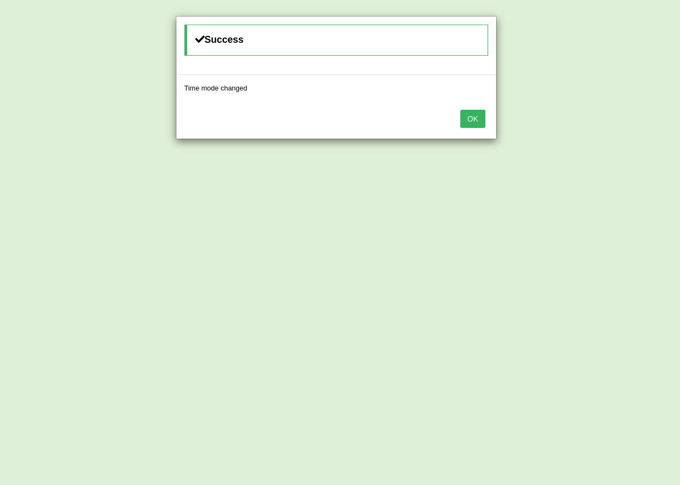
click at [468, 116] on button "OK" at bounding box center [473, 119] width 25 height 18
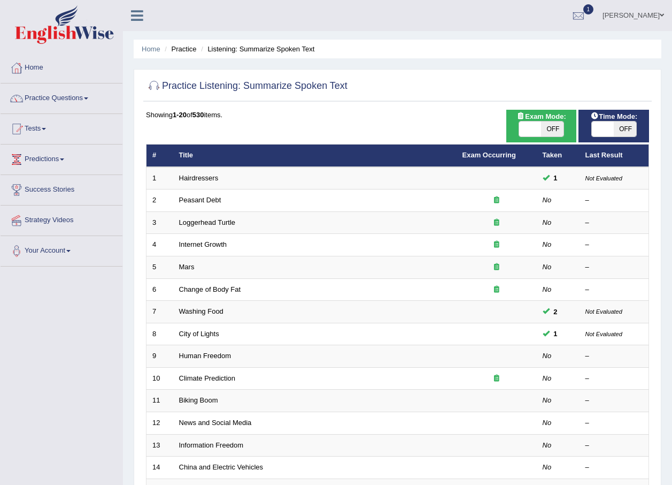
click at [651, 15] on link "[PERSON_NAME]" at bounding box center [634, 14] width 78 height 28
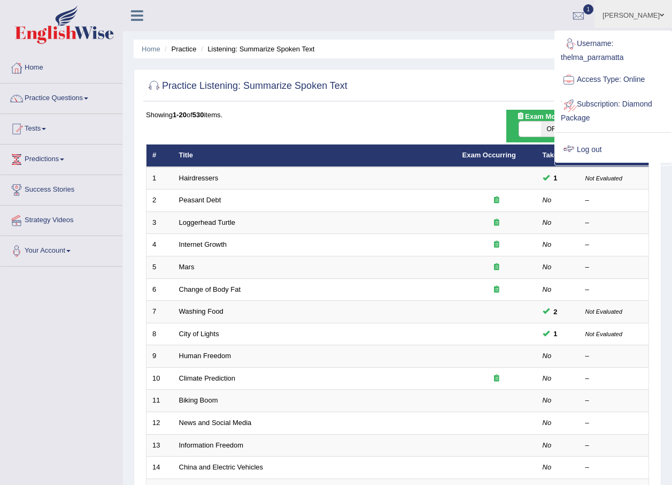
click at [596, 143] on link "Log out" at bounding box center [614, 149] width 116 height 25
